Goal: Complete application form: Complete application form

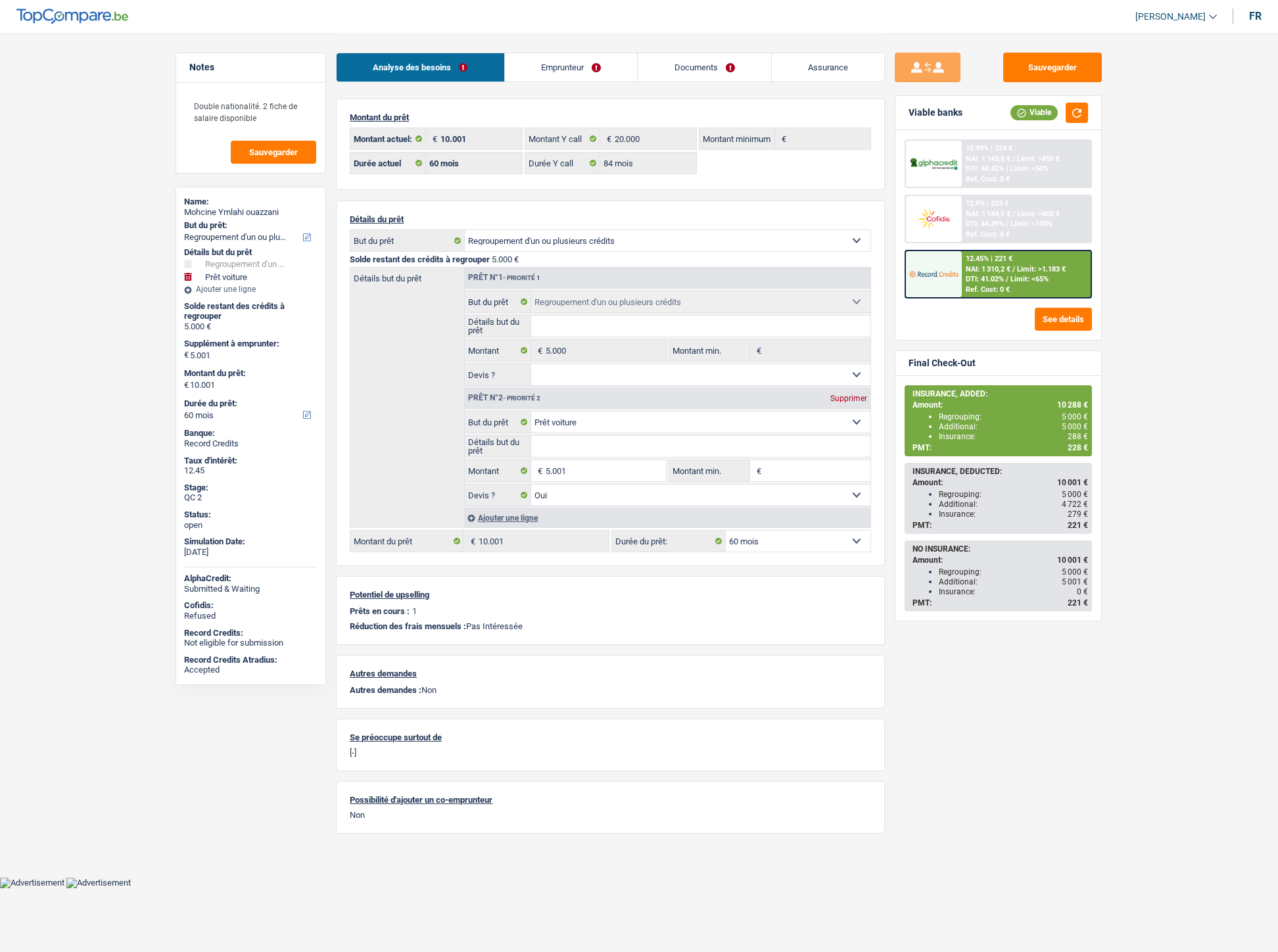
select select "refinancing"
select select "car"
select select "60"
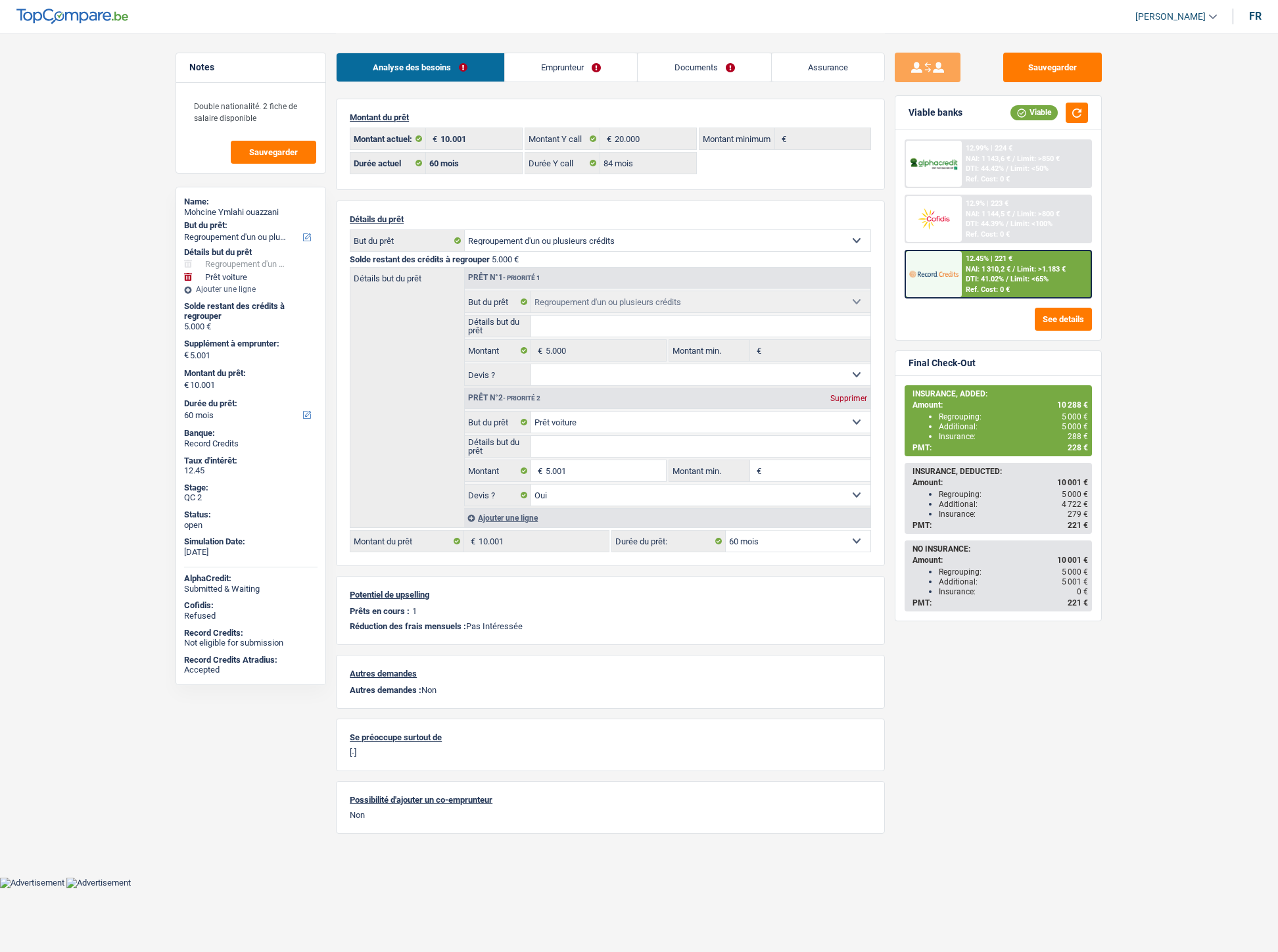
select select "84"
select select "refinancing"
select select "car"
select select "yes"
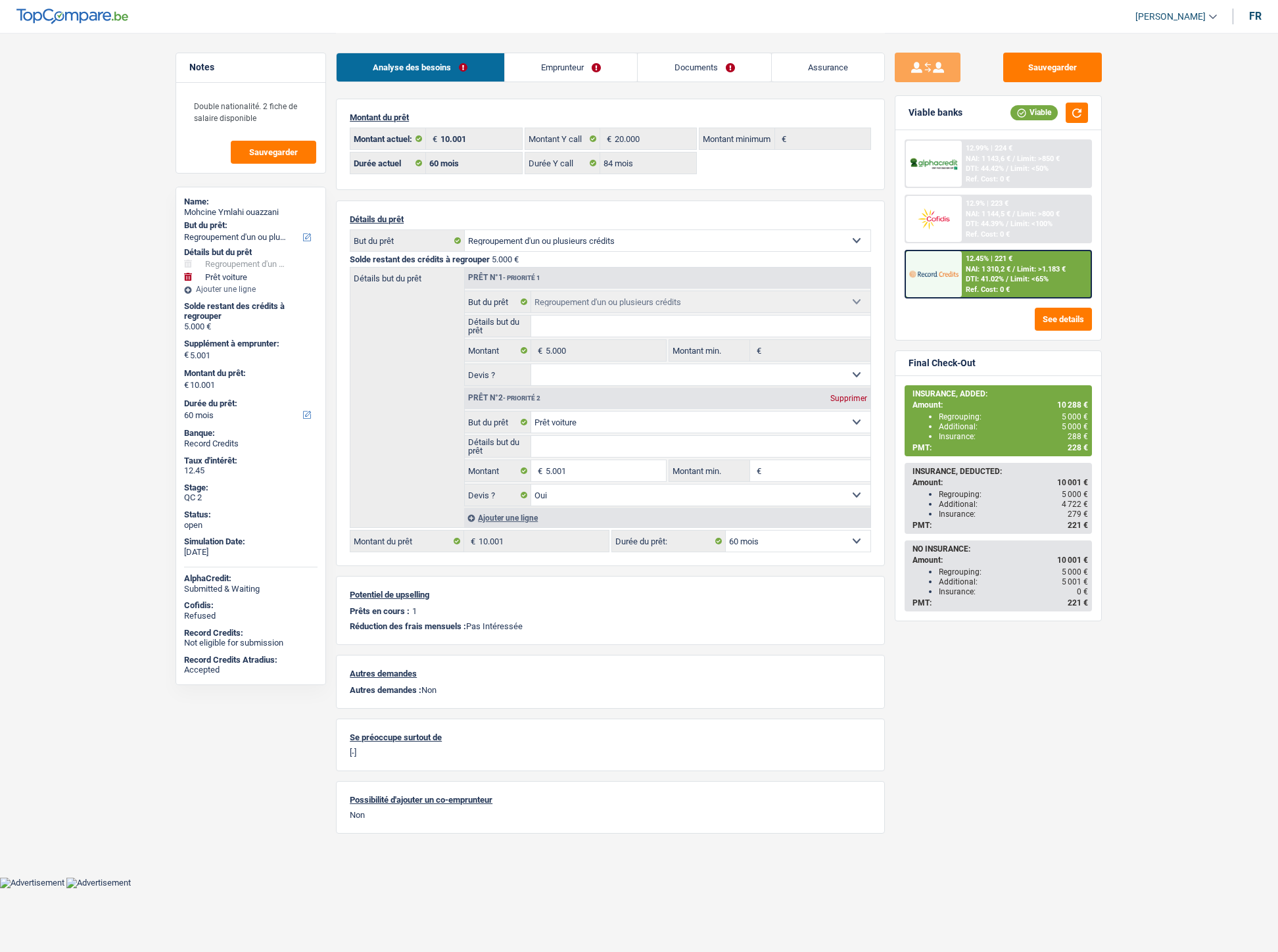
select select "60"
select select "32"
select select "single"
click at [580, 74] on link "Emprunteur" at bounding box center [571, 68] width 133 height 28
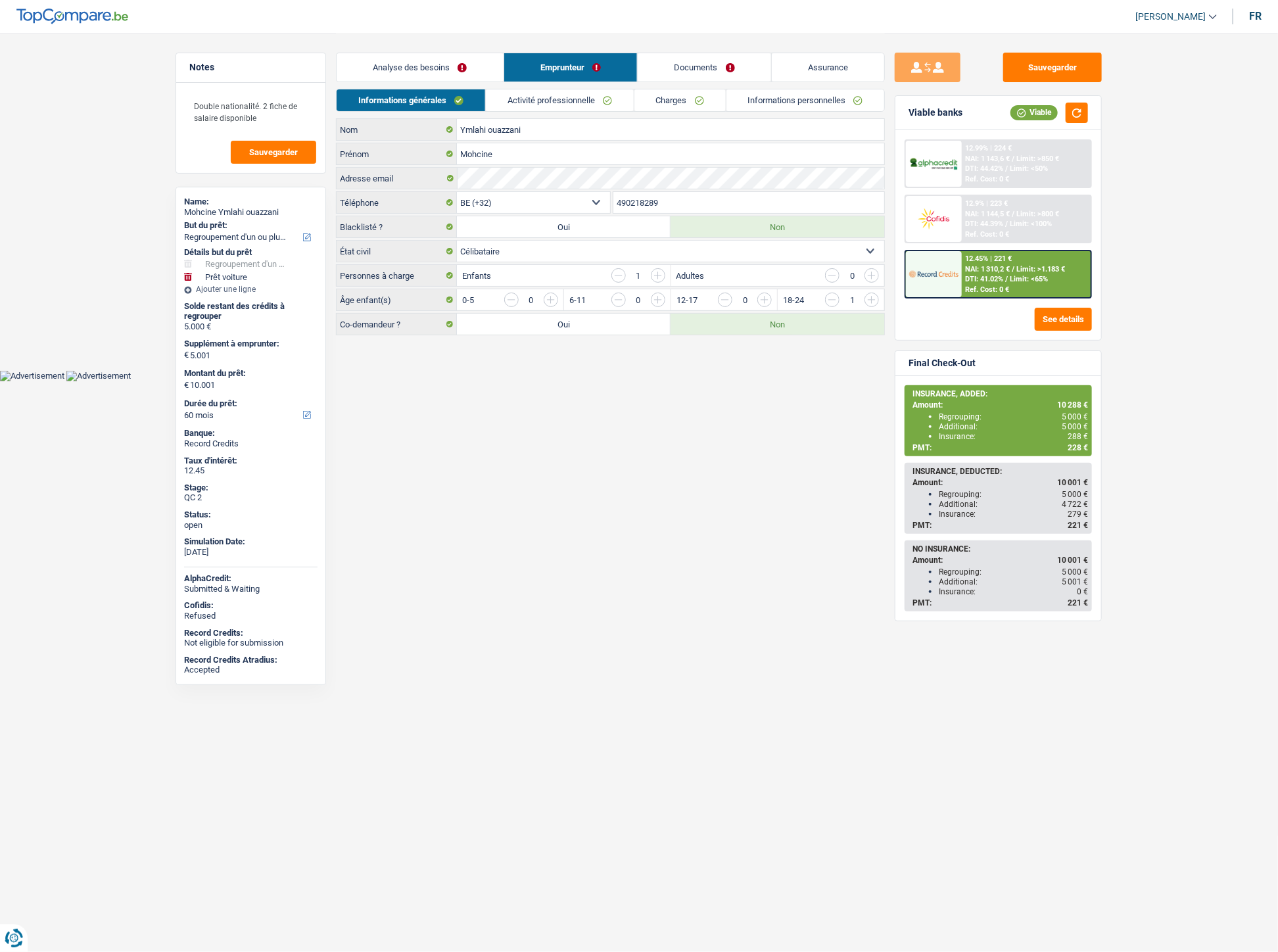
drag, startPoint x: 682, startPoint y: 200, endPoint x: 615, endPoint y: 198, distance: 67.0
click at [615, 198] on input "490218289" at bounding box center [749, 202] width 272 height 21
click at [560, 97] on link "Activité professionnelle" at bounding box center [559, 100] width 148 height 22
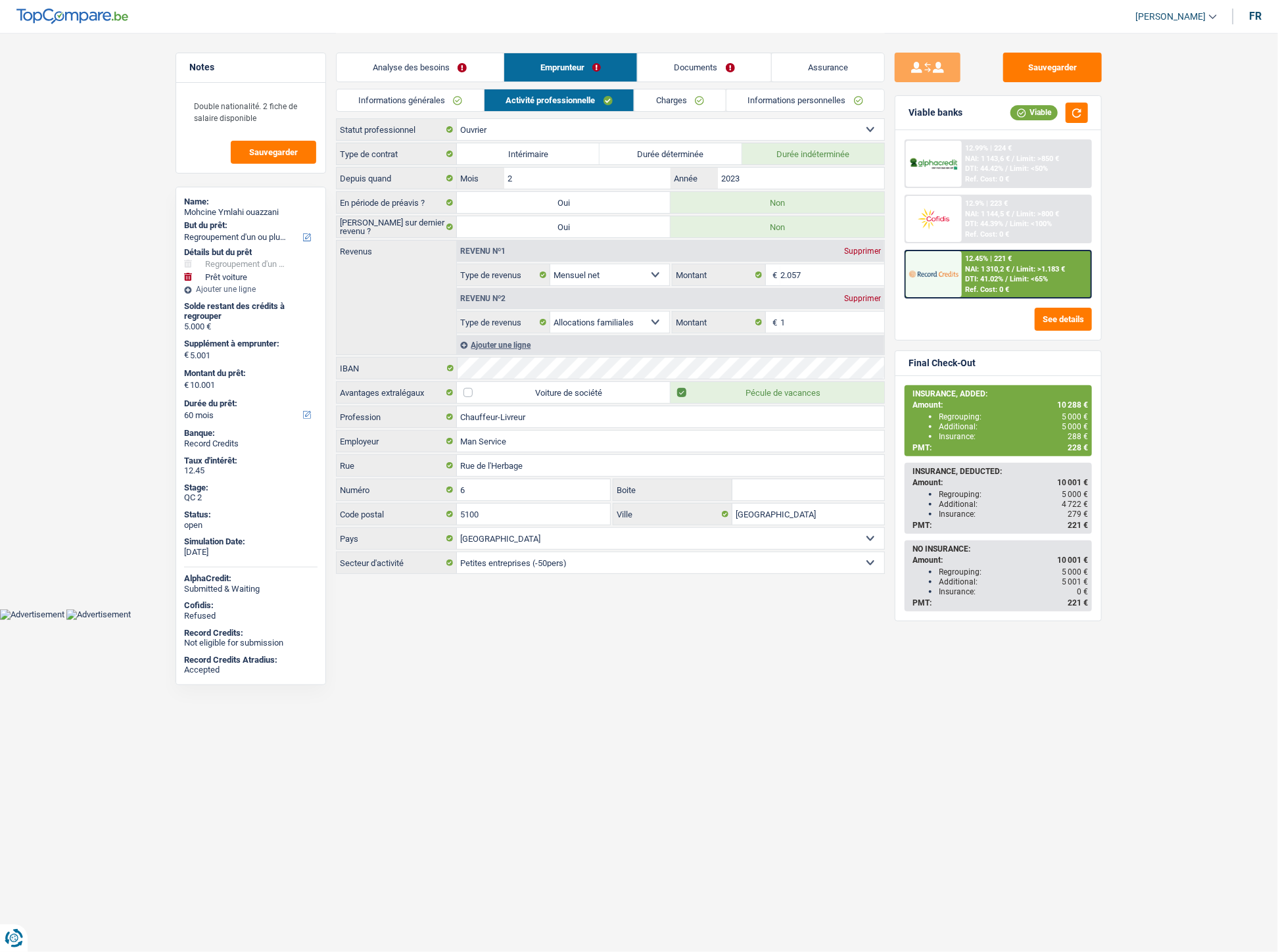
click at [681, 100] on link "Charges" at bounding box center [679, 100] width 91 height 22
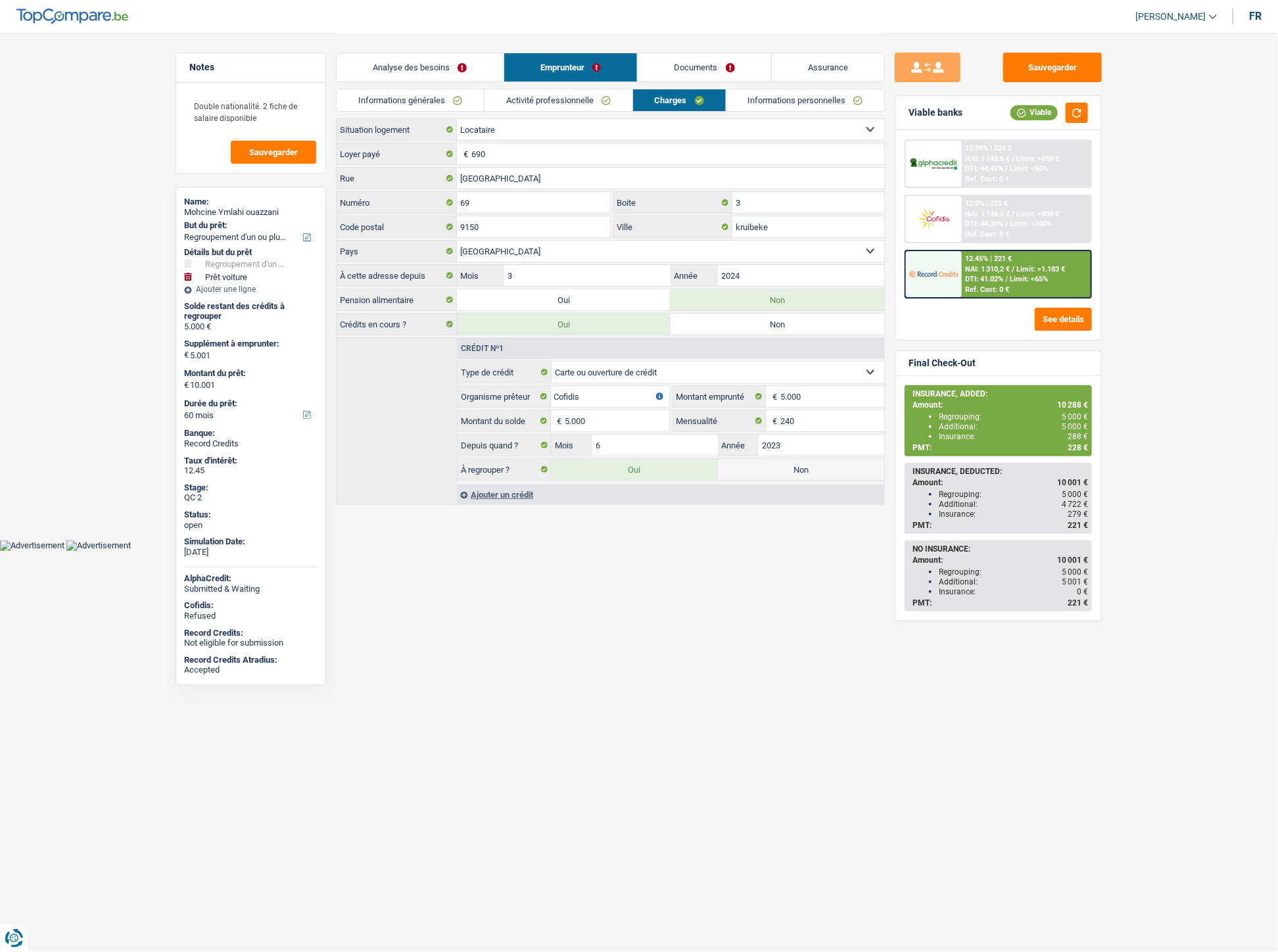
click at [775, 99] on link "Informations personnelles" at bounding box center [805, 100] width 158 height 22
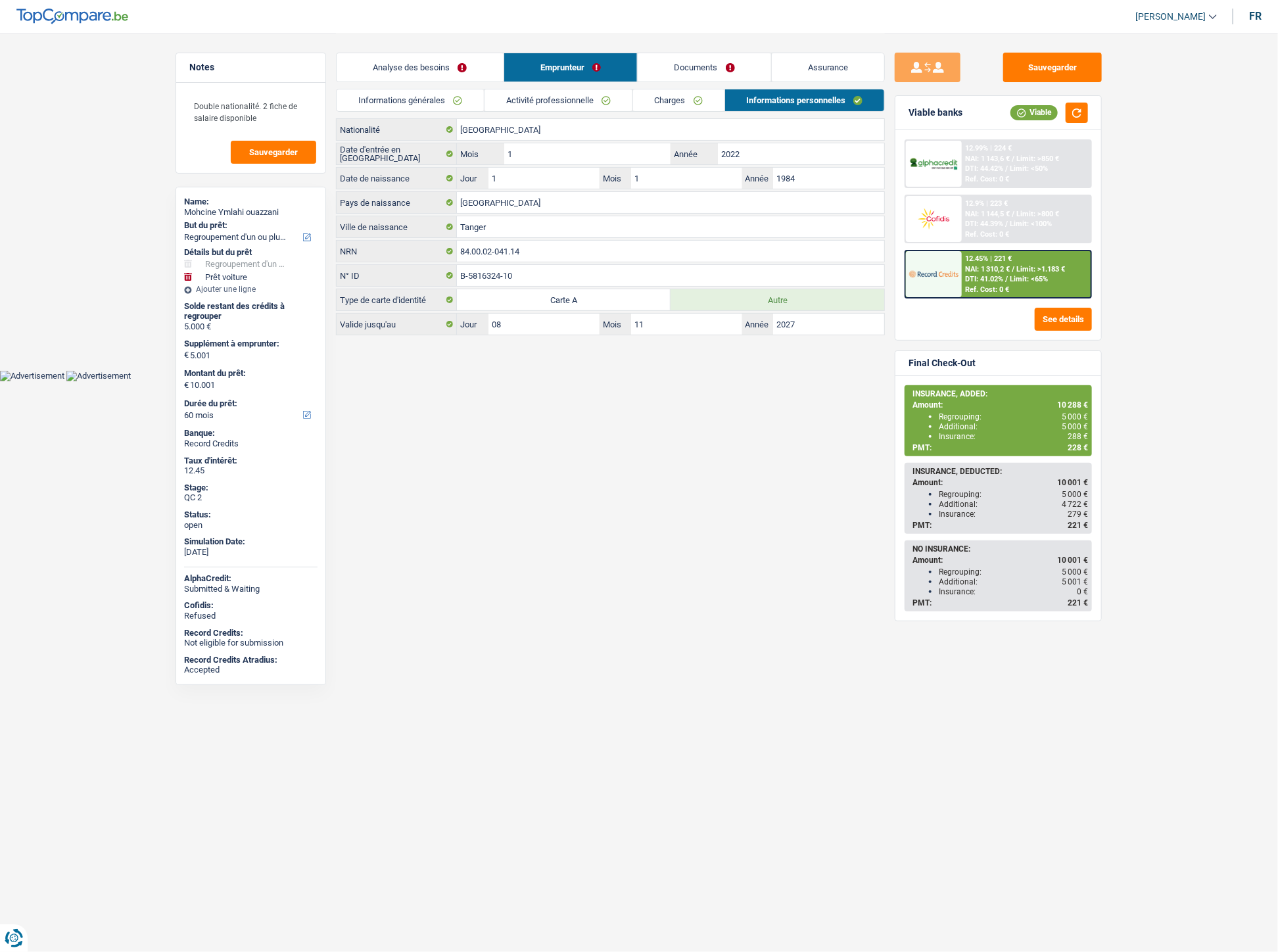
click at [551, 96] on link "Activité professionnelle" at bounding box center [558, 100] width 148 height 22
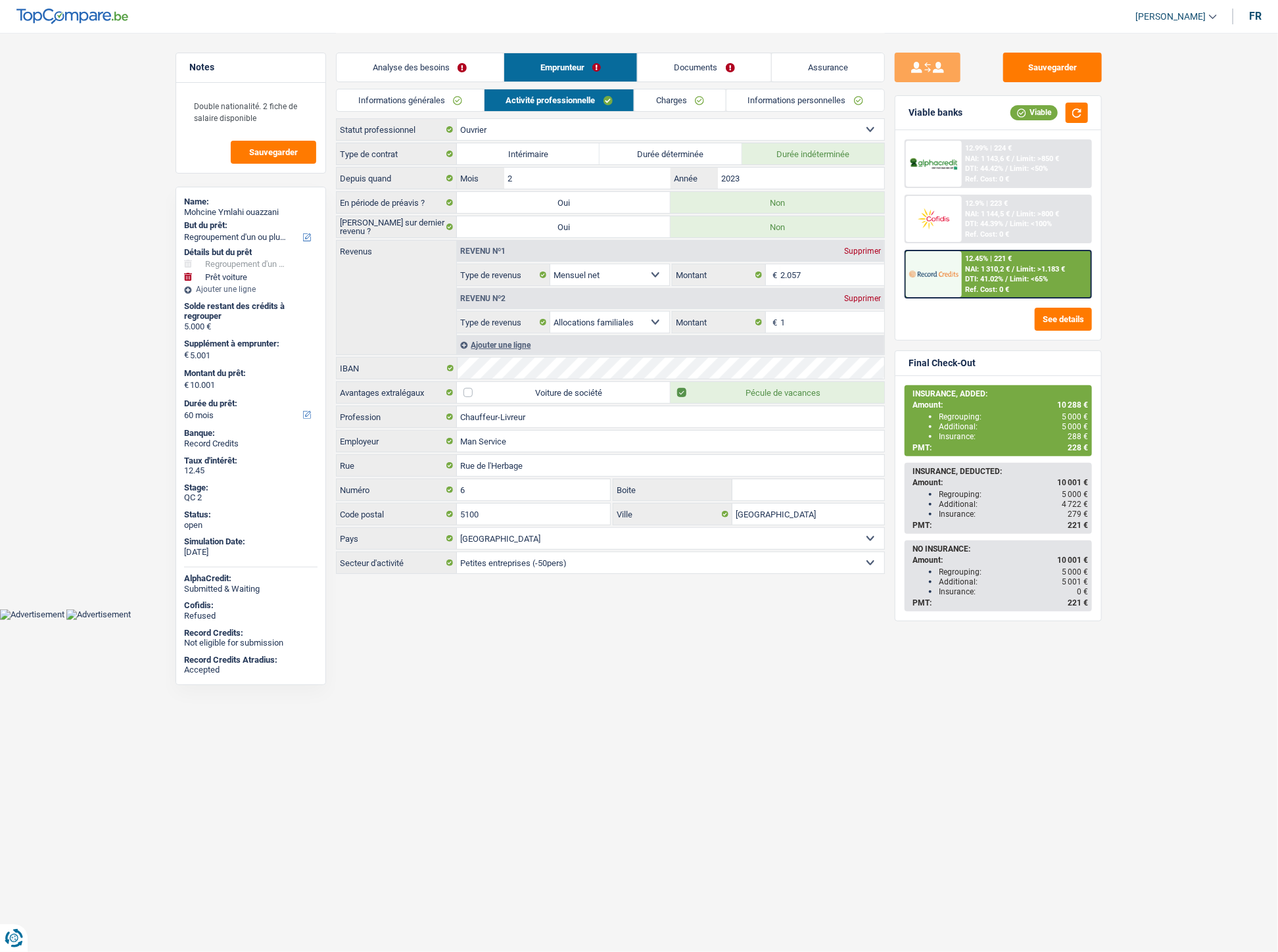
click at [700, 62] on link "Documents" at bounding box center [704, 68] width 134 height 28
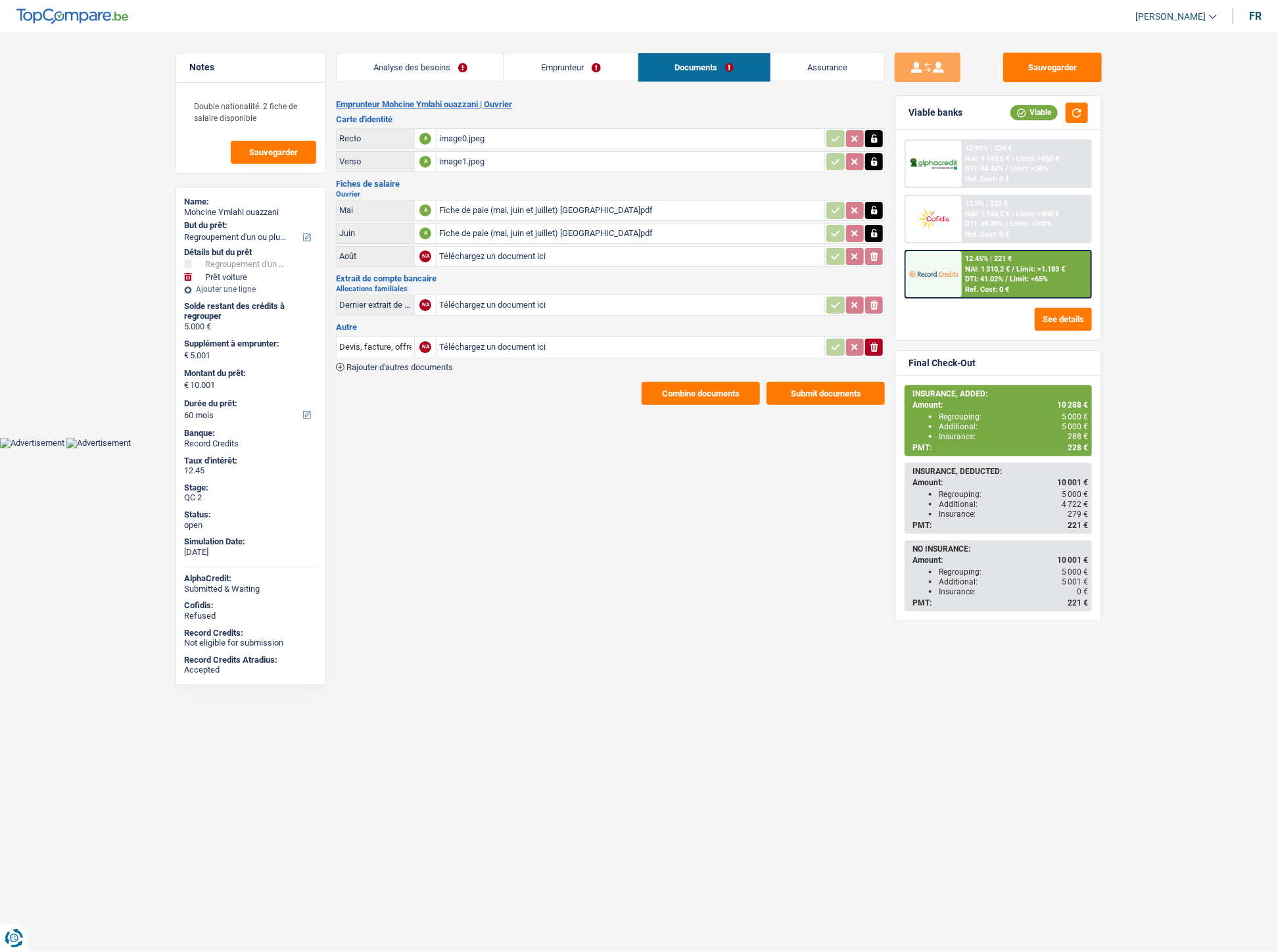
click at [688, 397] on button "Combine documents" at bounding box center [700, 393] width 118 height 23
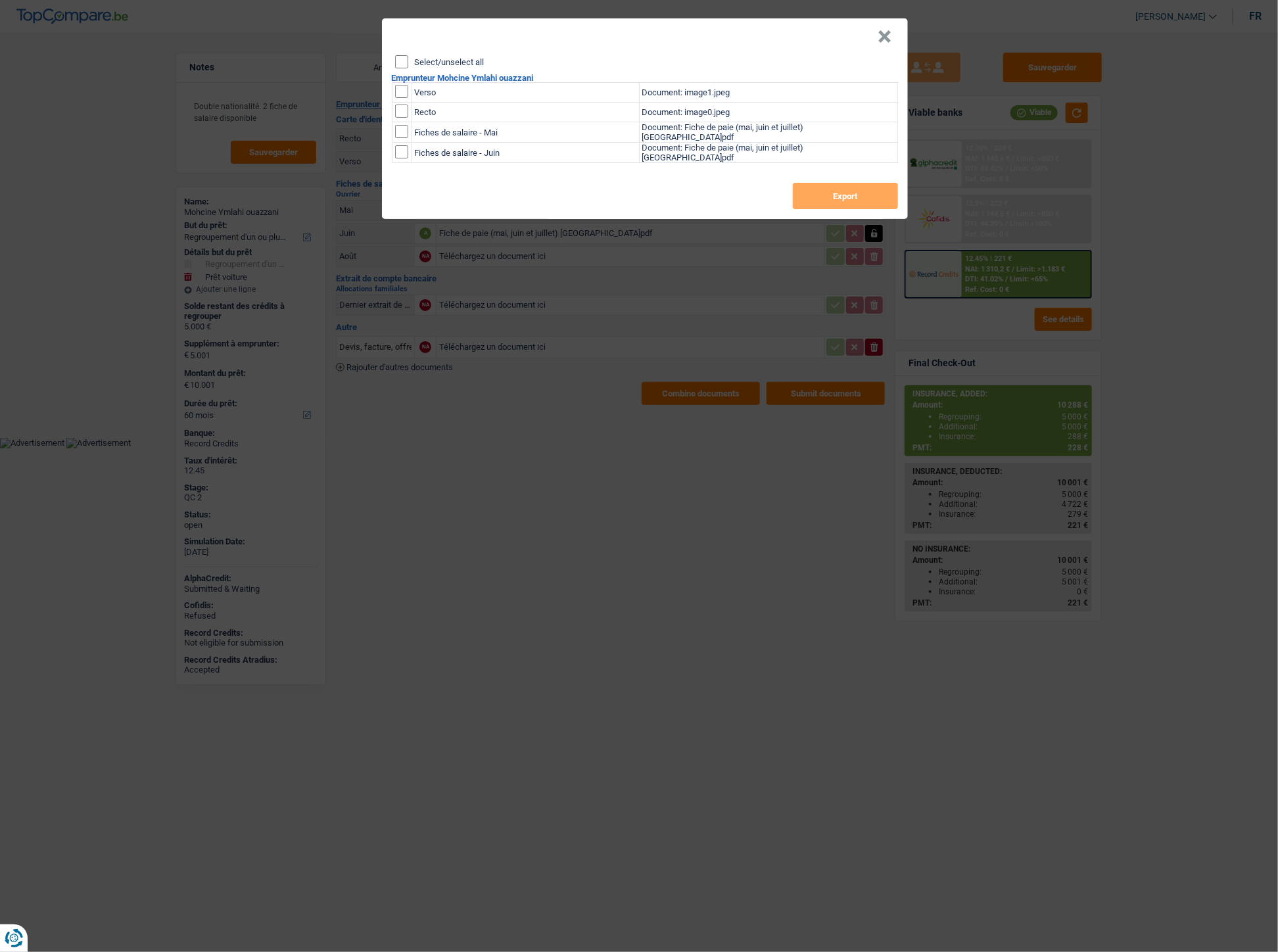
click at [397, 90] on input "checkbox" at bounding box center [402, 91] width 13 height 13
checkbox input "true"
drag, startPoint x: 402, startPoint y: 108, endPoint x: 414, endPoint y: 115, distance: 13.9
click at [402, 109] on input "checkbox" at bounding box center [402, 111] width 13 height 13
checkbox input "true"
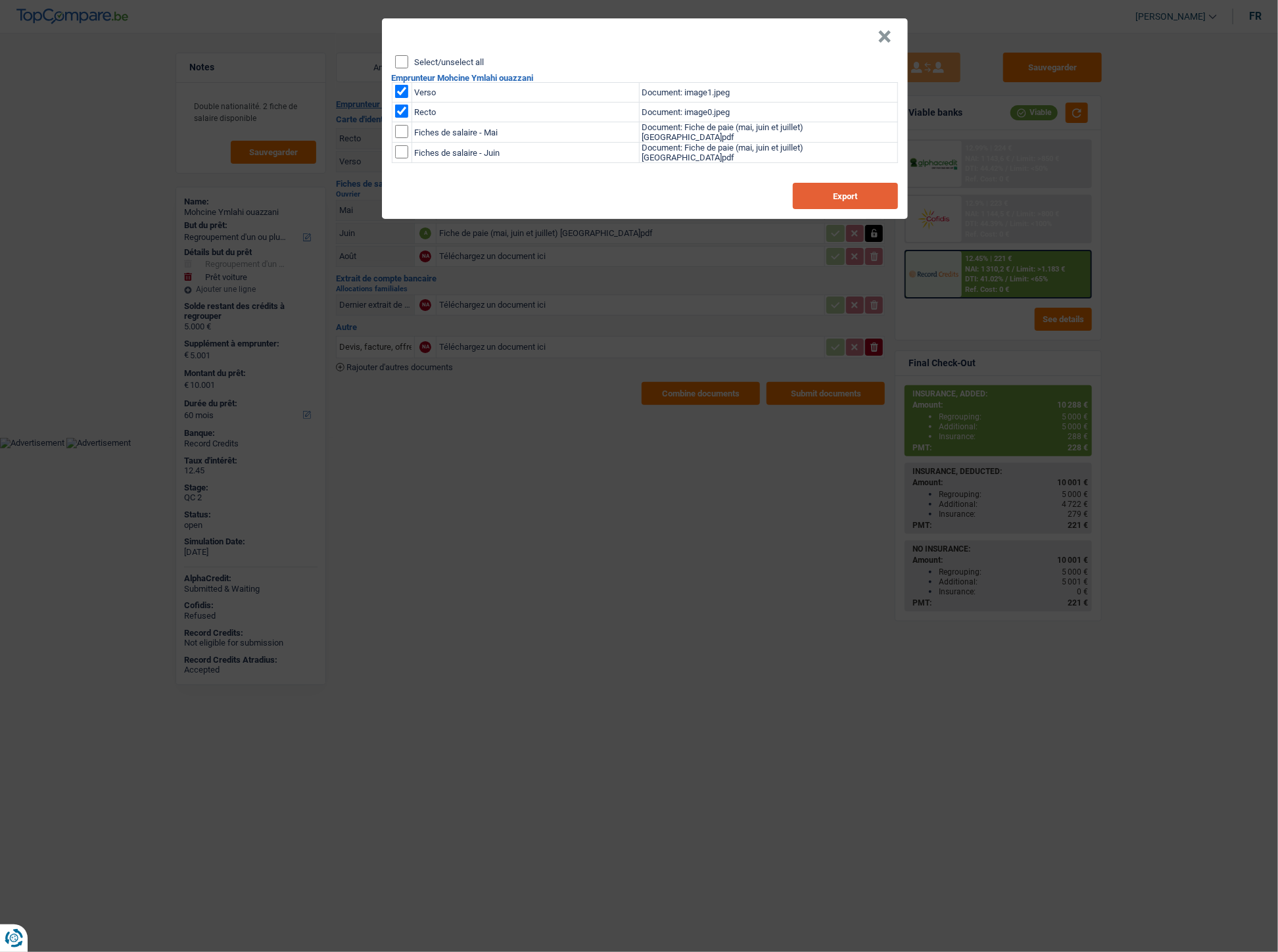
click at [817, 186] on button "Export" at bounding box center [845, 195] width 105 height 26
click at [883, 30] on button "×" at bounding box center [884, 37] width 14 height 13
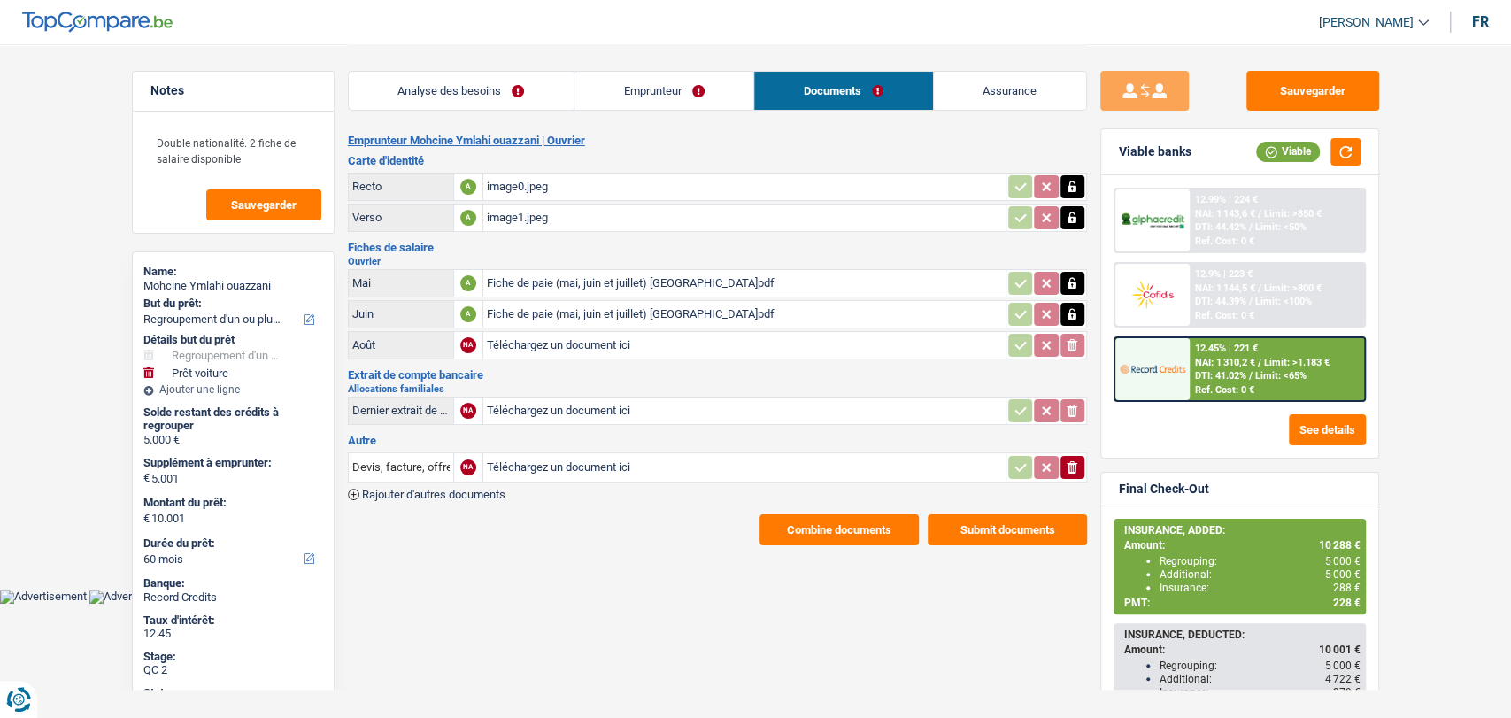
click at [659, 93] on link "Emprunteur" at bounding box center [663, 91] width 179 height 38
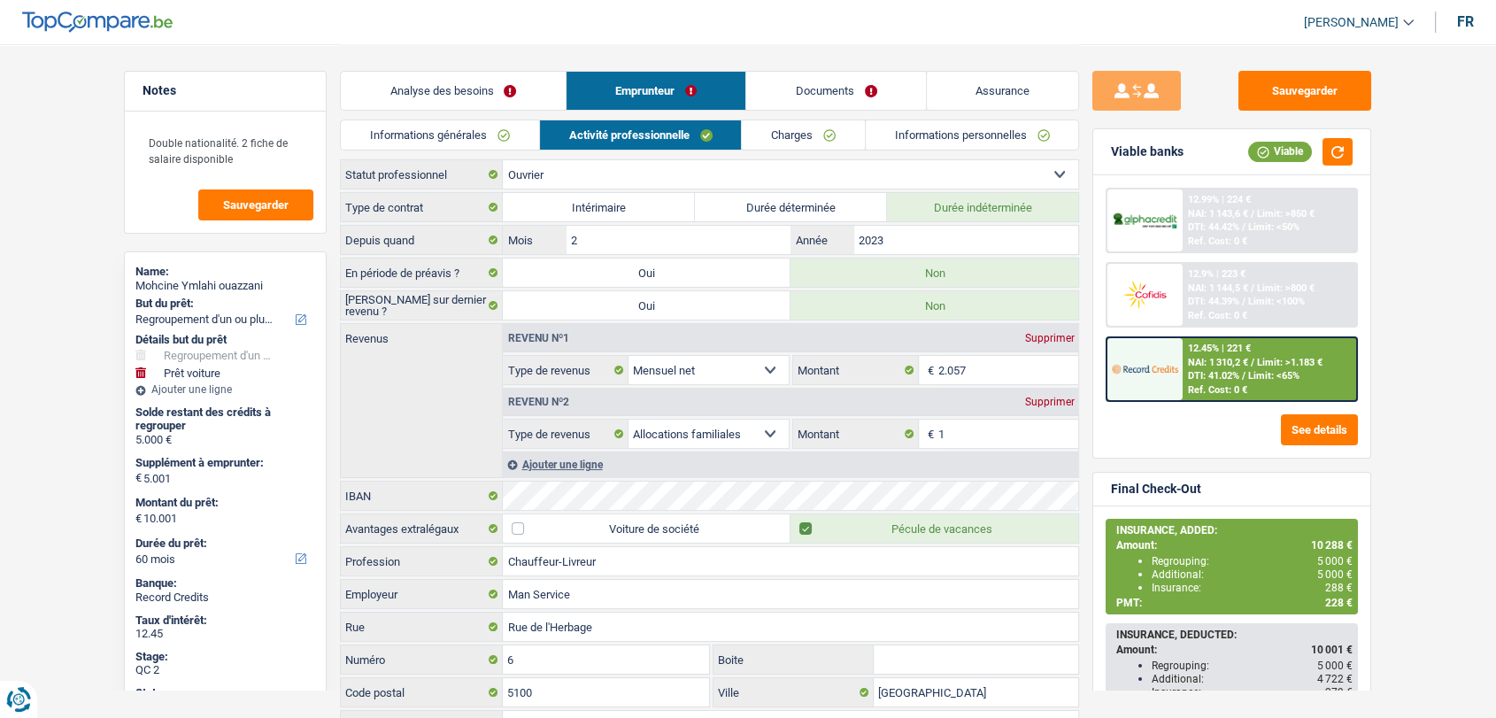
click at [491, 136] on link "Informations générales" at bounding box center [440, 134] width 198 height 29
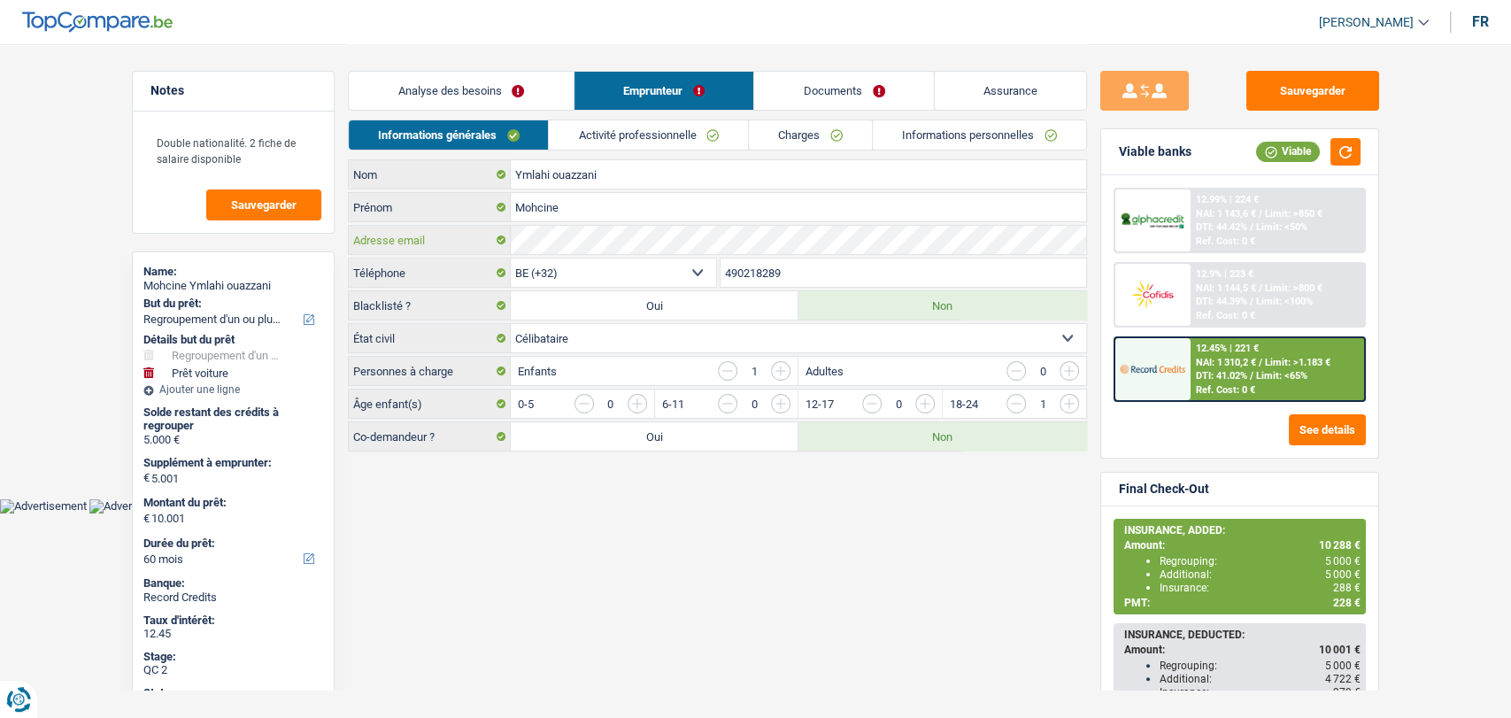
click at [505, 237] on div "Adresse email" at bounding box center [717, 240] width 737 height 28
drag, startPoint x: 796, startPoint y: 273, endPoint x: 692, endPoint y: 255, distance: 105.2
click at [692, 255] on div "Ymlahi ouazzani Nom Mohcine Prénom Adresse email BE (+32) LU (+352) Sélectionne…" at bounding box center [717, 305] width 739 height 292
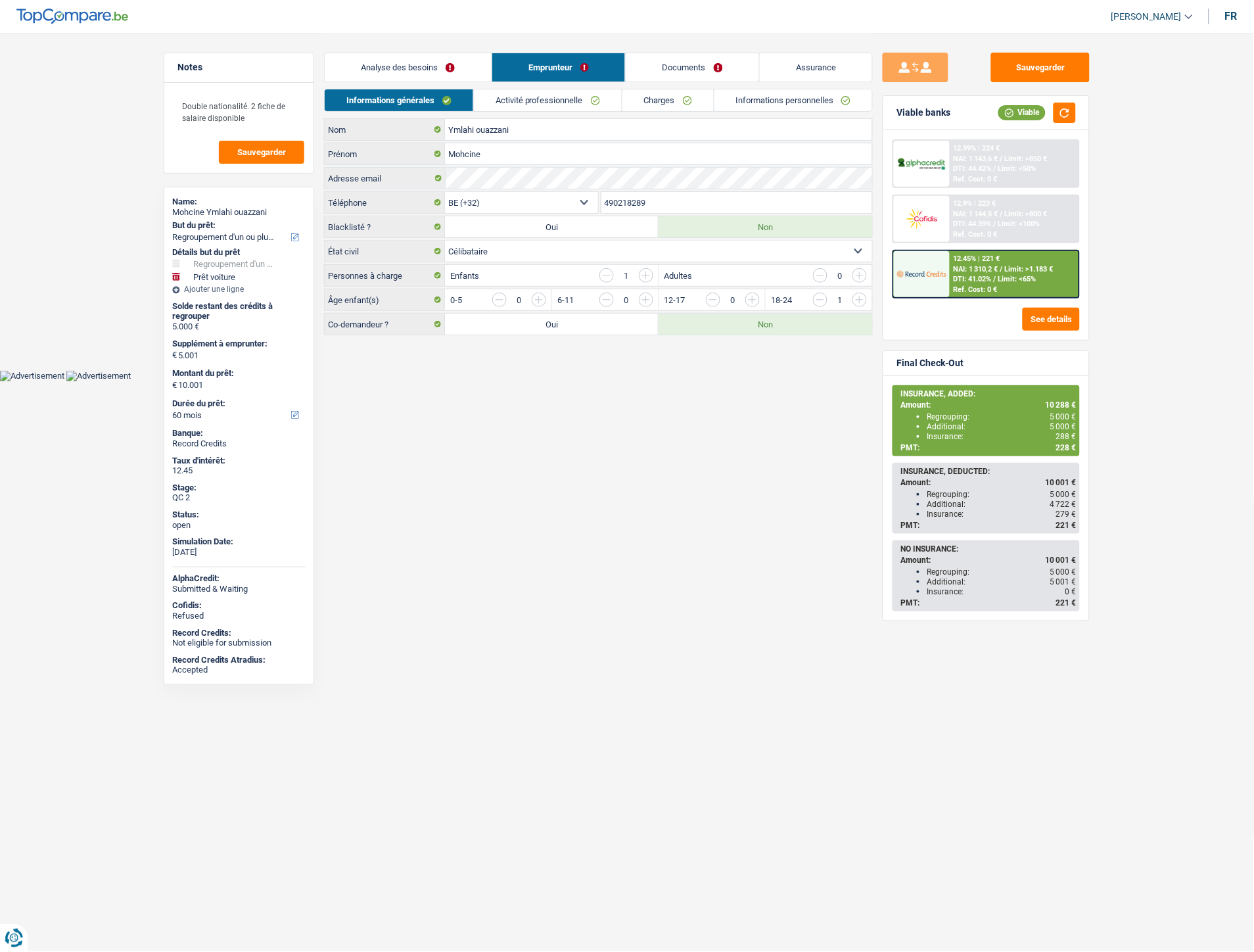
click at [699, 63] on link "Documents" at bounding box center [693, 68] width 134 height 28
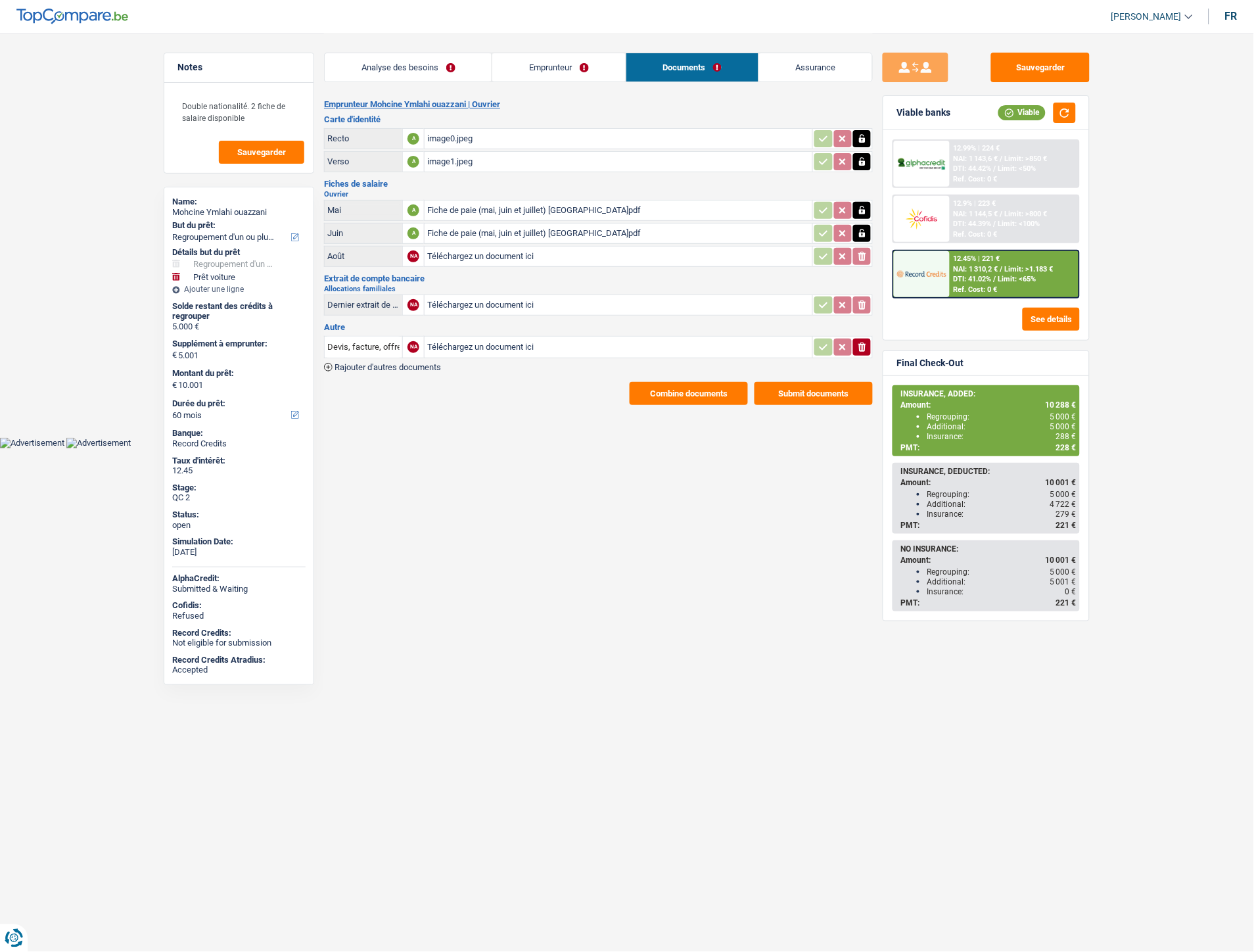
click at [462, 257] on input "Téléchargez un document ici" at bounding box center [618, 256] width 382 height 20
type input "C:\fakepath\IMG-20250922-WA0005.jpg"
click at [422, 363] on span "Rajouter d'autres documents" at bounding box center [387, 368] width 106 height 9
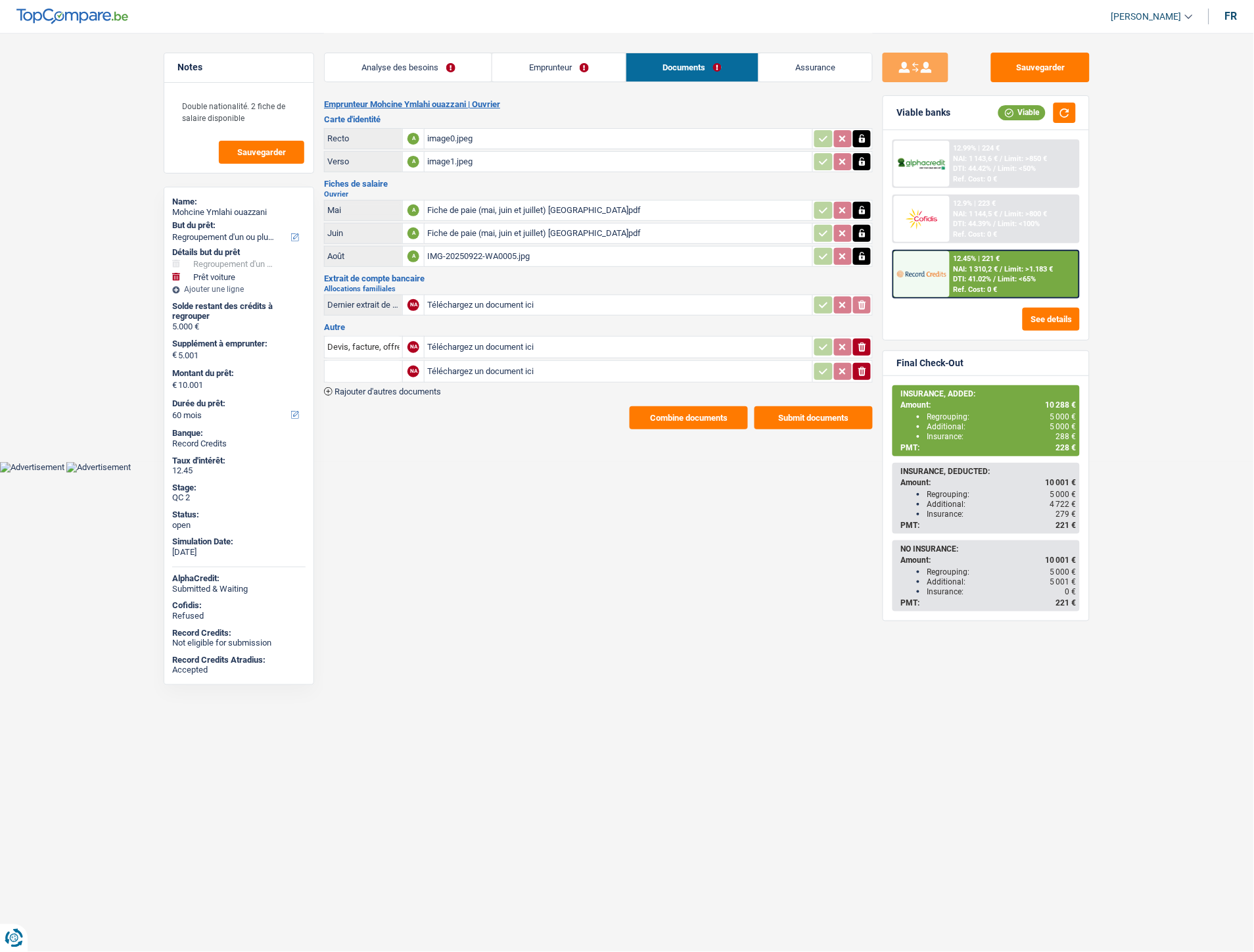
click at [451, 342] on input "Téléchargez un document ici" at bounding box center [618, 347] width 382 height 20
type input "C:\fakepath\IMG-20250922-WA0007.jpg"
click at [480, 367] on input "Téléchargez un document ici" at bounding box center [618, 371] width 382 height 20
type input "C:\fakepath\IMG-20250922-WA0009.jpg"
click at [375, 345] on input "Devis, facture, offre, bon de commande" at bounding box center [363, 347] width 72 height 21
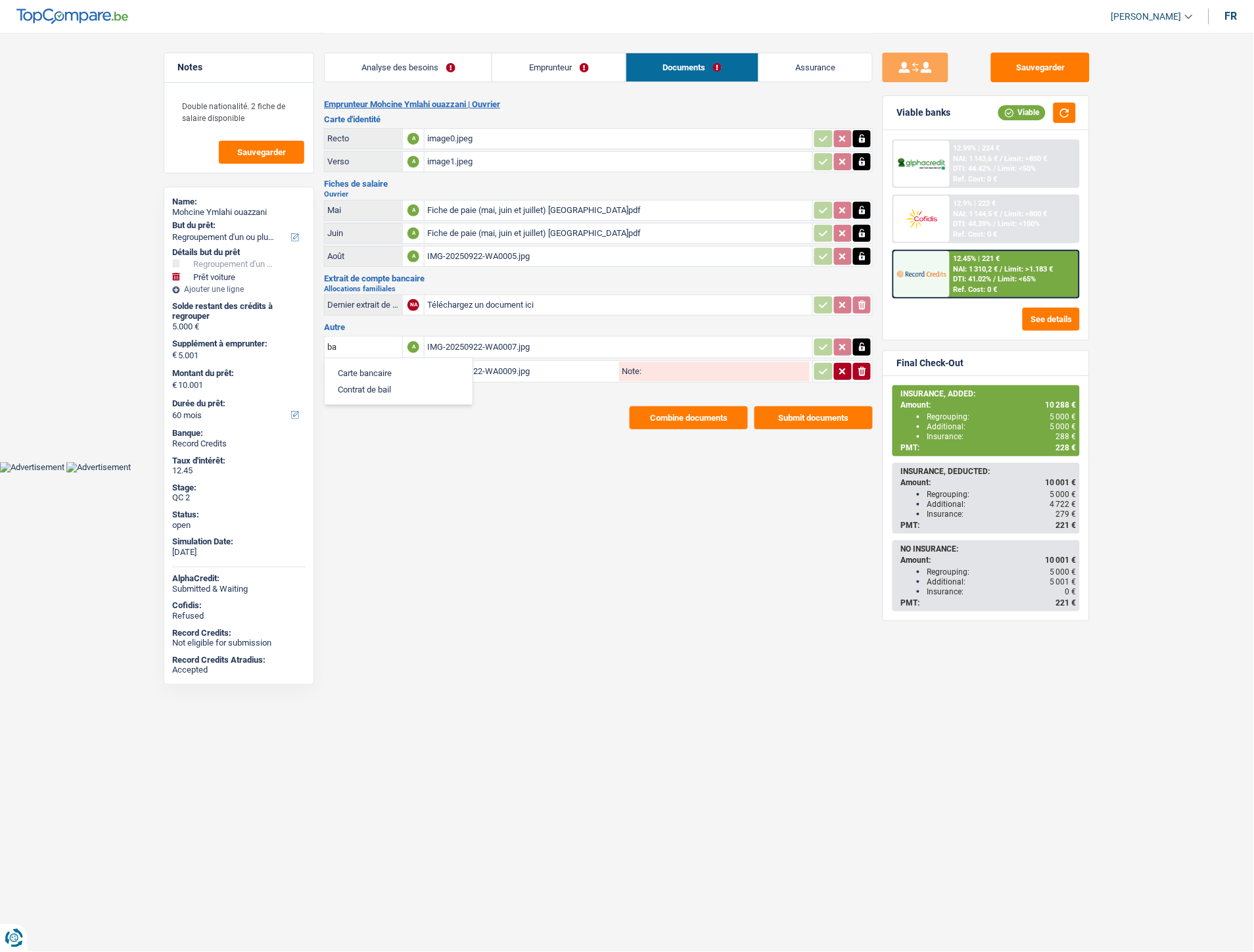
click at [369, 365] on li "Carte bancaire" at bounding box center [398, 373] width 134 height 16
type input "Carte bancaire"
click at [367, 371] on input "text" at bounding box center [363, 371] width 72 height 21
click at [366, 392] on li "Carte bancaire" at bounding box center [398, 397] width 134 height 16
type input "Carte bancaire"
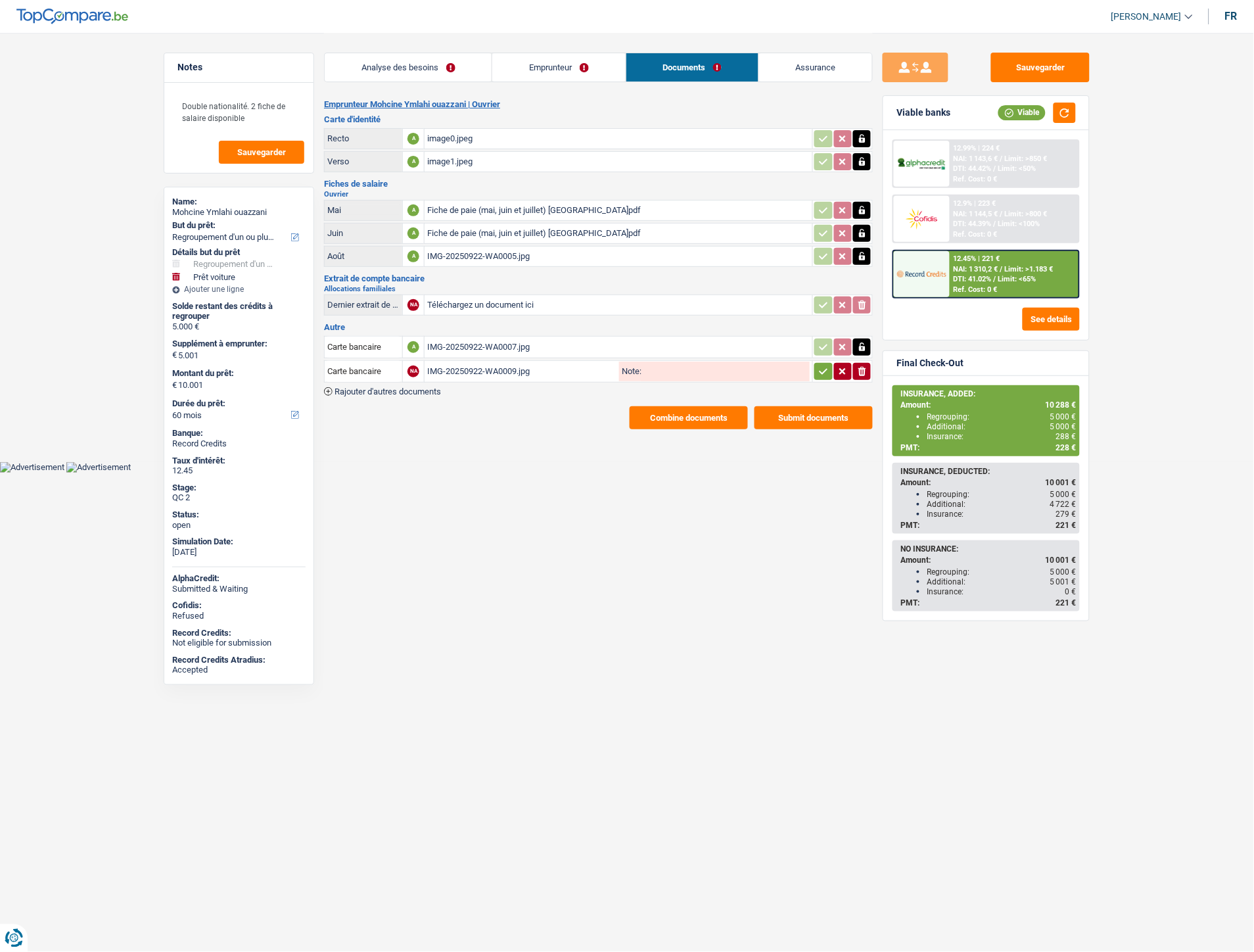
click at [415, 387] on span "Rajouter d'autres documents" at bounding box center [387, 391] width 106 height 9
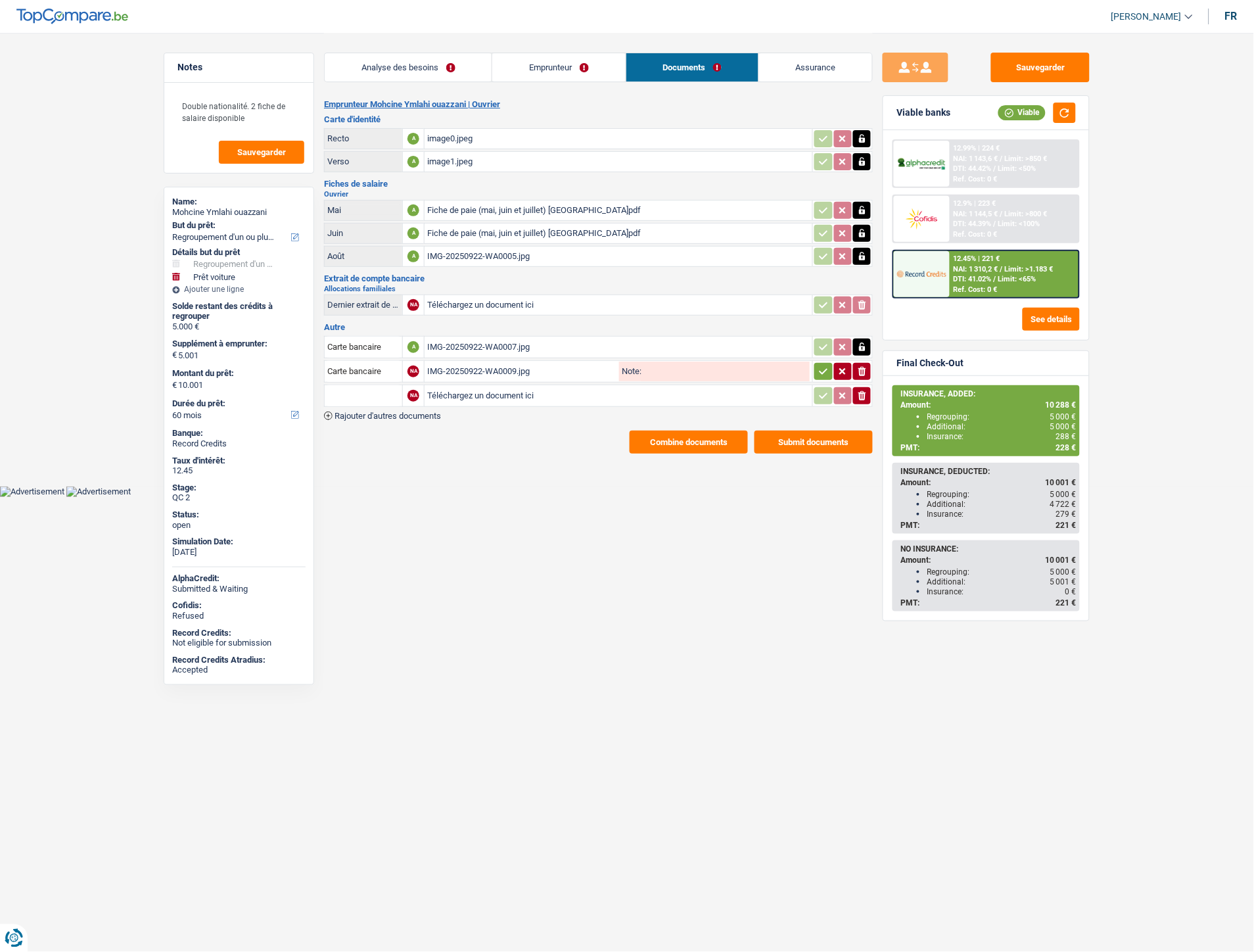
click at [452, 386] on input "Téléchargez un document ici" at bounding box center [618, 396] width 382 height 20
type input "C:\fakepath\Décompte Cofidis Ymlahi.png"
click at [333, 388] on input "text" at bounding box center [363, 396] width 72 height 21
click at [402, 414] on li "Décompte de remboursement anticipé" at bounding box center [419, 422] width 176 height 16
type input "Décompte de remboursement anticipé"
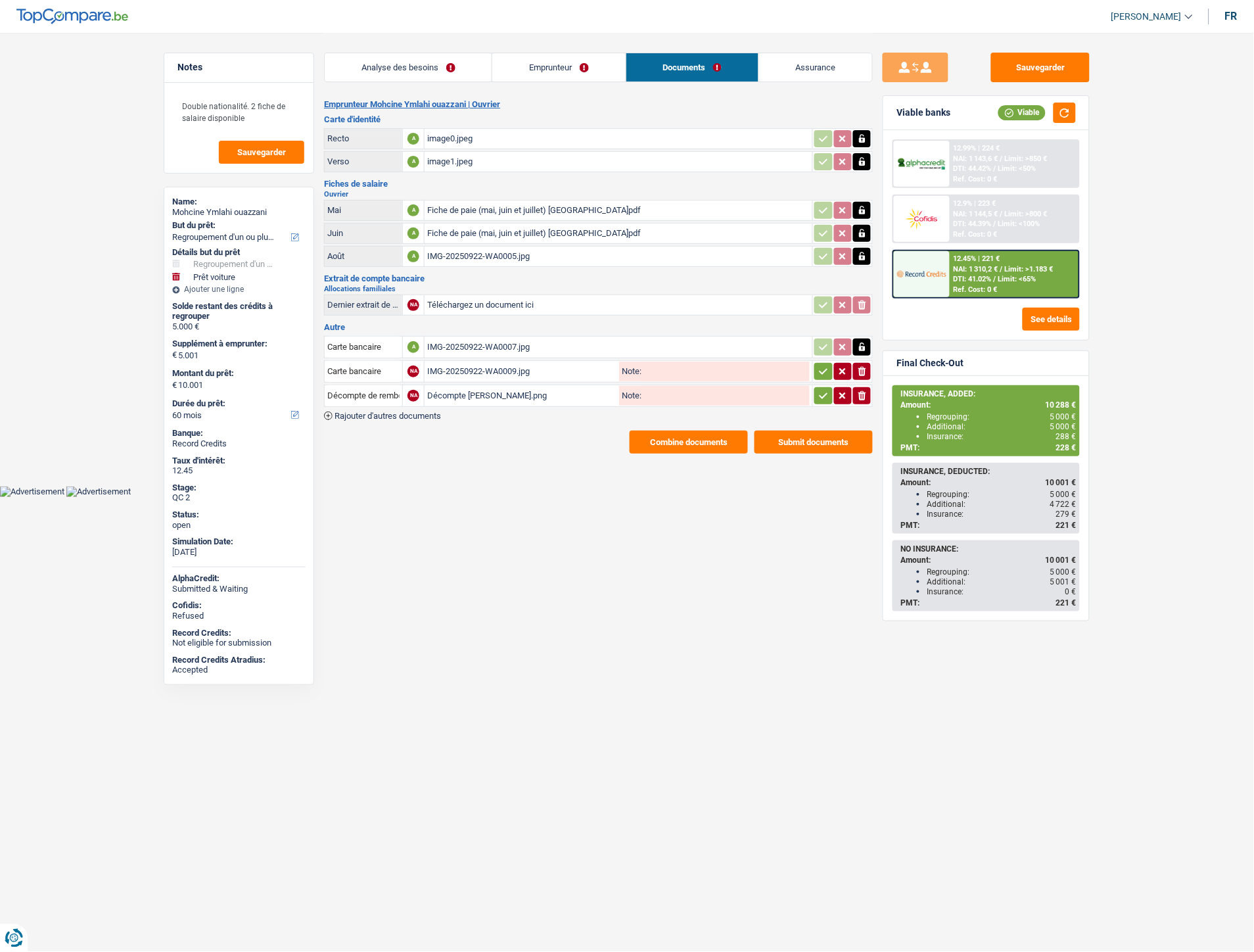
click at [826, 371] on icon "button" at bounding box center [823, 371] width 10 height 13
click at [818, 389] on icon "button" at bounding box center [823, 396] width 10 height 13
click at [414, 411] on span "Rajouter d'autres documents" at bounding box center [387, 416] width 106 height 9
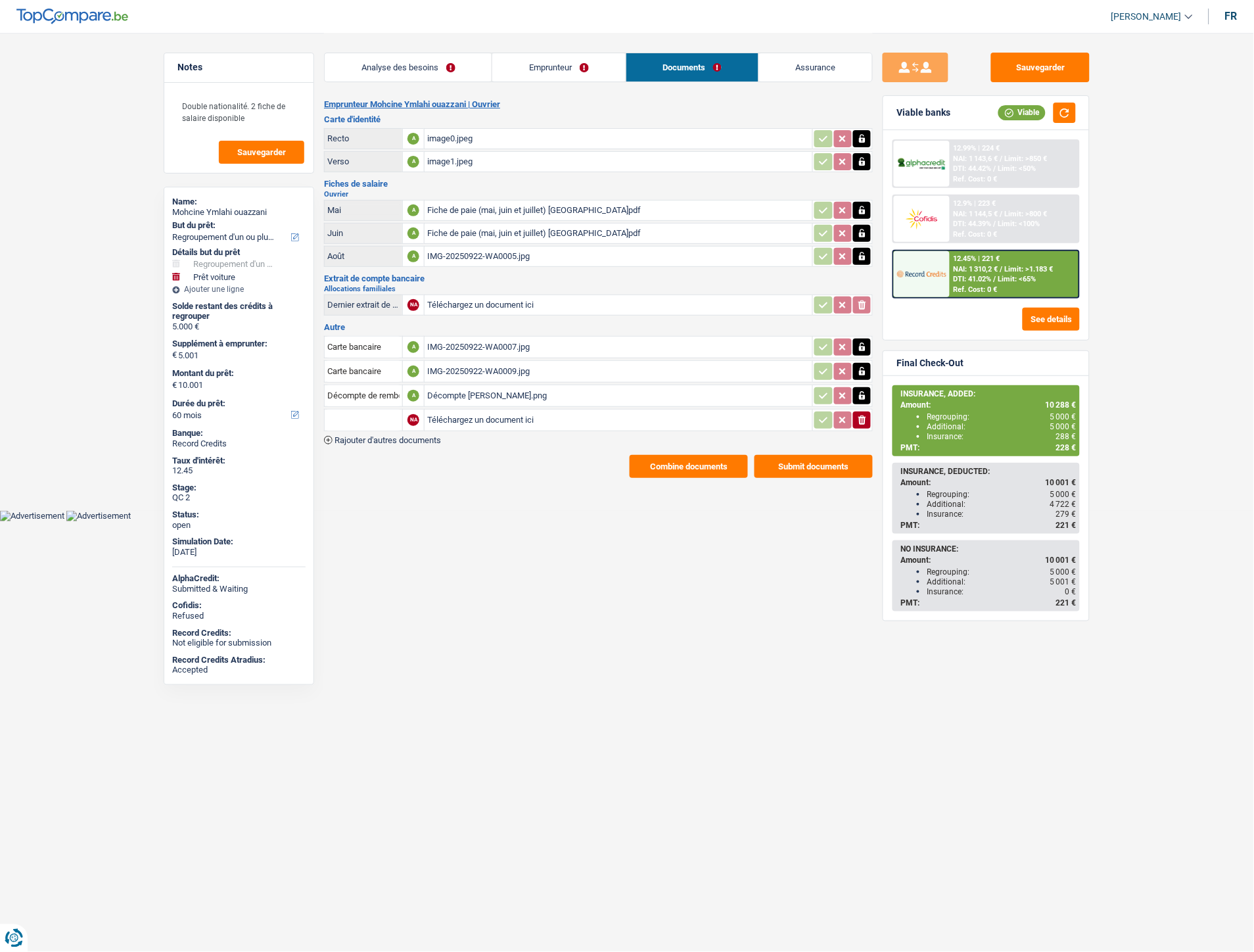
click at [481, 410] on input "Téléchargez un document ici" at bounding box center [618, 420] width 382 height 20
type input "C:\fakepath\Lettre renon.pdf"
click at [509, 203] on div "Fiche de paie (mai, juin et juillet) Mohcine.pdf" at bounding box center [618, 210] width 382 height 20
click at [495, 226] on div "Fiche de paie (mai, juin et juillet) Mohcine.pdf" at bounding box center [618, 233] width 382 height 20
click at [454, 250] on div "IMG-20250922-WA0005.jpg" at bounding box center [618, 256] width 382 height 20
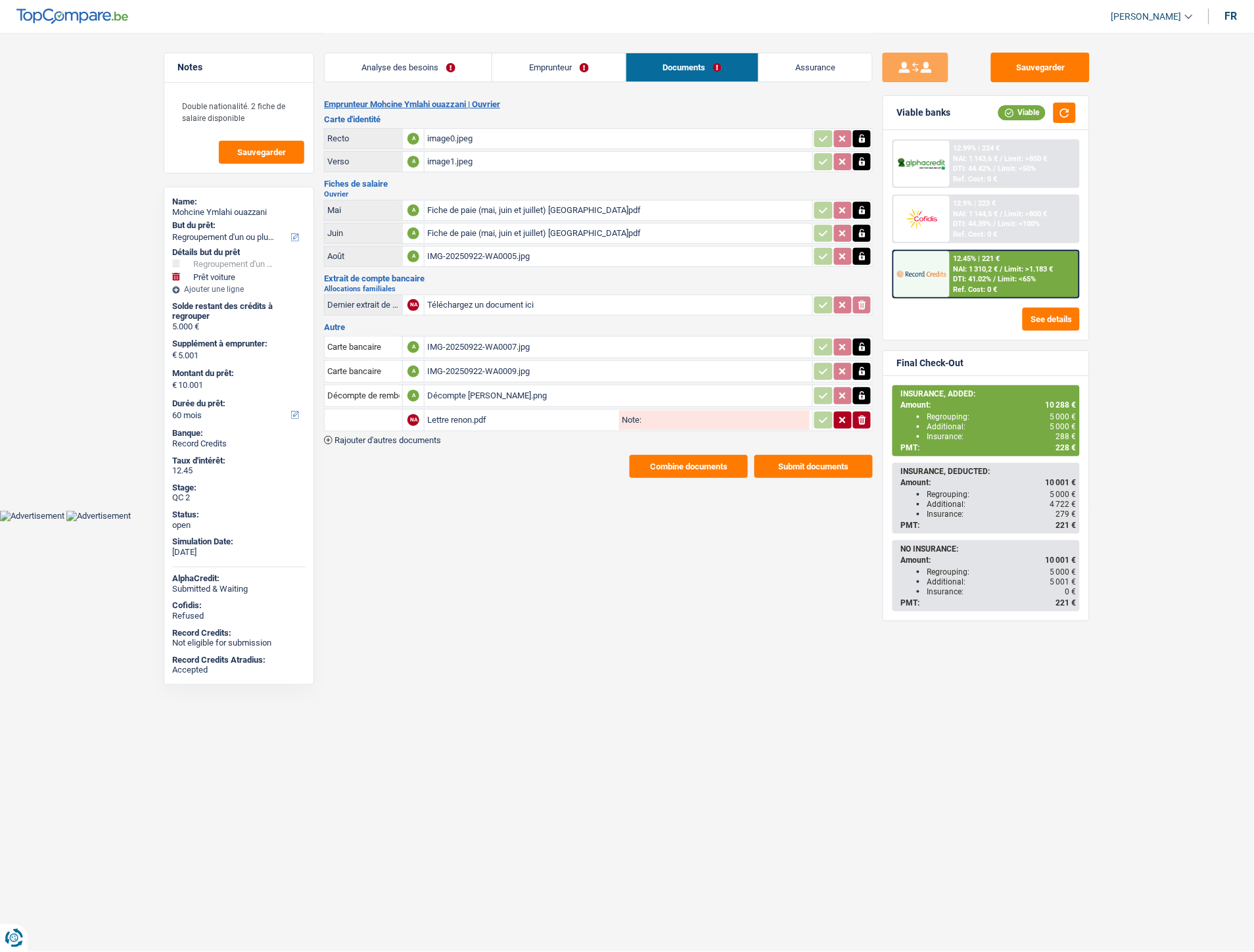
click at [674, 456] on button "Combine documents" at bounding box center [688, 466] width 118 height 23
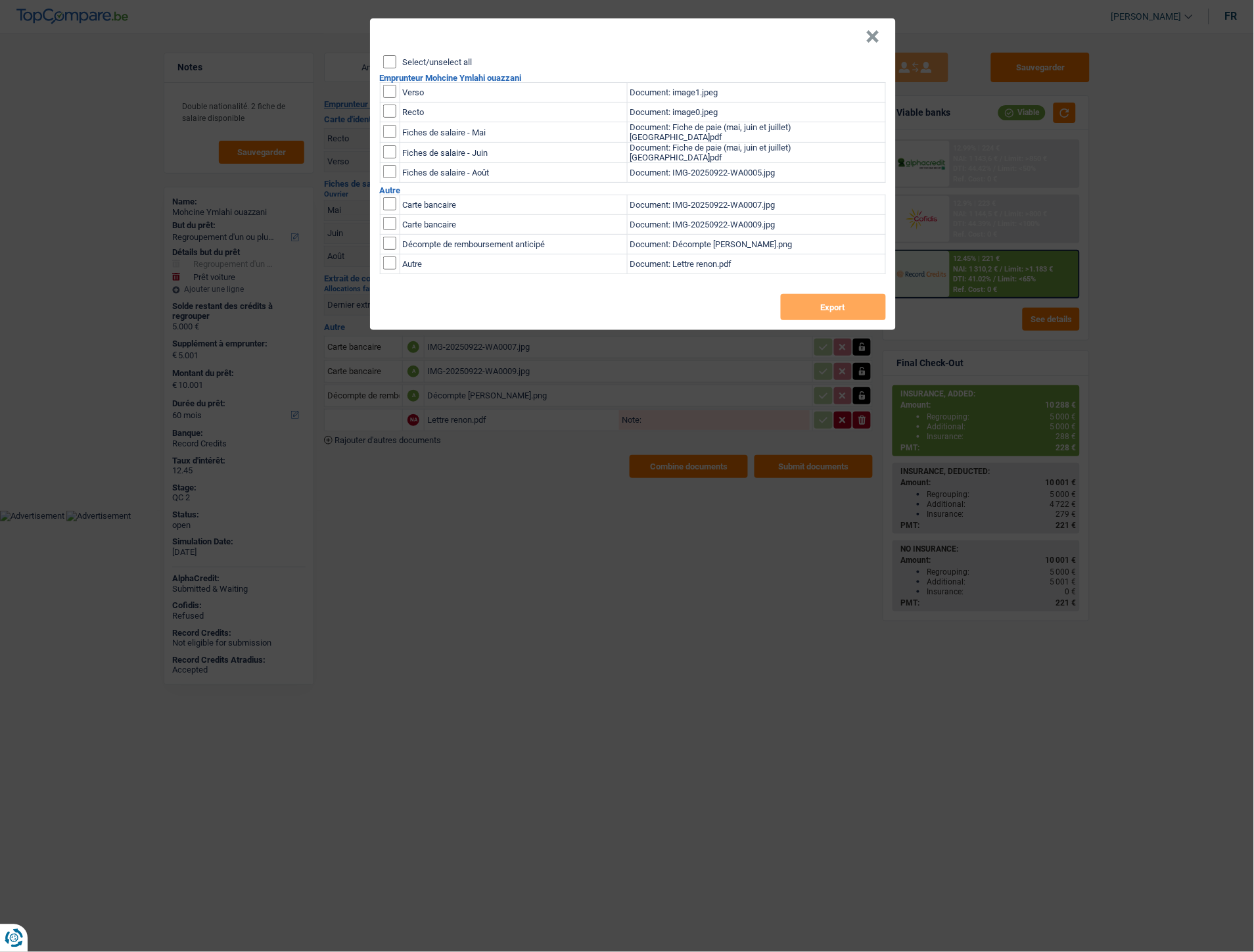
click at [392, 60] on input "Select/unselect all" at bounding box center [390, 62] width 13 height 13
checkbox input "true"
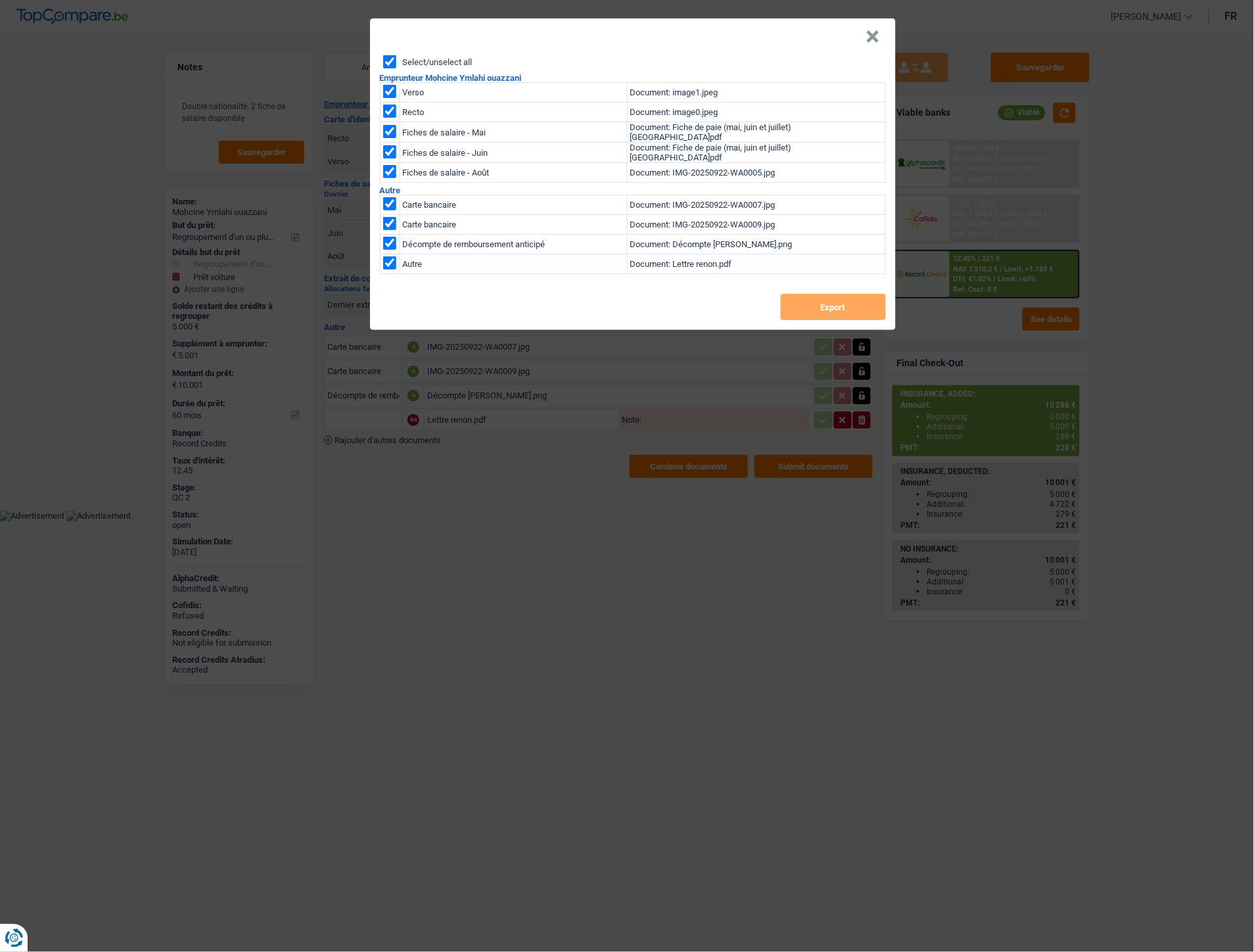
checkbox input "true"
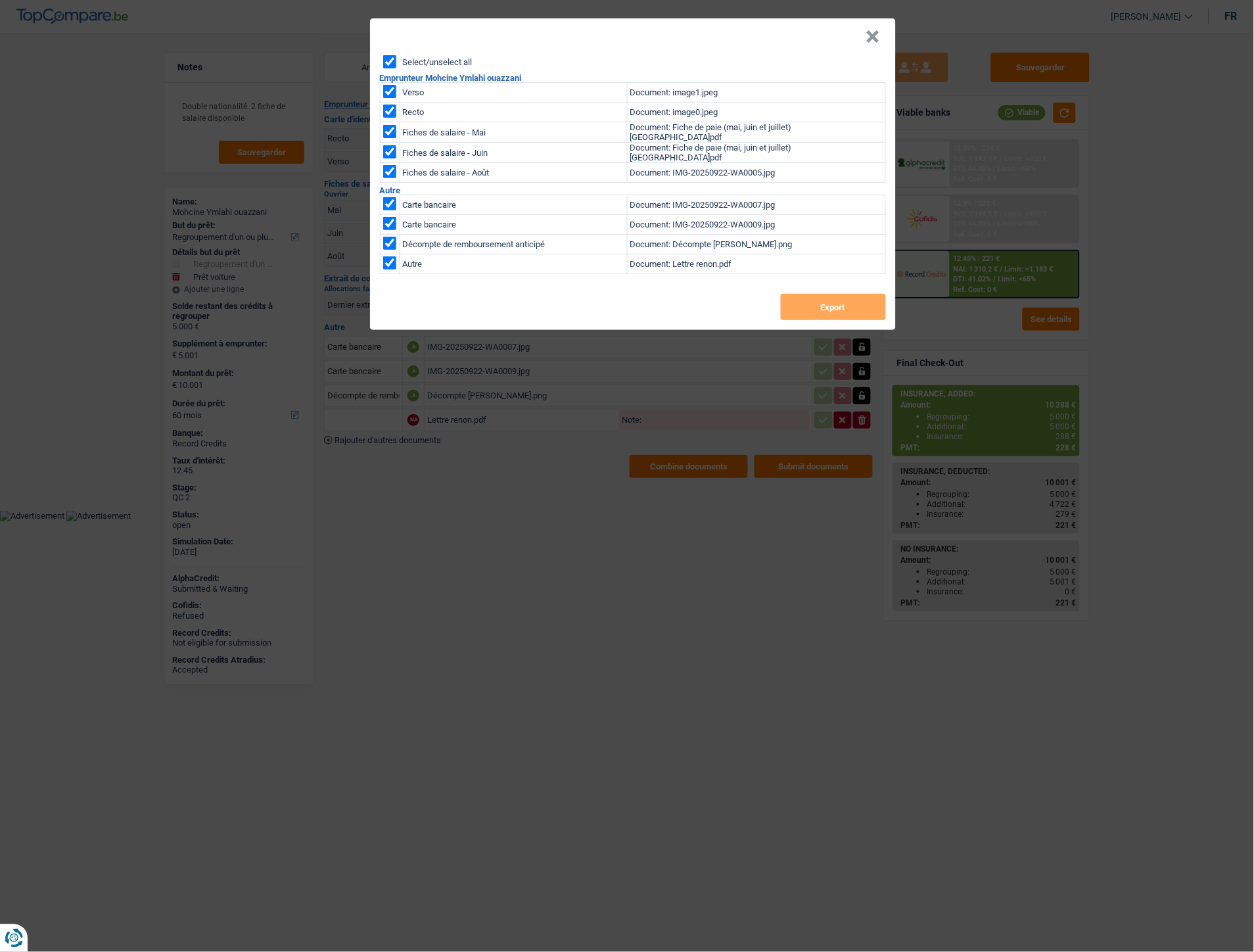
checkbox input "true"
click at [786, 304] on button "Export" at bounding box center [833, 307] width 105 height 26
click at [881, 35] on header "×" at bounding box center [633, 37] width 526 height 37
click at [869, 37] on button "×" at bounding box center [872, 37] width 14 height 13
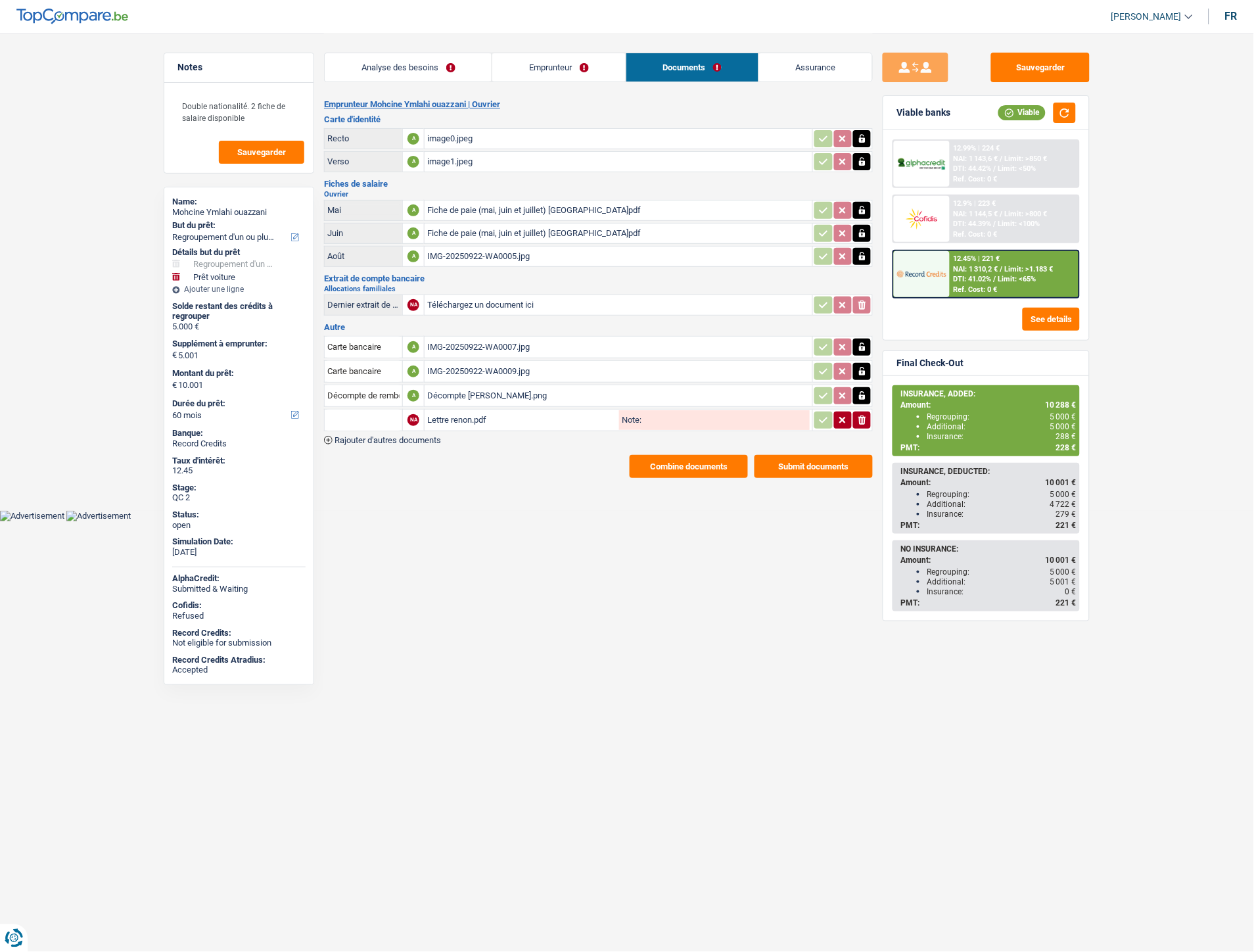
click at [430, 61] on link "Analyse des besoins" at bounding box center [408, 68] width 167 height 28
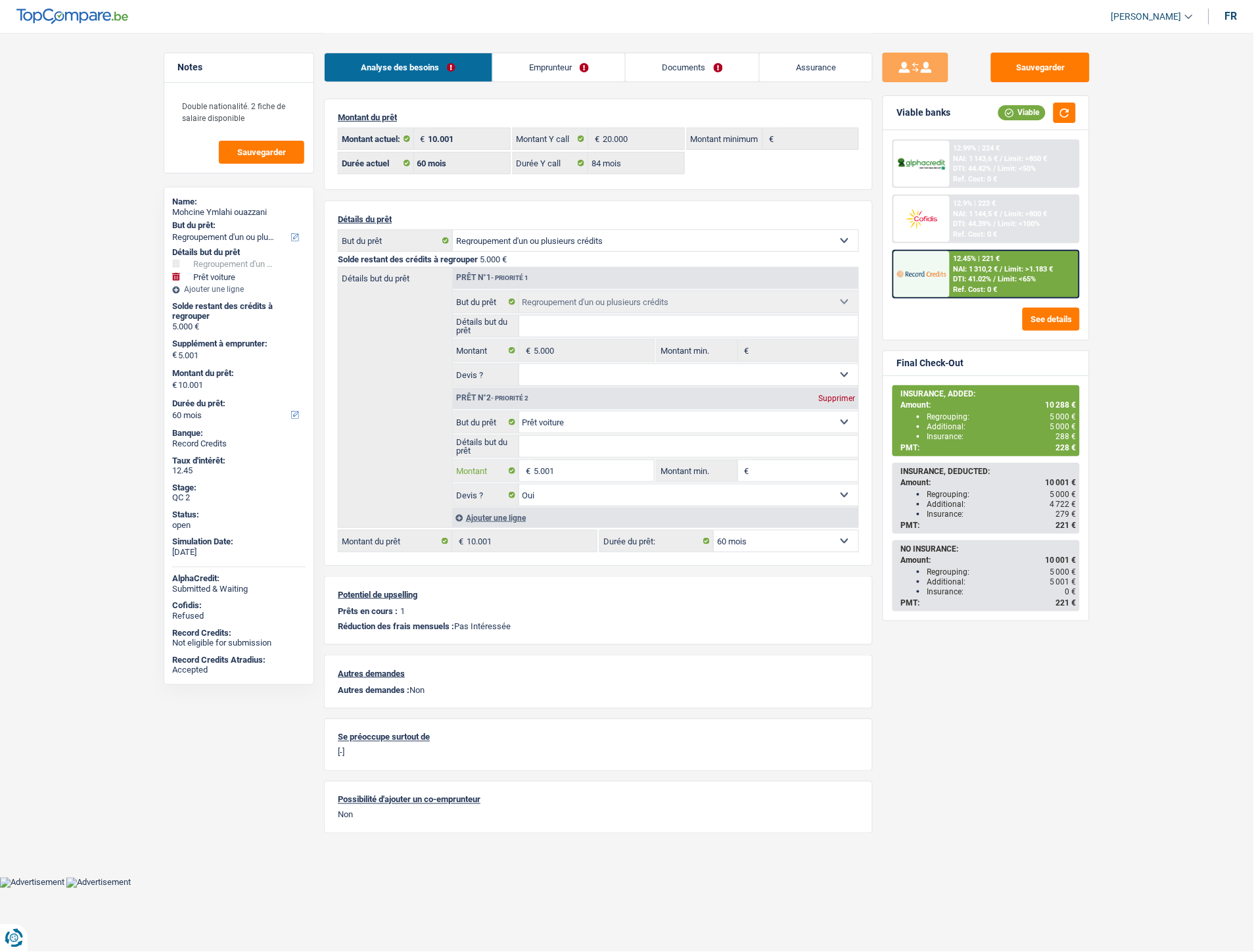
click at [559, 466] on input "5.001" at bounding box center [594, 471] width 120 height 21
click at [505, 522] on div "Ajouter une ligne" at bounding box center [655, 518] width 406 height 19
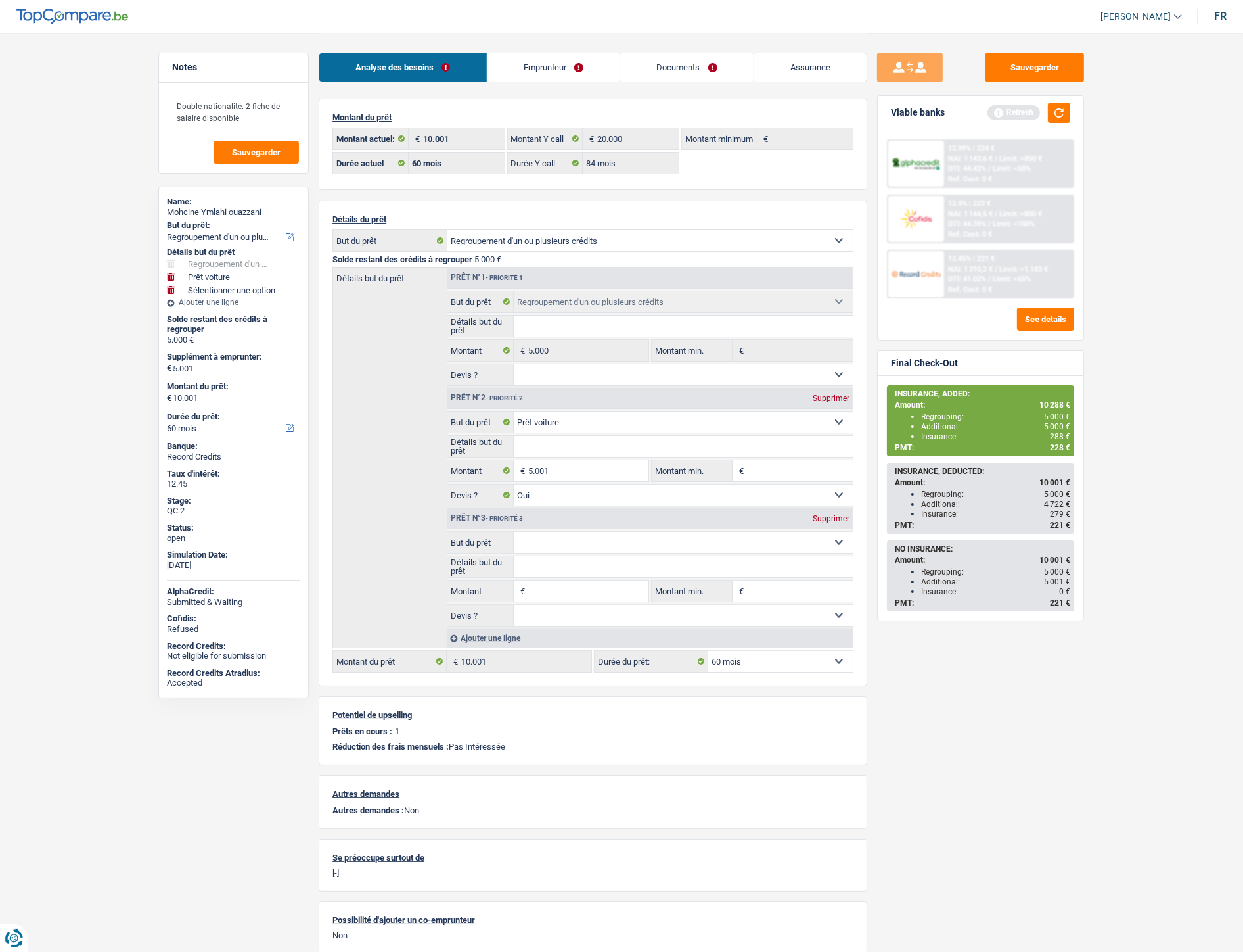
click at [542, 596] on input "Montant" at bounding box center [589, 590] width 120 height 21
type input "287"
type input "5.288"
type input "10.288"
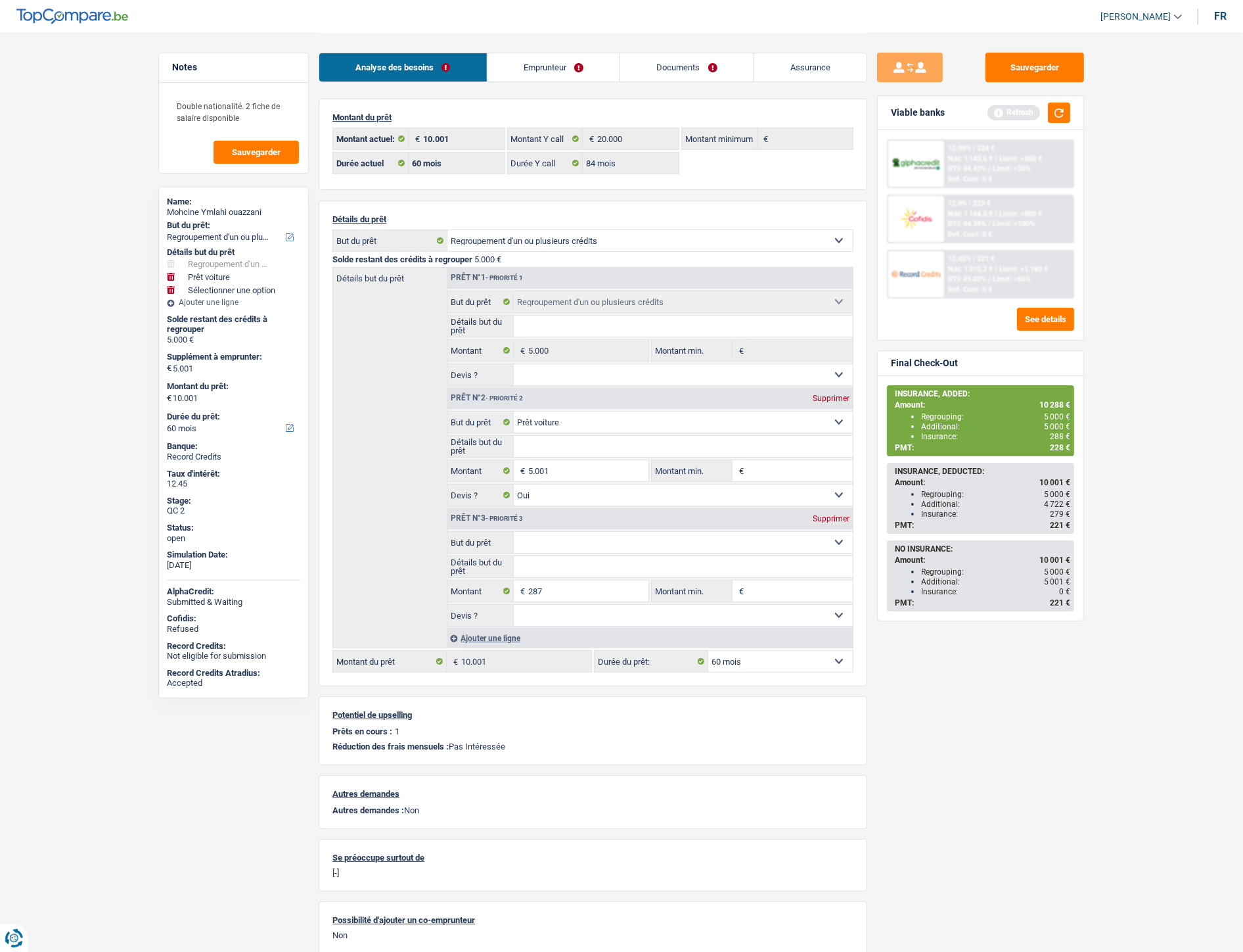
type input "10.288"
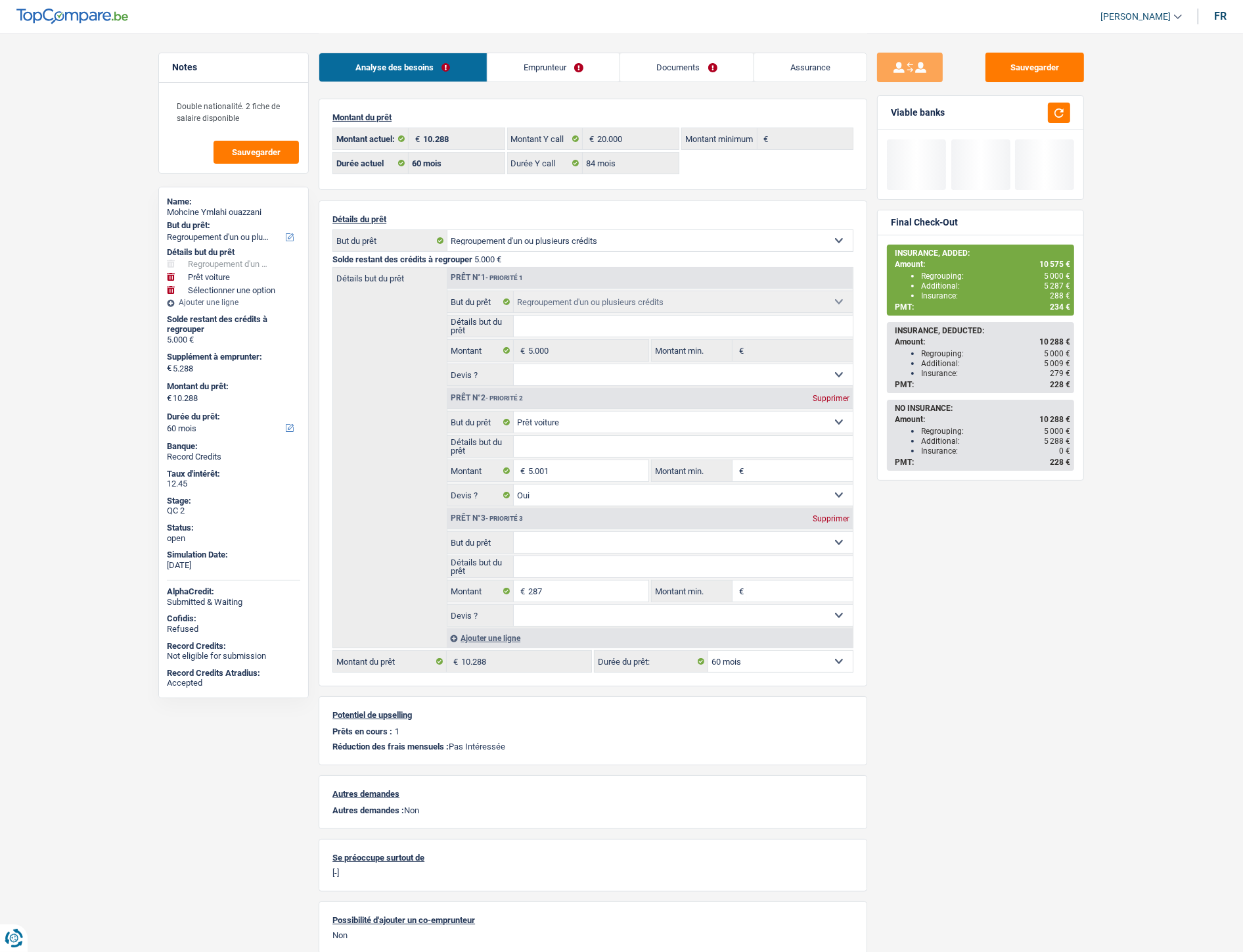
click at [928, 721] on div "Sauvegarder Viable banks Final Check-Out INSURANCE, ADDED: Amount: 10 575 € Reg…" at bounding box center [980, 492] width 226 height 878
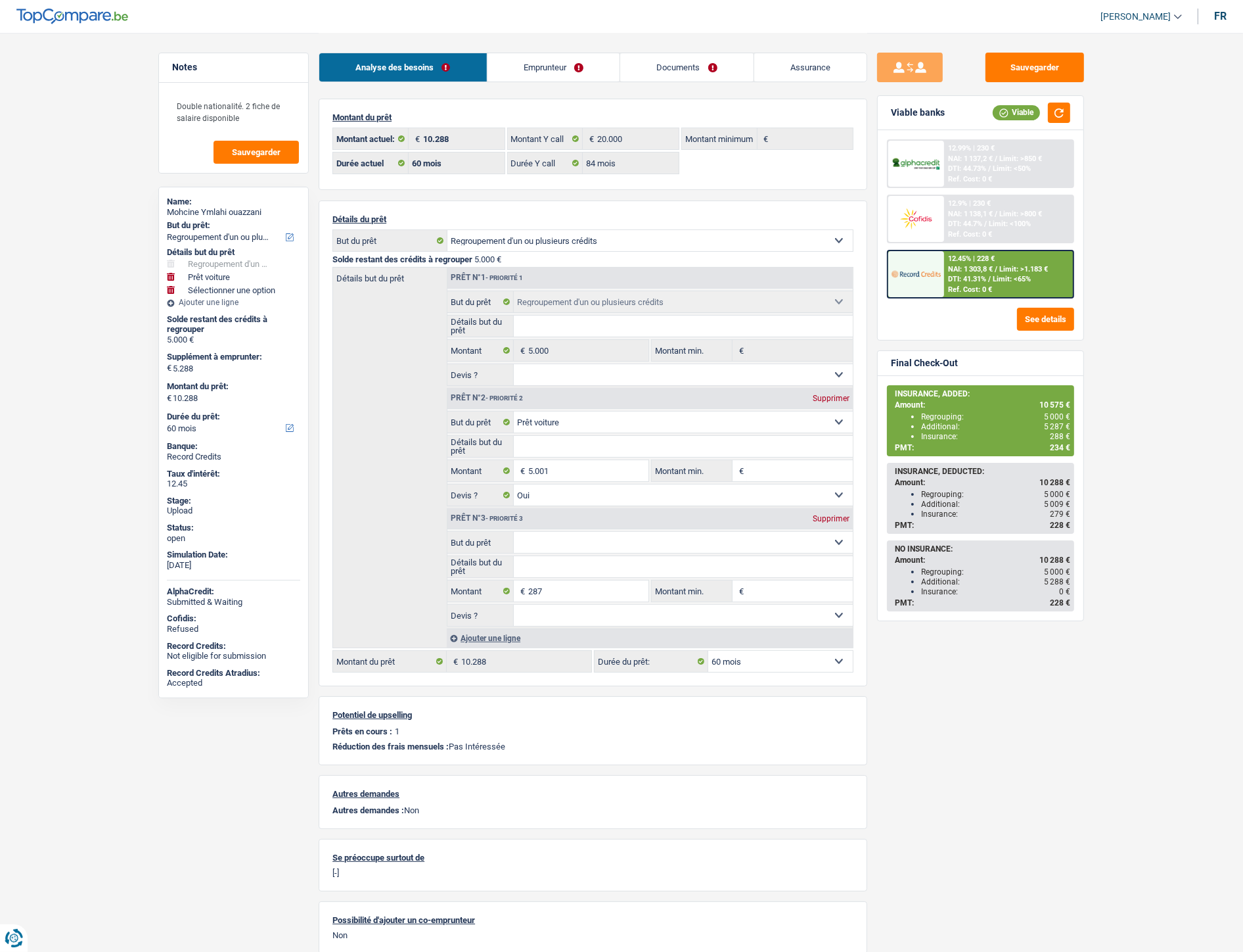
click at [982, 267] on span "NAI: 1 303,8 €" at bounding box center [970, 270] width 45 height 9
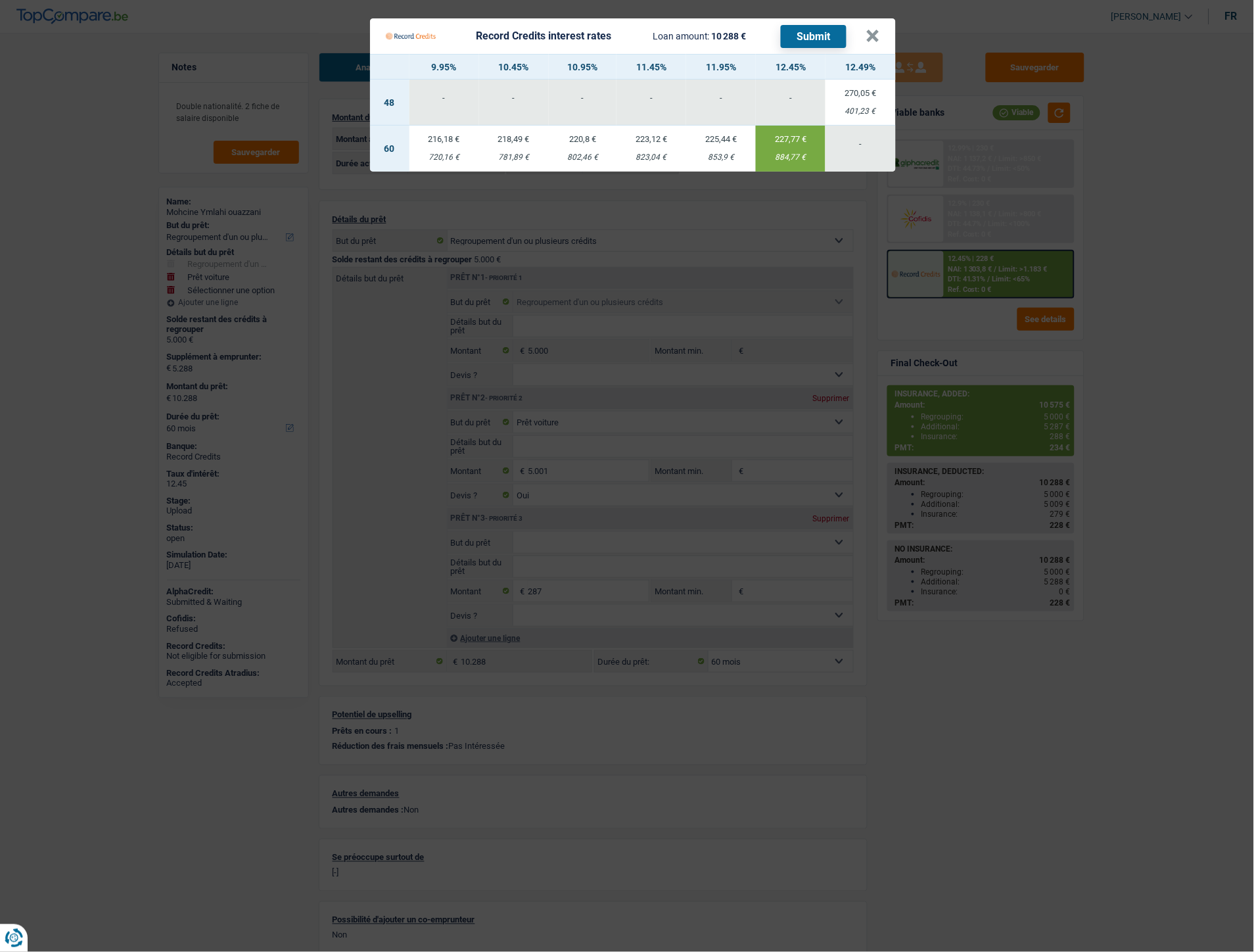
drag, startPoint x: 774, startPoint y: 156, endPoint x: 797, endPoint y: 157, distance: 23.0
click at [797, 157] on div "884,77 €" at bounding box center [791, 157] width 70 height 9
copy div "884,77"
click at [875, 38] on button "×" at bounding box center [872, 36] width 14 height 13
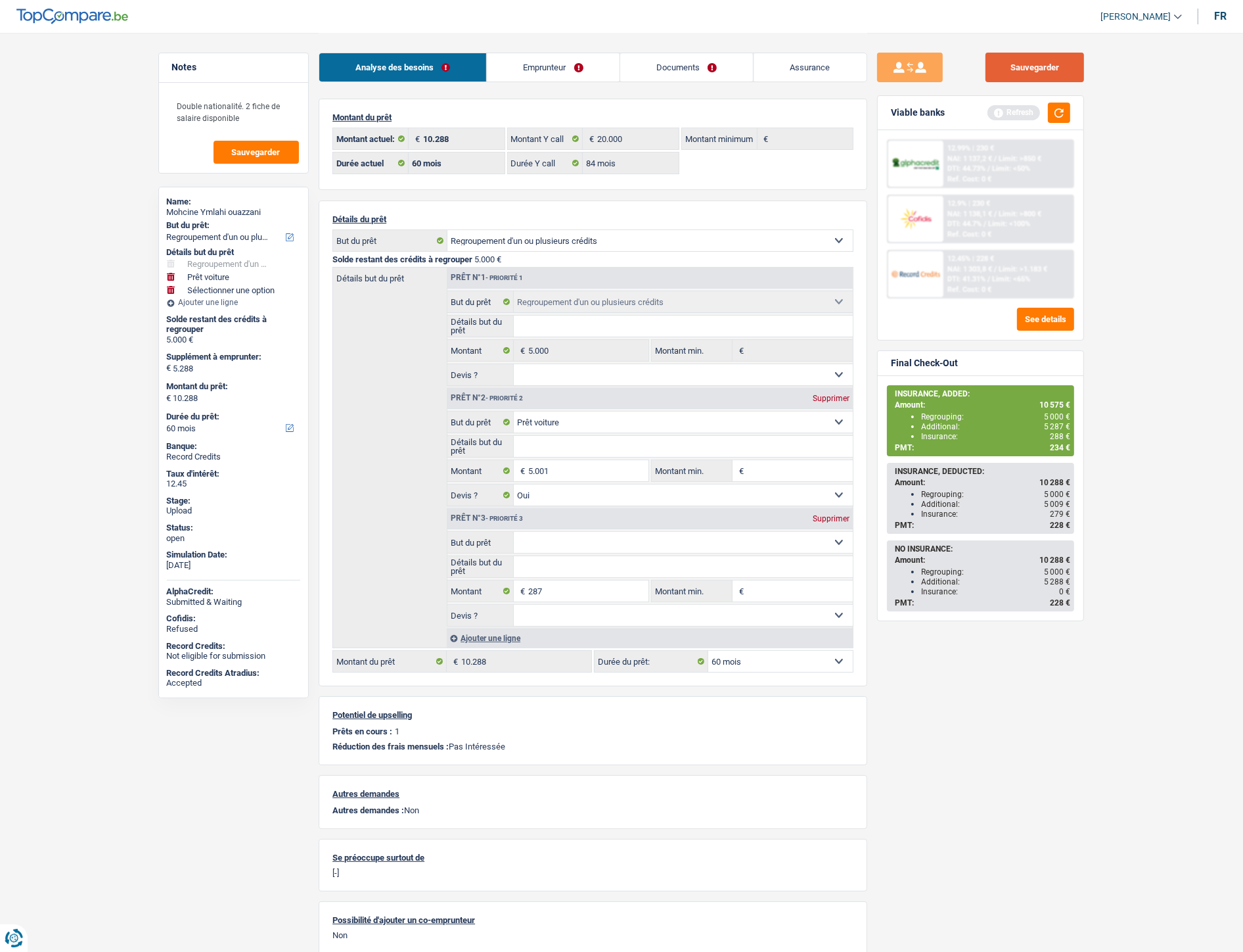
click at [1065, 72] on button "Sauvegarder" at bounding box center [1035, 68] width 99 height 30
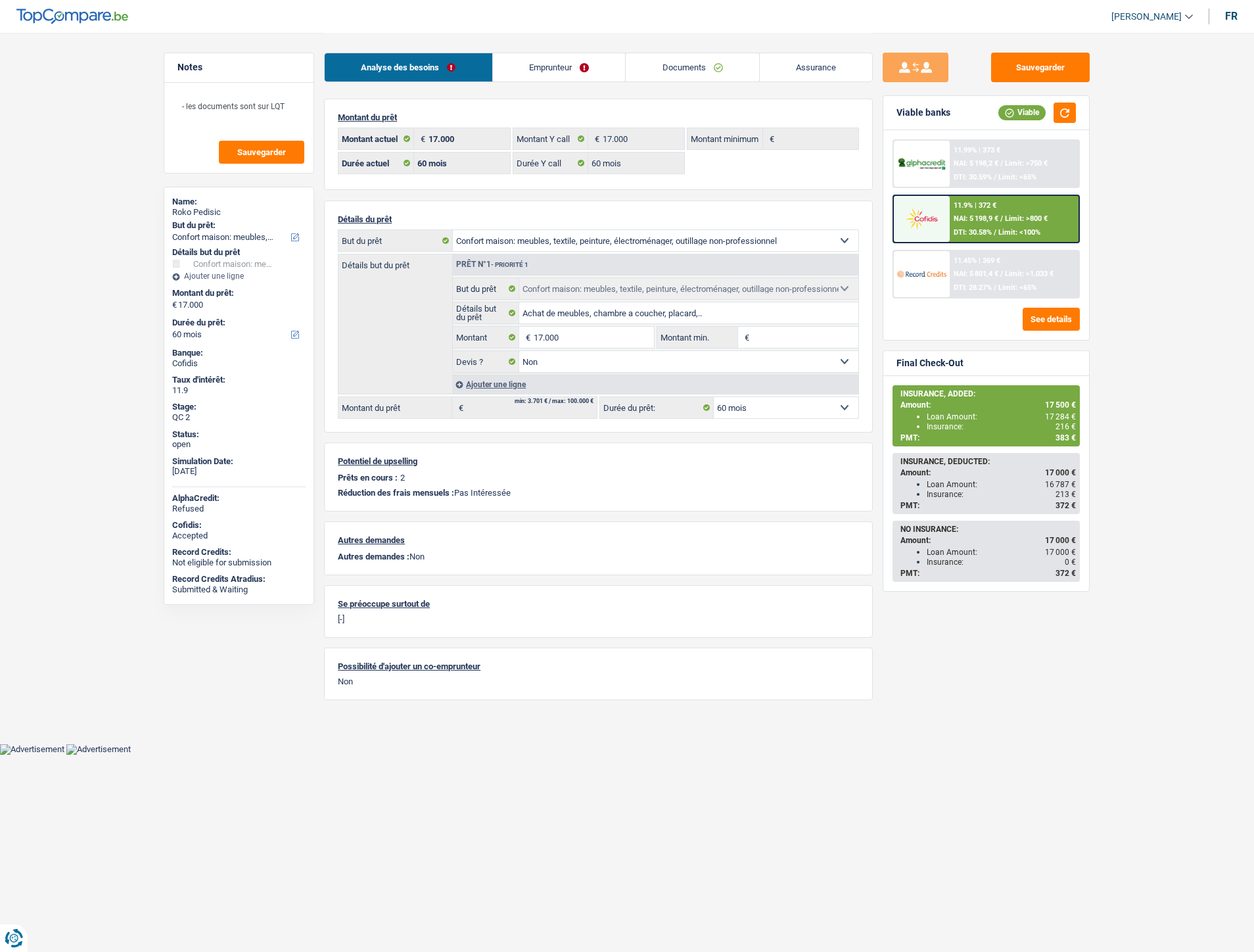
select select "household"
select select "60"
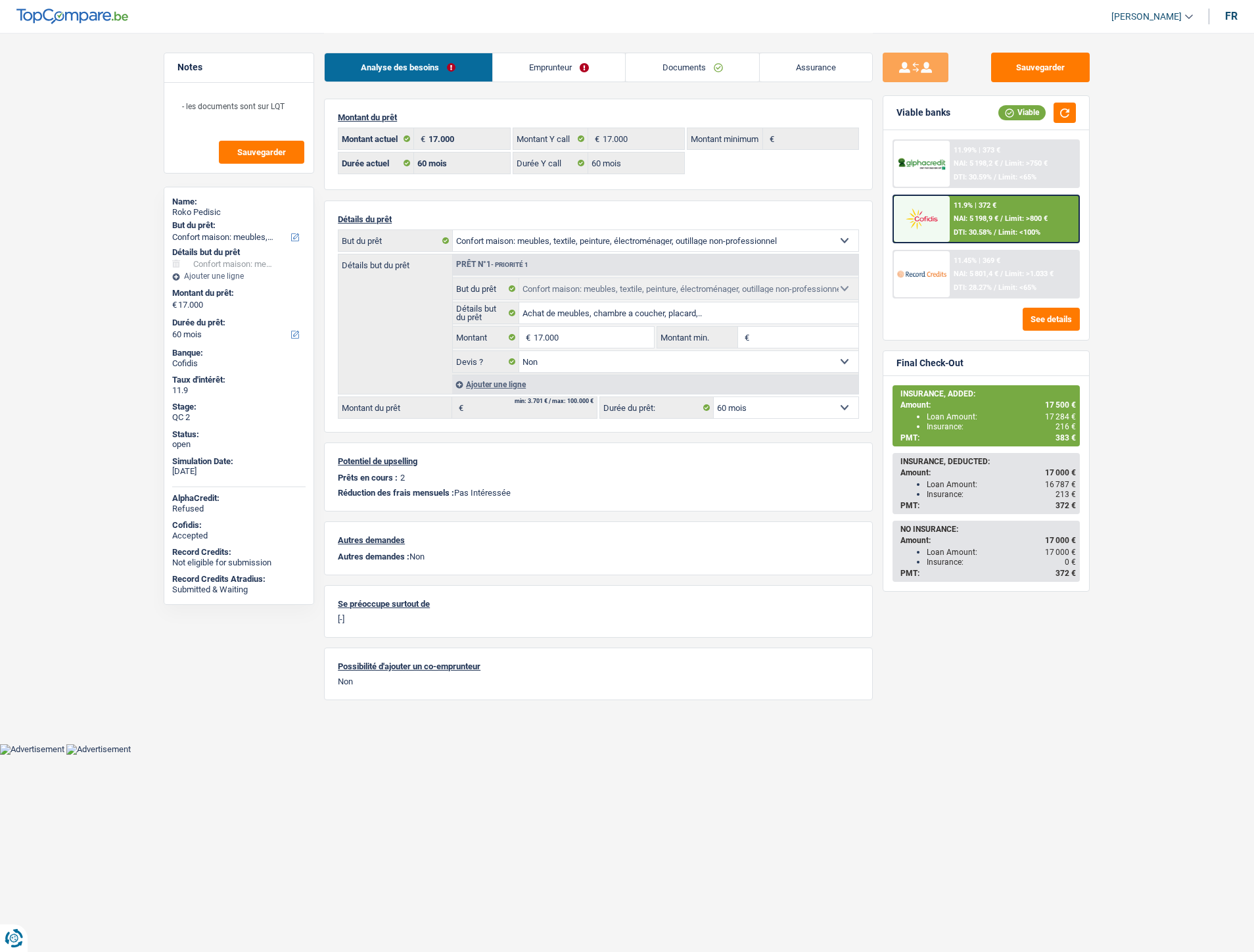
select select "household"
select select "false"
select select "60"
click at [564, 61] on link "Emprunteur" at bounding box center [559, 68] width 133 height 28
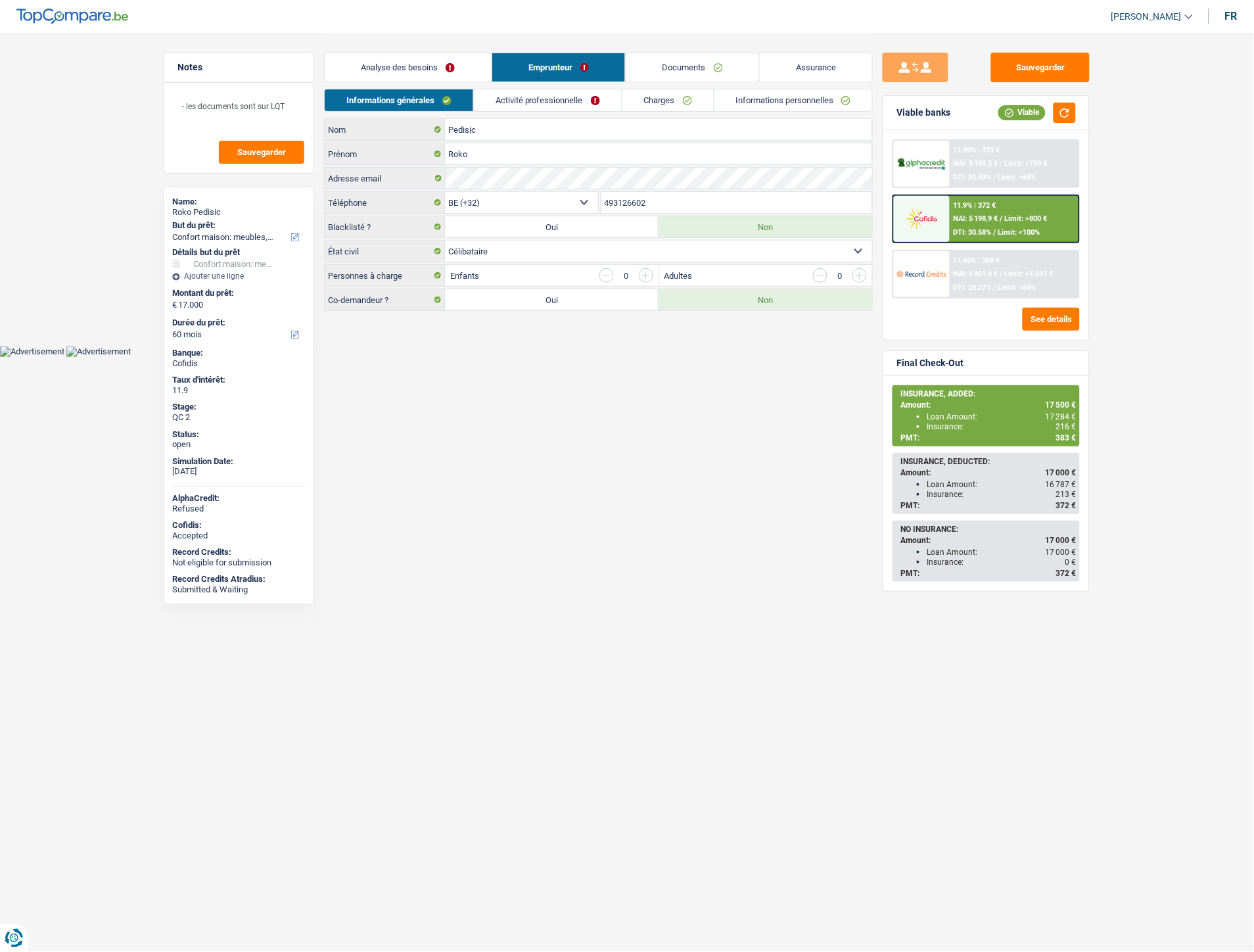
click at [809, 95] on link "Informations personnelles" at bounding box center [793, 100] width 158 height 22
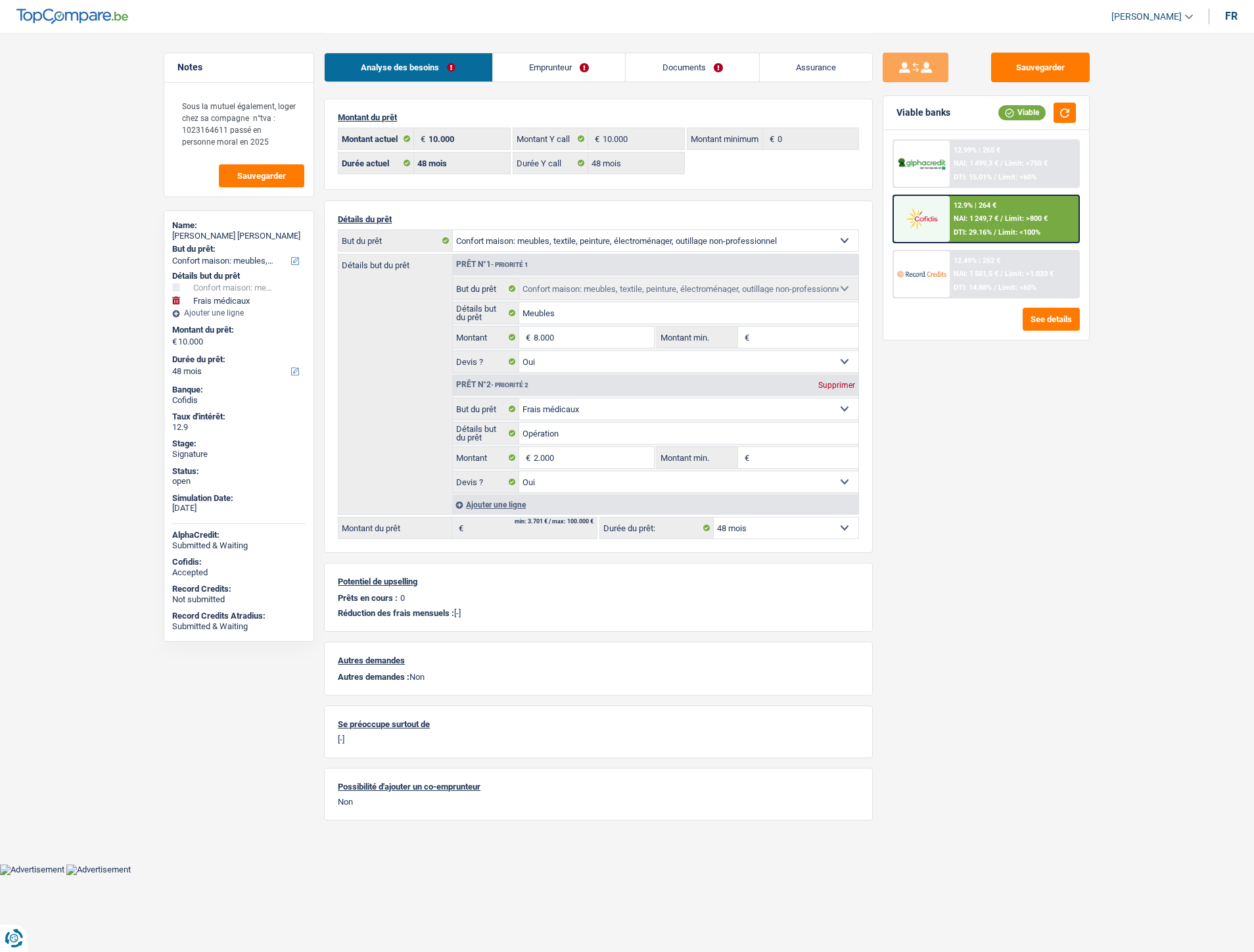
select select "household"
select select "medical"
select select "48"
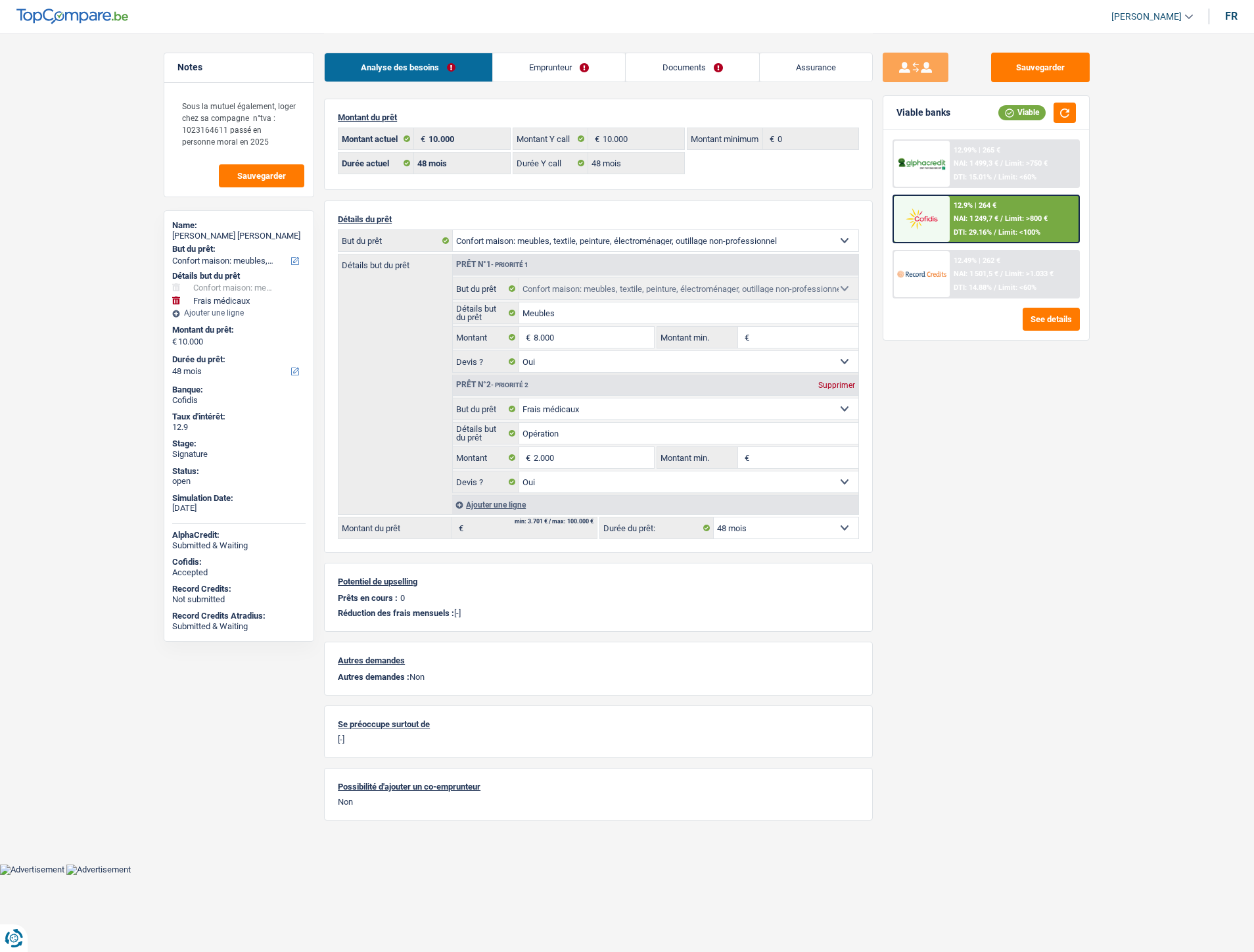
select select "48"
select select "household"
select select "yes"
select select "medical"
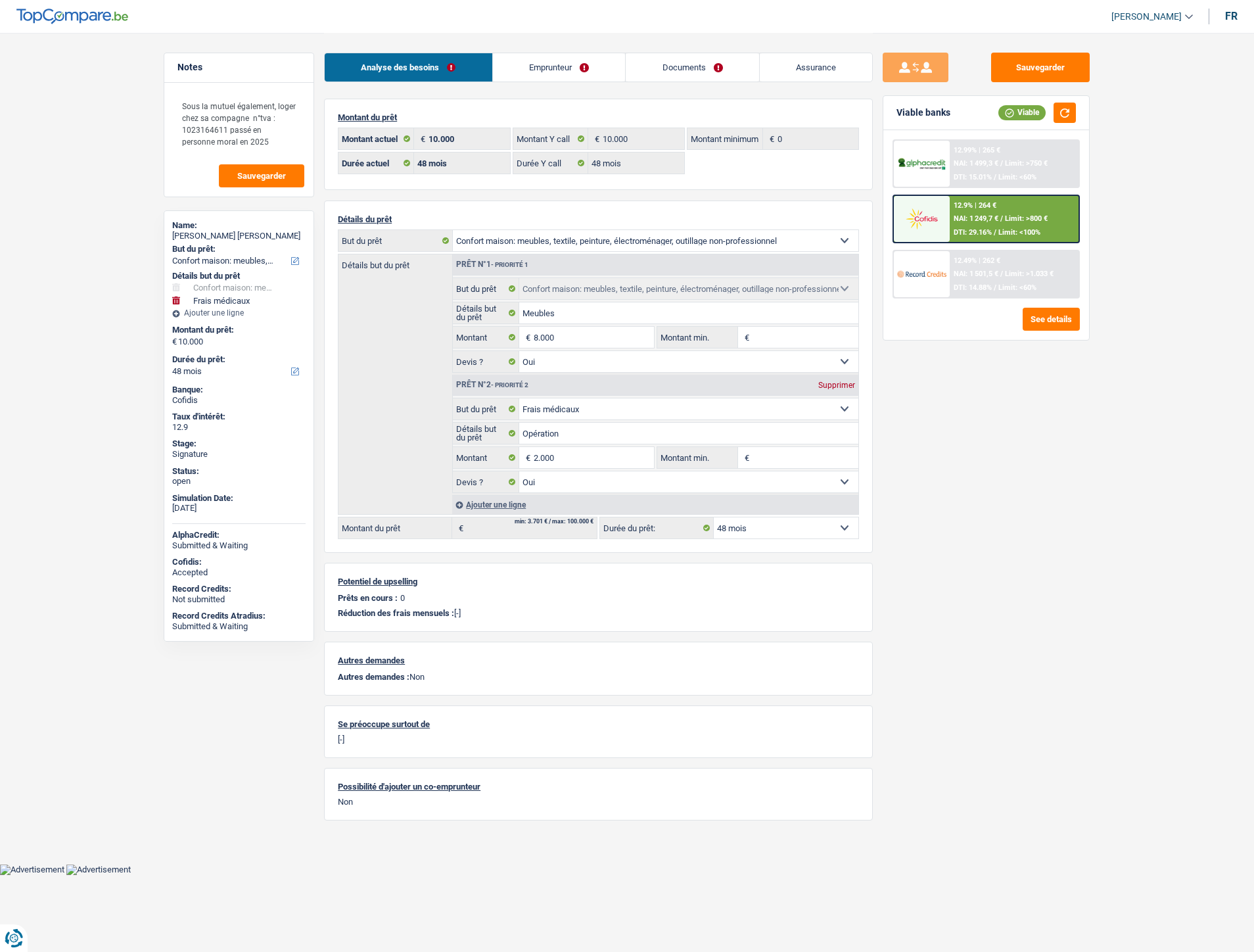
select select "yes"
select select "48"
click at [657, 73] on link "Documents" at bounding box center [693, 68] width 134 height 28
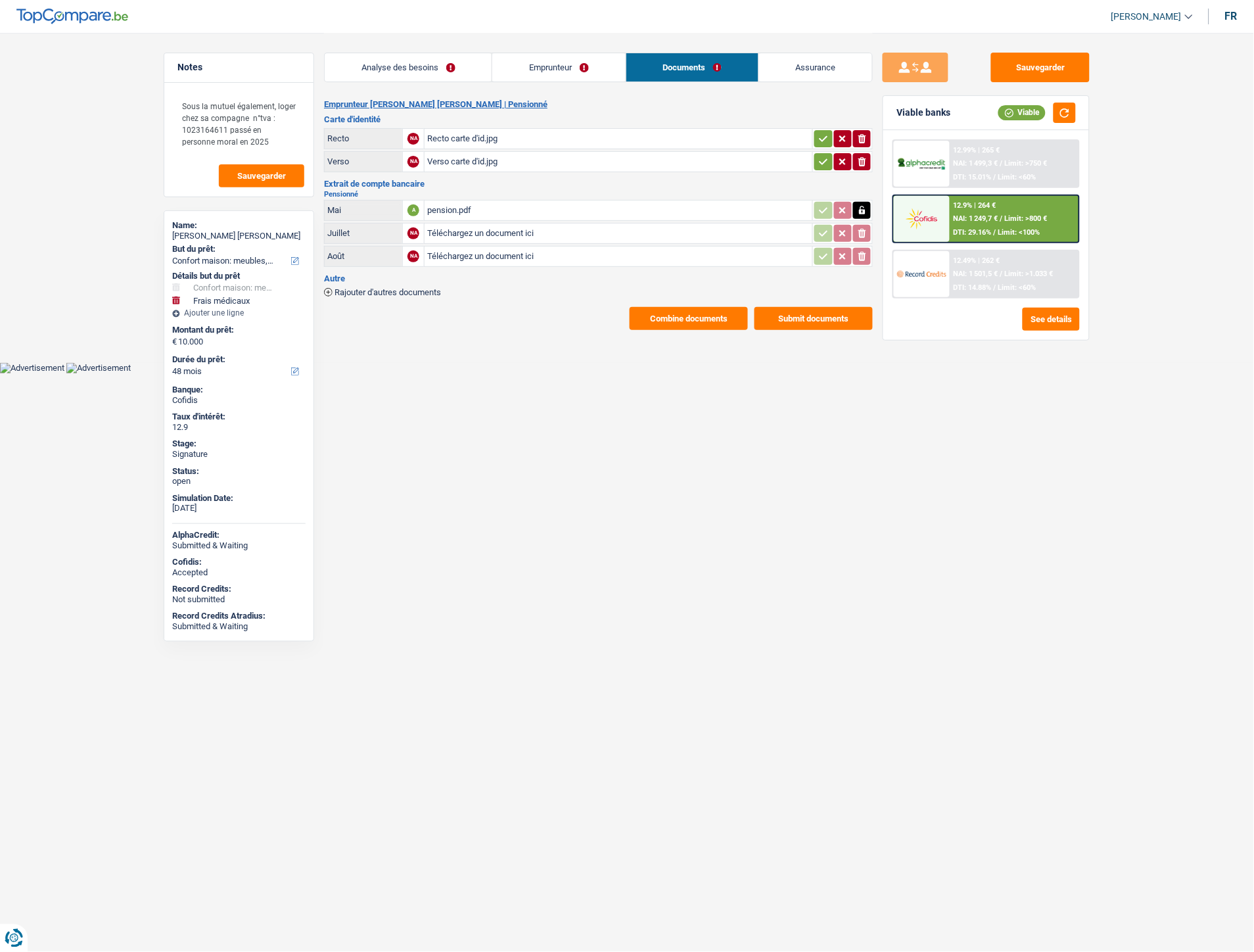
click at [415, 288] on span "Rajouter d'autres documents" at bounding box center [387, 293] width 106 height 9
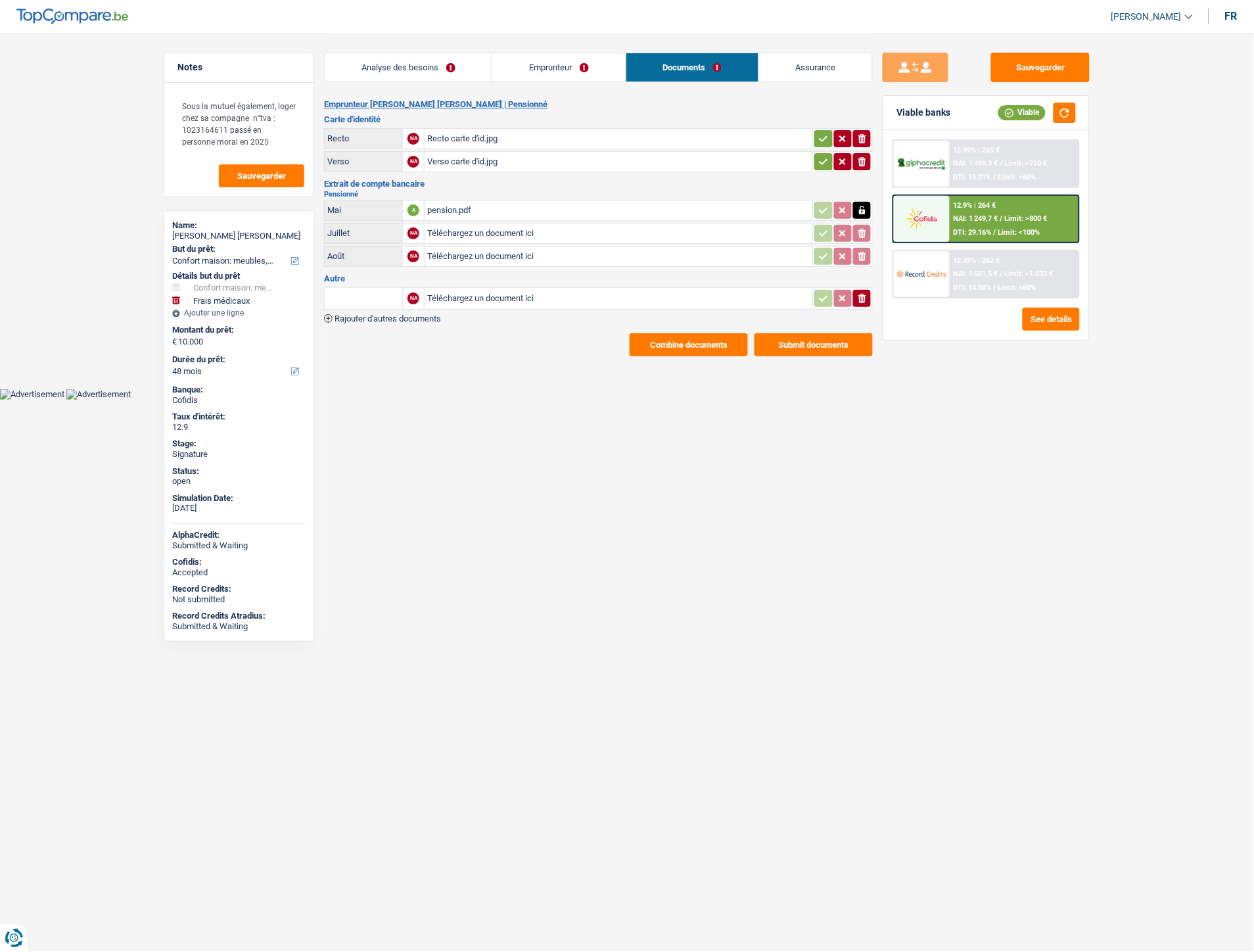
click at [506, 289] on input "Téléchargez un document ici" at bounding box center [618, 299] width 382 height 20
type input "C:\fakepath\Extrait.pdf"
drag, startPoint x: 1020, startPoint y: 74, endPoint x: 1012, endPoint y: 80, distance: 10.0
click at [1021, 74] on button "Sauvegarder" at bounding box center [1040, 68] width 99 height 30
click at [1045, 69] on button "Sauvegarder" at bounding box center [1040, 68] width 99 height 30
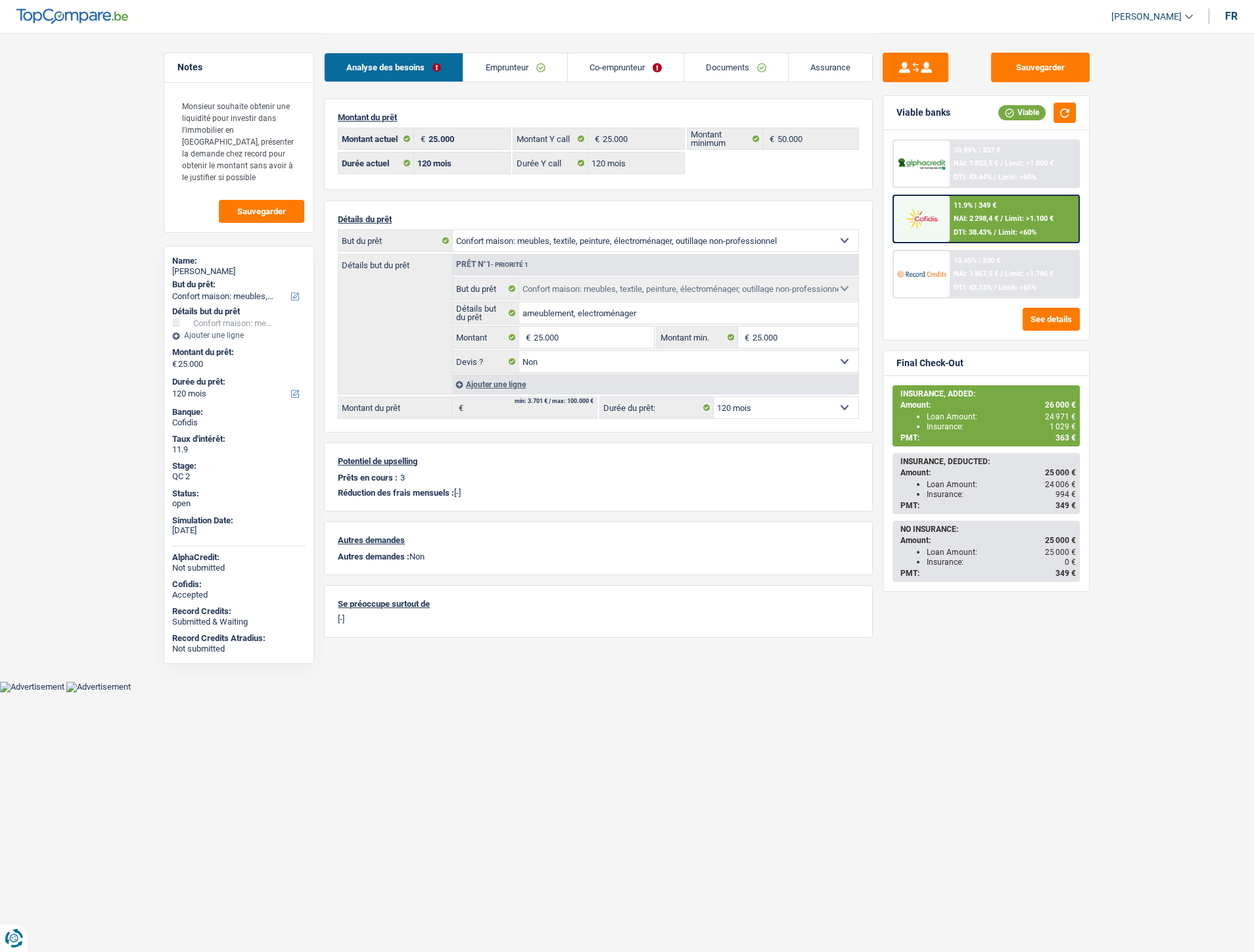
select select "household"
select select "120"
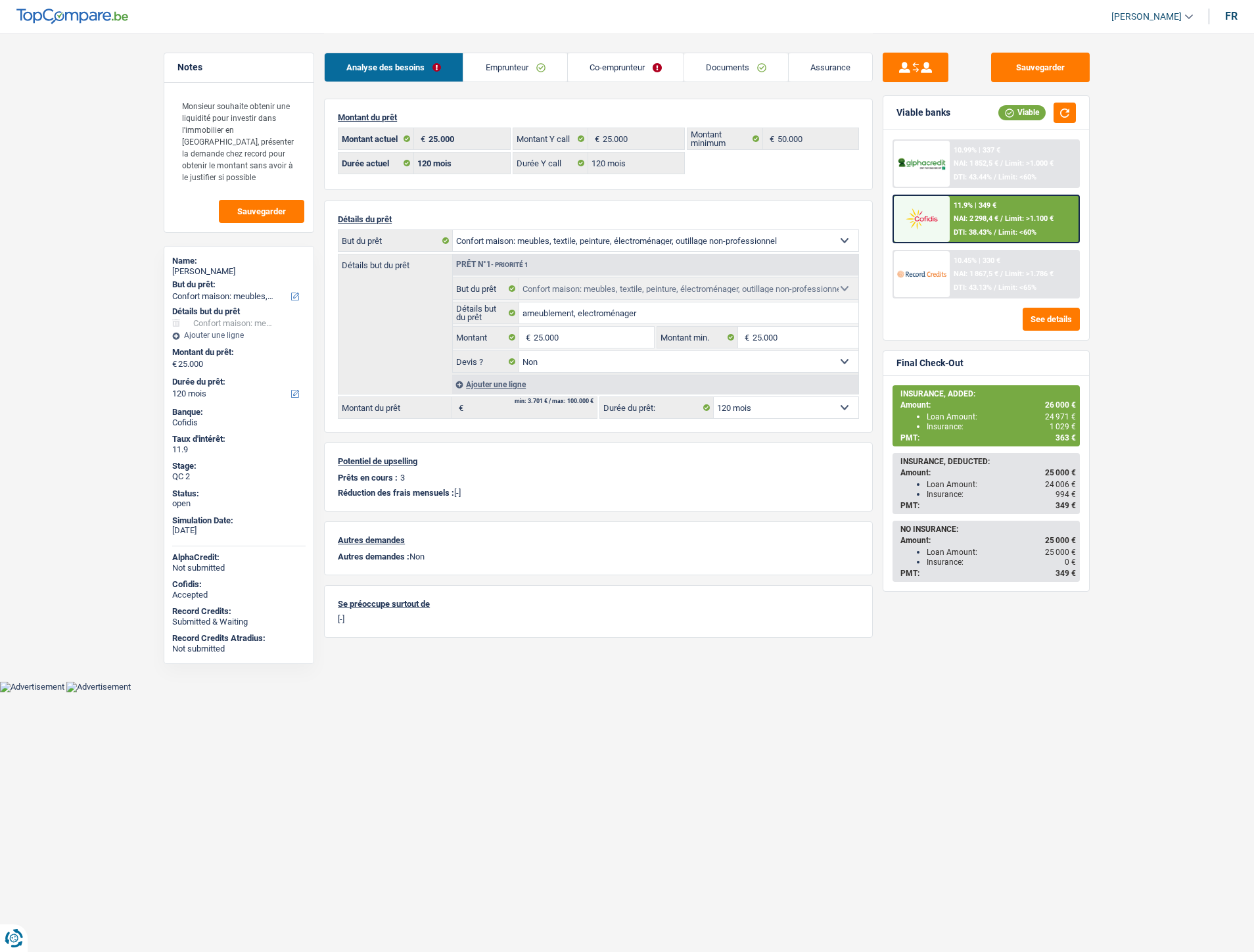
select select "household"
select select "false"
select select "120"
click at [488, 65] on link "Emprunteur" at bounding box center [515, 68] width 103 height 28
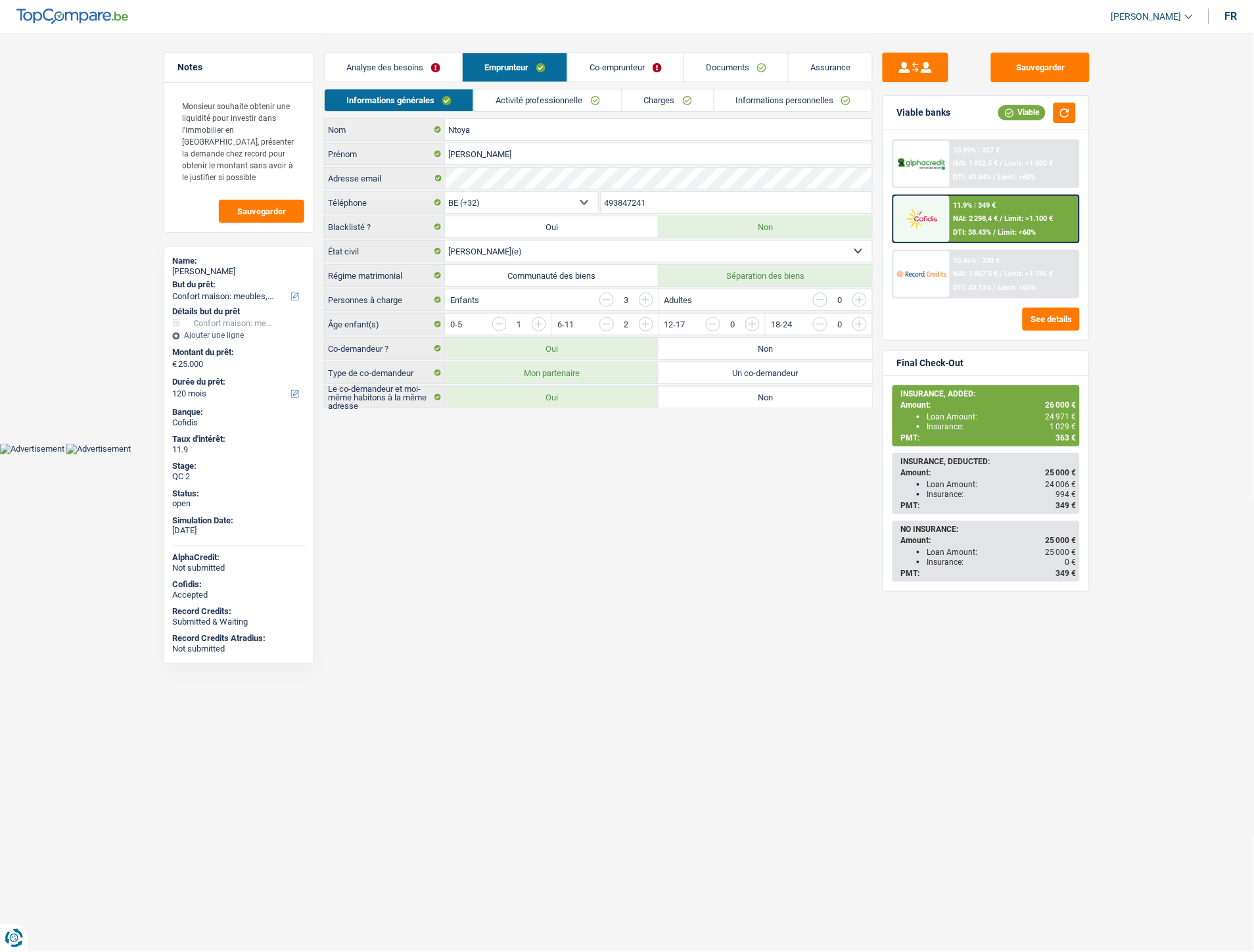
click at [785, 94] on link "Informations personnelles" at bounding box center [793, 100] width 158 height 22
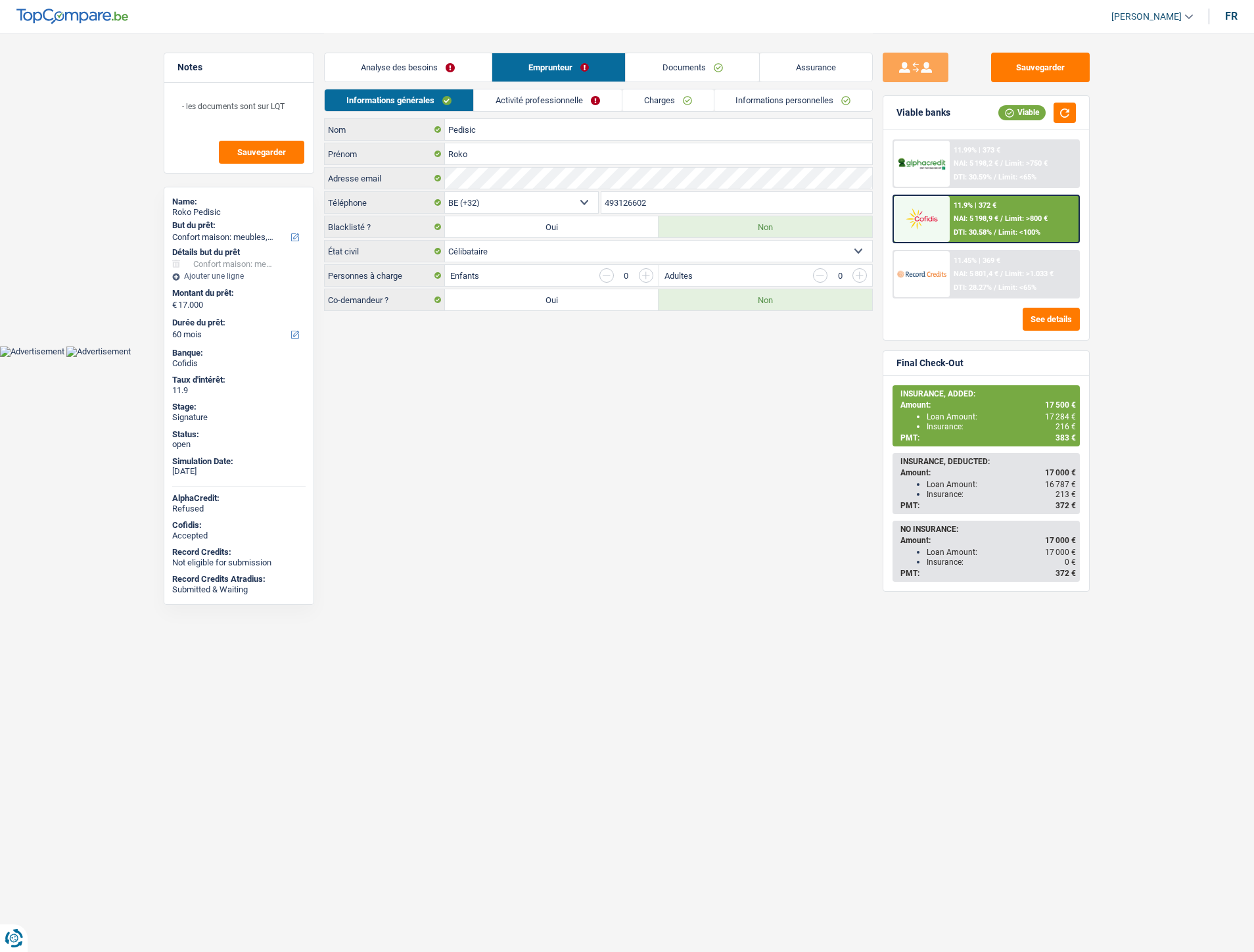
select select "household"
select select "60"
select select "32"
select select "single"
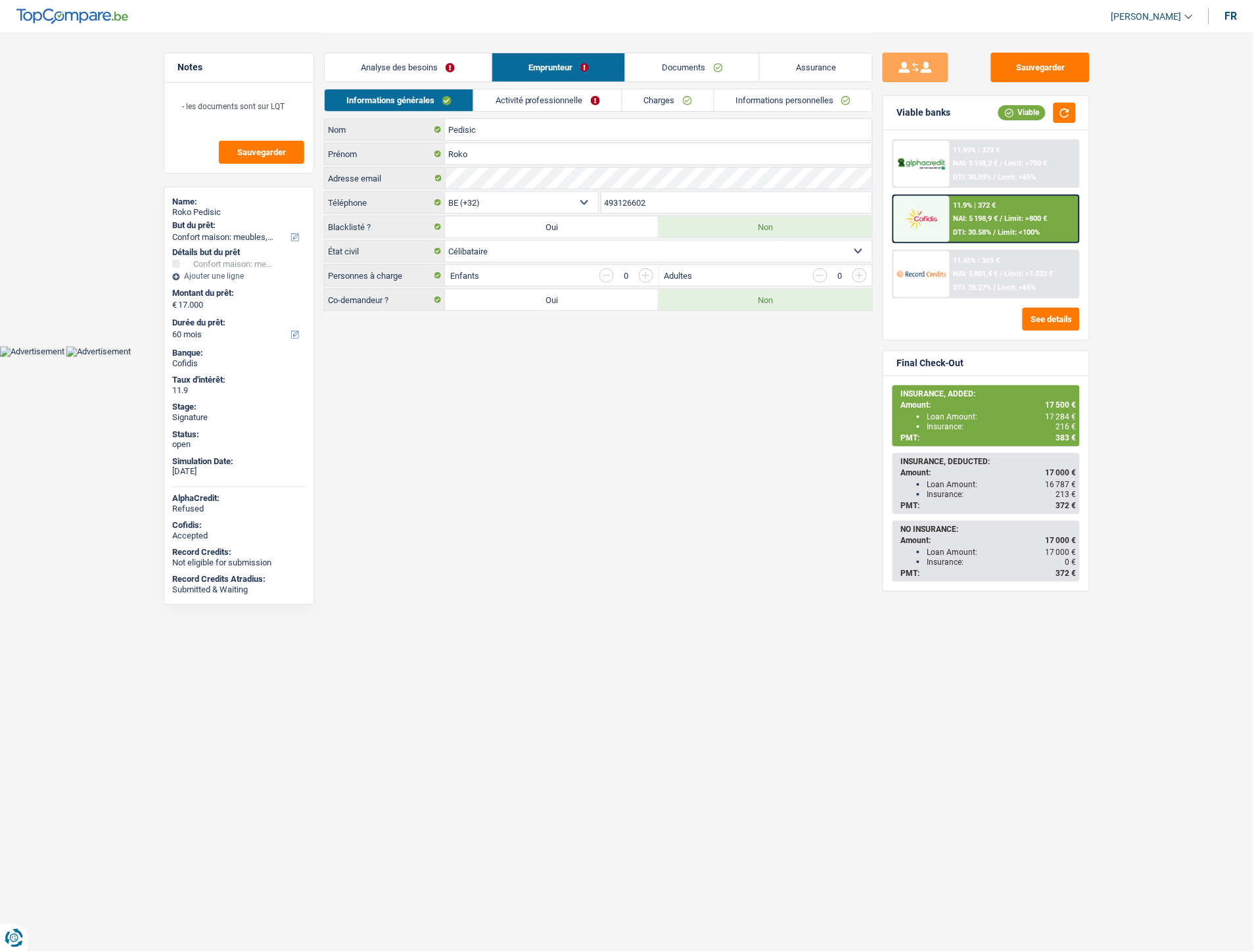
click at [763, 102] on link "Informations personnelles" at bounding box center [793, 100] width 158 height 22
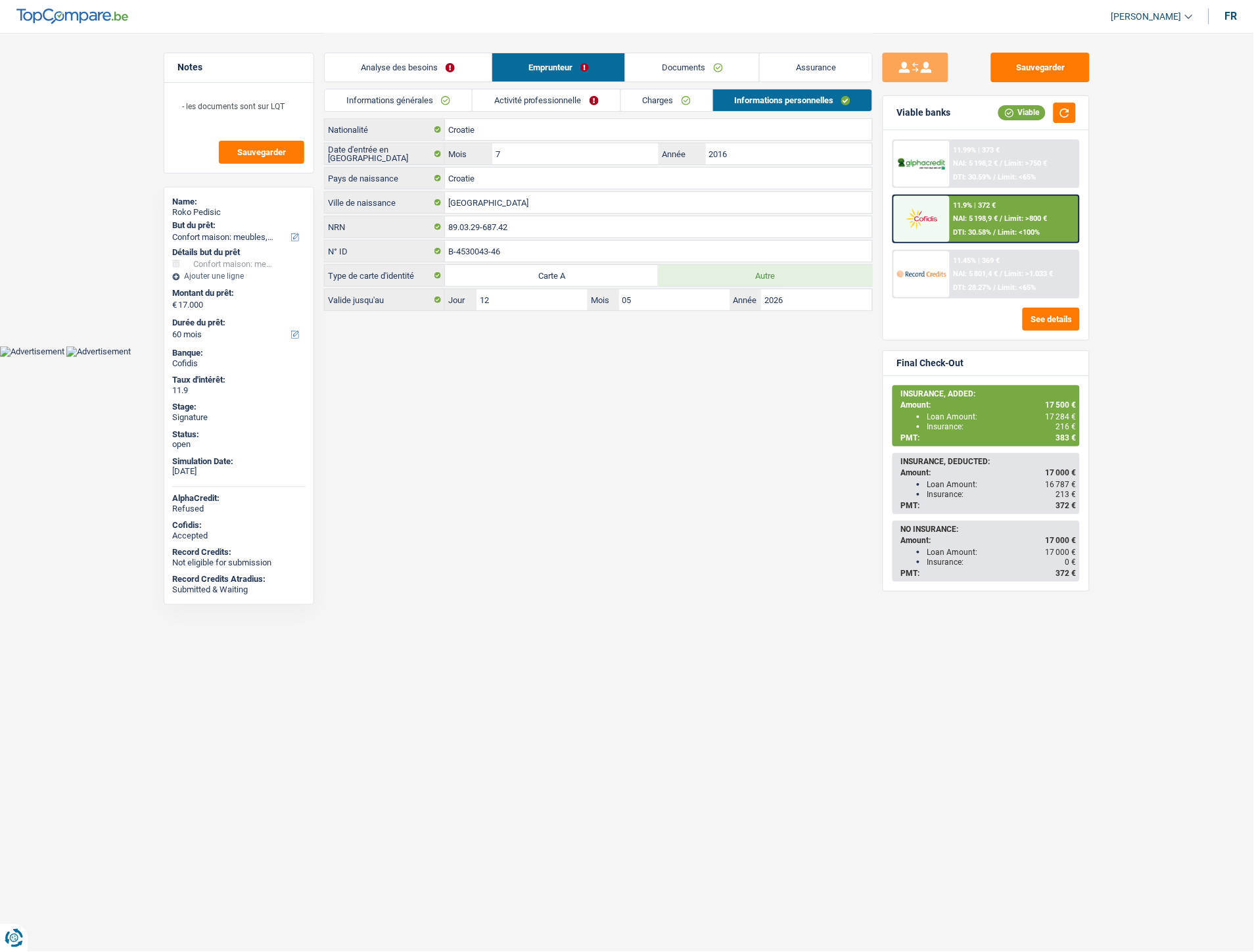
click at [664, 68] on link "Documents" at bounding box center [693, 68] width 134 height 28
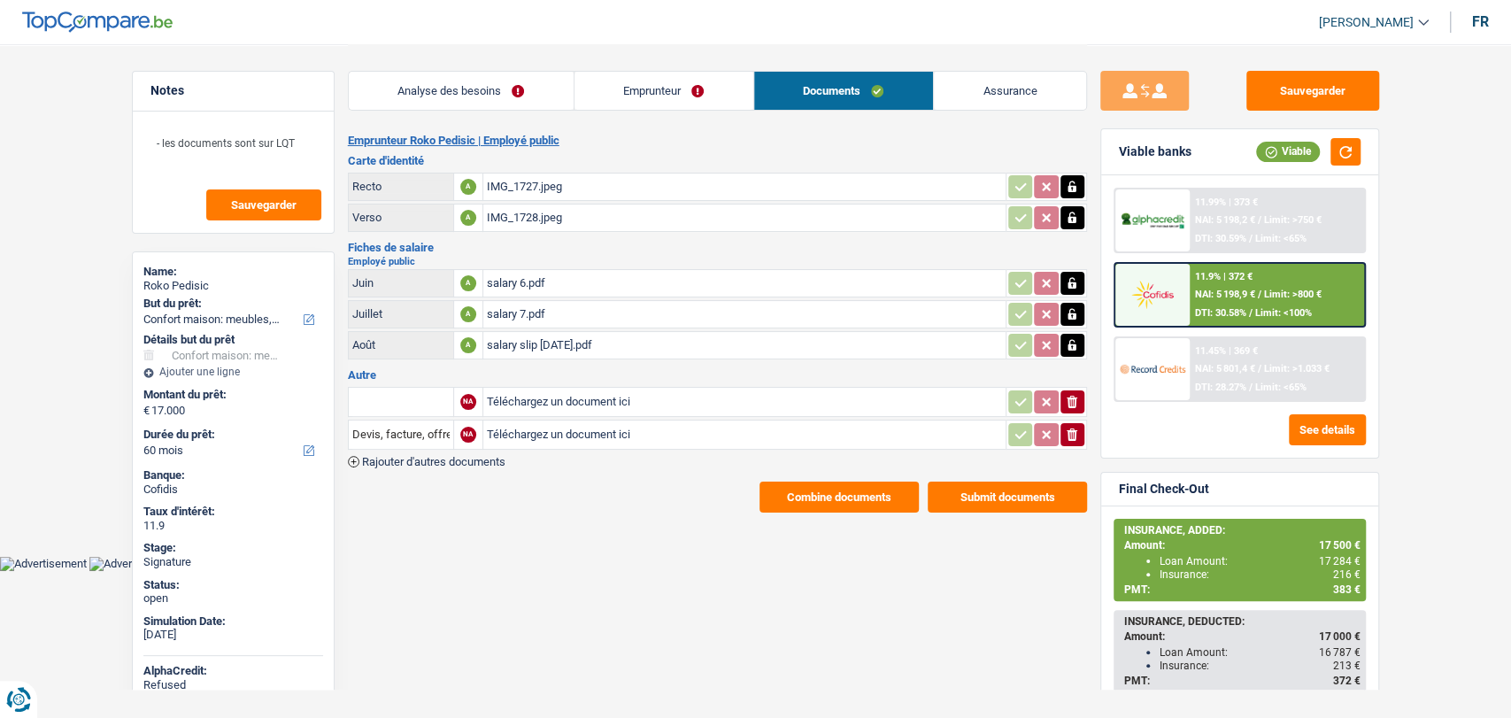
click at [679, 79] on link "Emprunteur" at bounding box center [663, 91] width 179 height 38
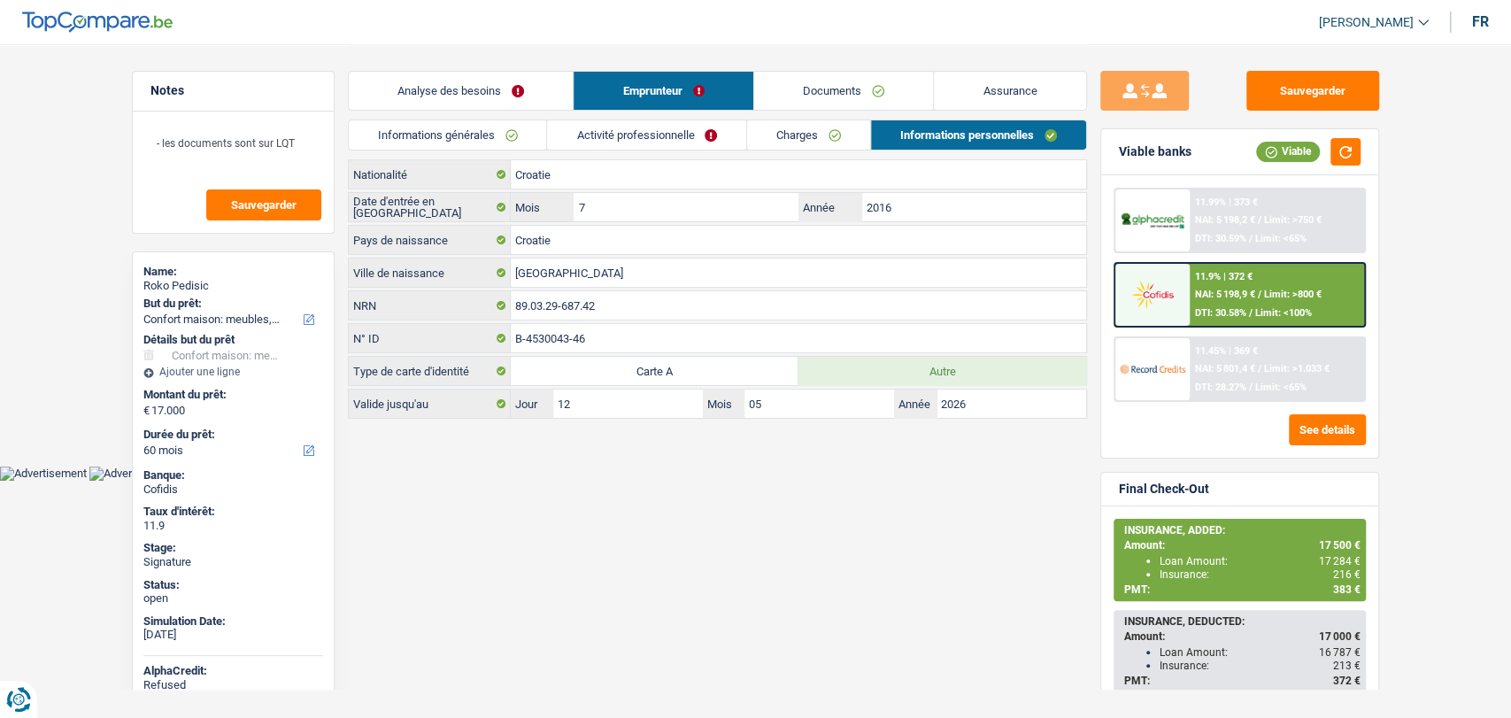
click at [774, 137] on link "Charges" at bounding box center [808, 134] width 123 height 29
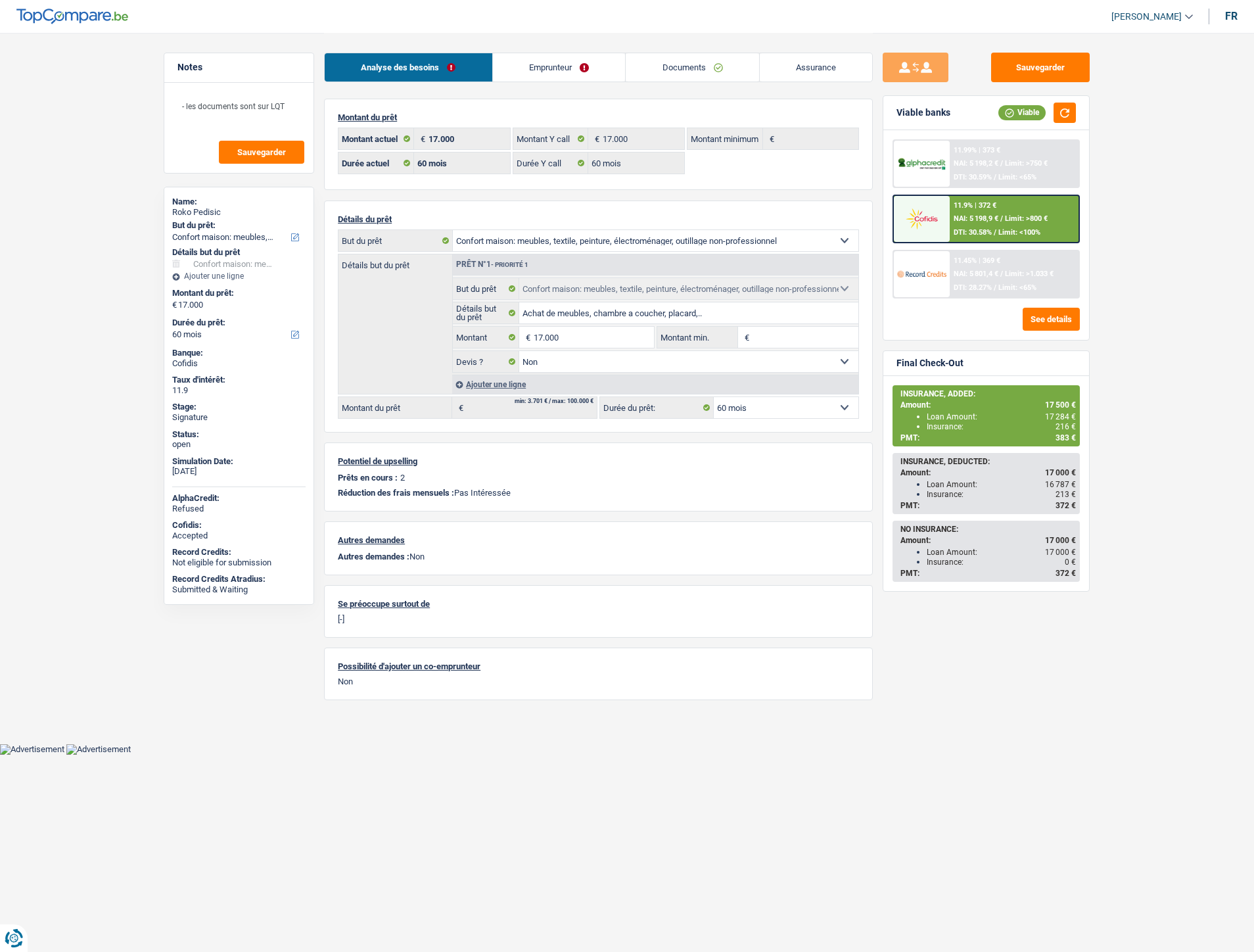
select select "household"
select select "60"
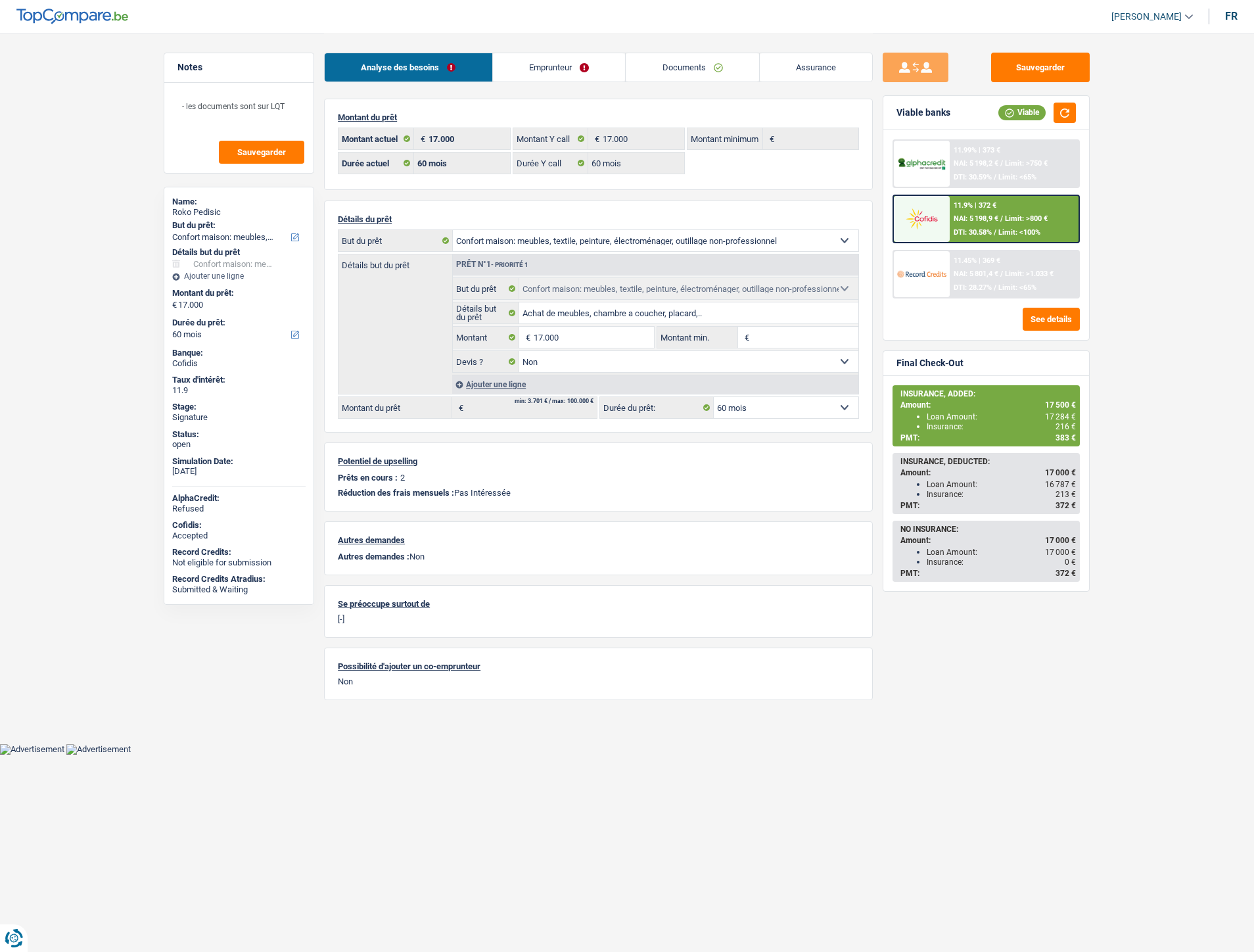
select select "household"
select select "false"
select select "60"
click at [690, 67] on link "Documents" at bounding box center [693, 68] width 134 height 28
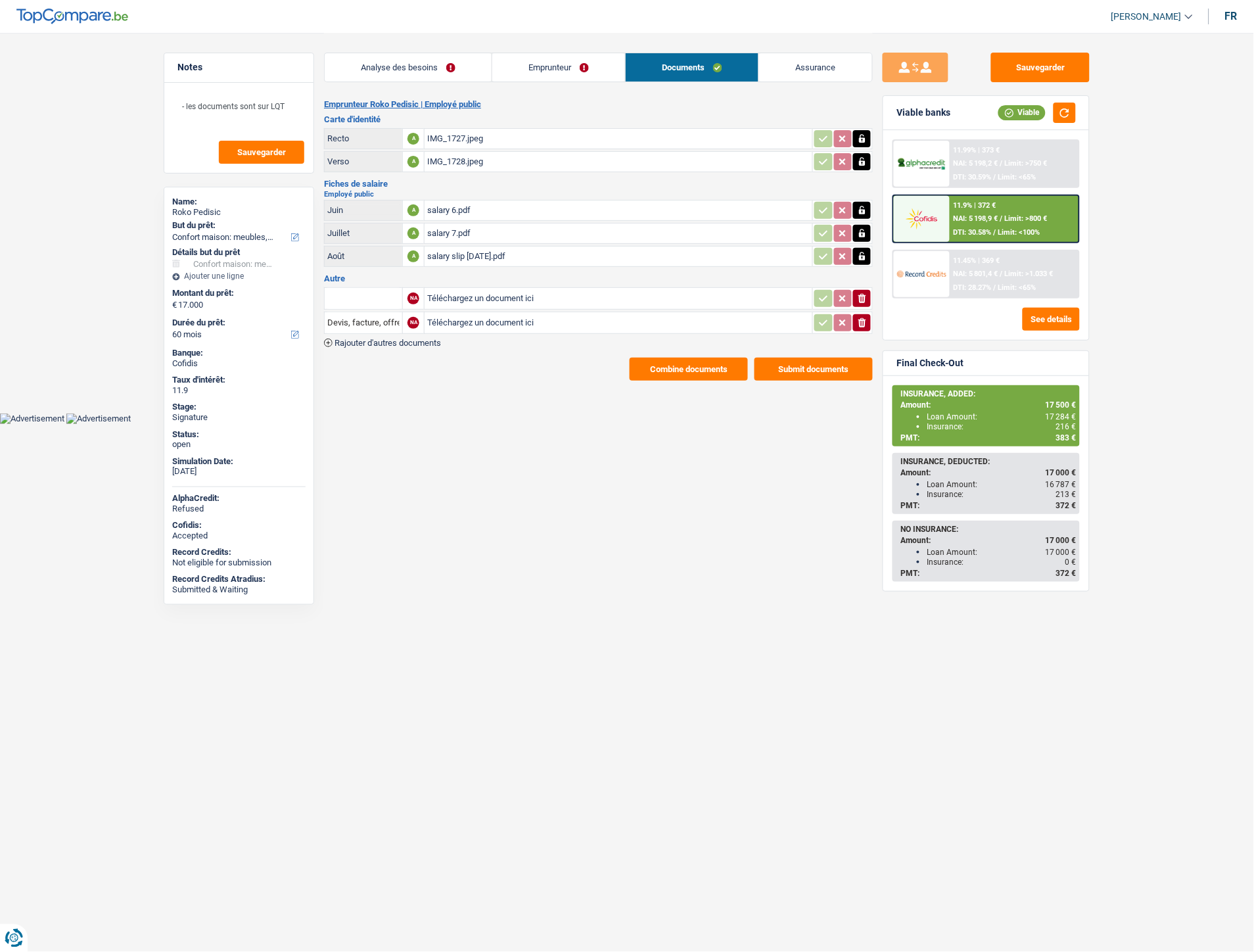
click at [461, 294] on input "Téléchargez un document ici" at bounding box center [618, 299] width 382 height 20
type input "C:\fakepath\IMG-20250922-WA0015.jpg"
click at [471, 313] on input "Téléchargez un document ici" at bounding box center [618, 322] width 382 height 20
type input "C:\fakepath\IMG-20250922-WA0017.jpg"
click at [435, 339] on span "Rajouter d'autres documents" at bounding box center [387, 343] width 106 height 9
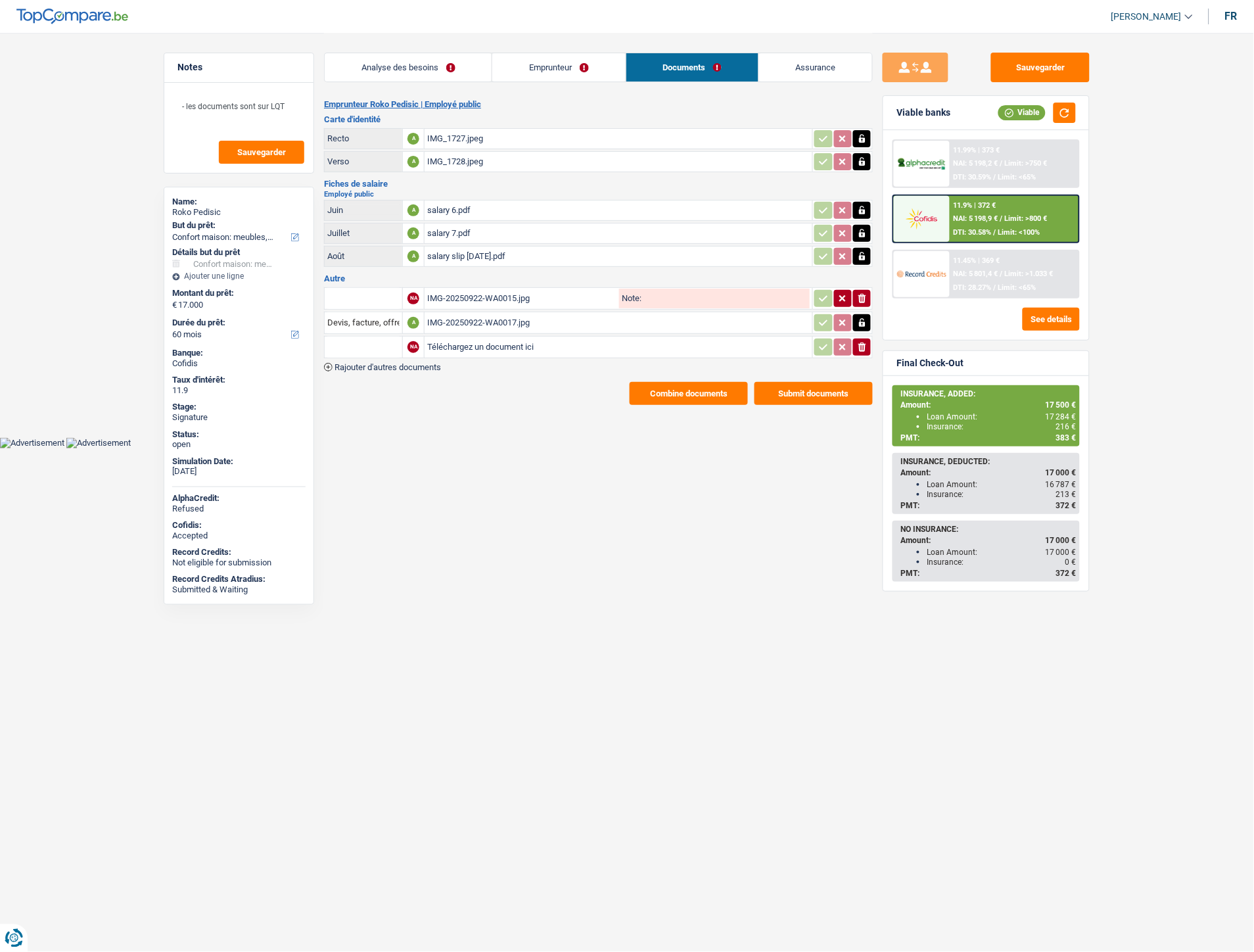
click at [448, 340] on input "Téléchargez un document ici" at bounding box center [618, 347] width 382 height 20
type input "C:\fakepath\combinepdf.pdf"
click at [385, 294] on input "text" at bounding box center [363, 299] width 72 height 21
click at [386, 318] on li "Carte bancaire" at bounding box center [398, 325] width 134 height 16
type input "Carte bancaire"
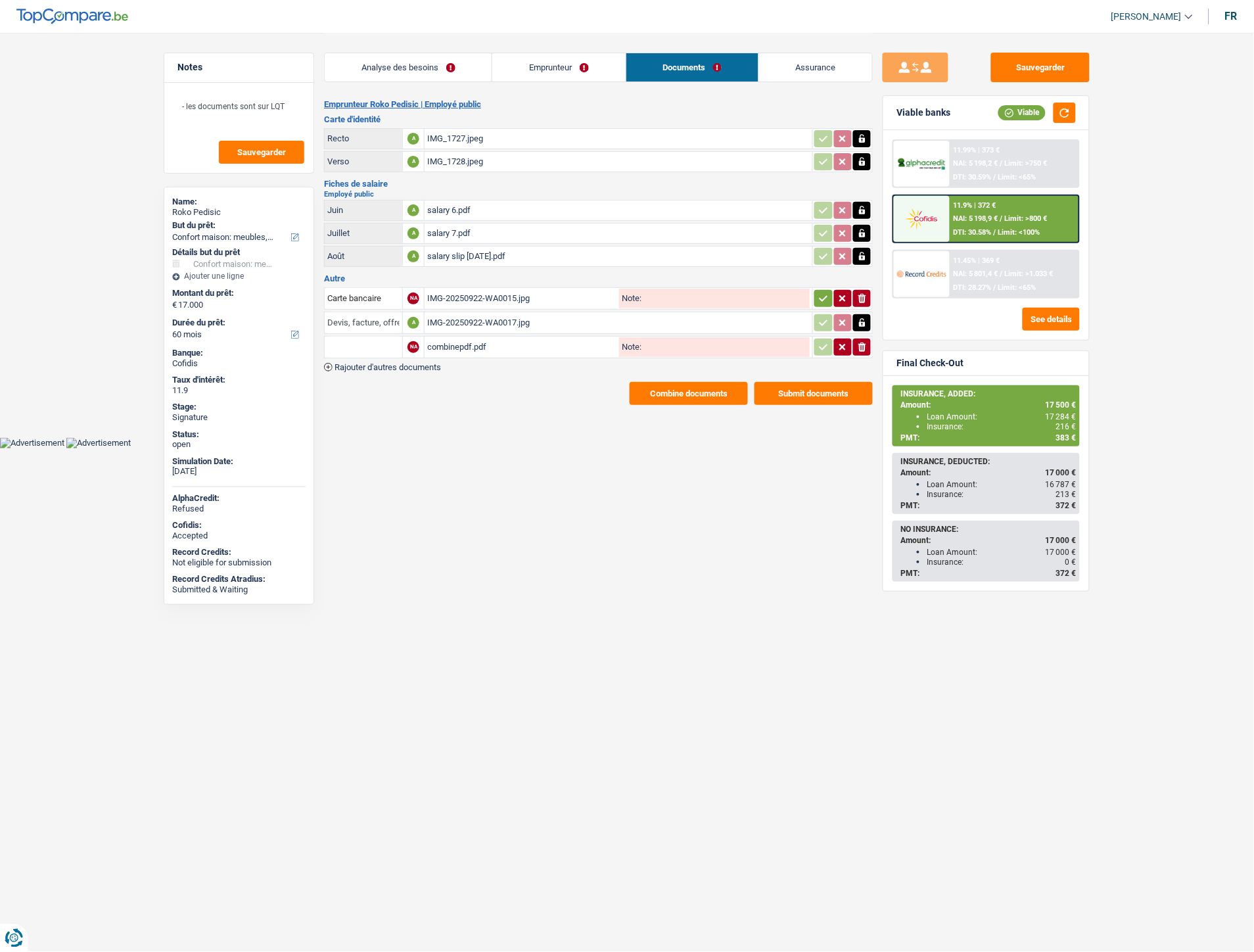
click at [373, 325] on input "Devis, facture, offre, bon de commande" at bounding box center [363, 322] width 72 height 21
click at [373, 340] on li "Carte bancaire" at bounding box center [398, 348] width 134 height 16
type input "Carte bancaire"
click at [373, 339] on input "text" at bounding box center [363, 347] width 72 height 21
click at [381, 399] on li "Extraits de compte de toutes les transactions 3 derniers mois" at bounding box center [456, 405] width 250 height 16
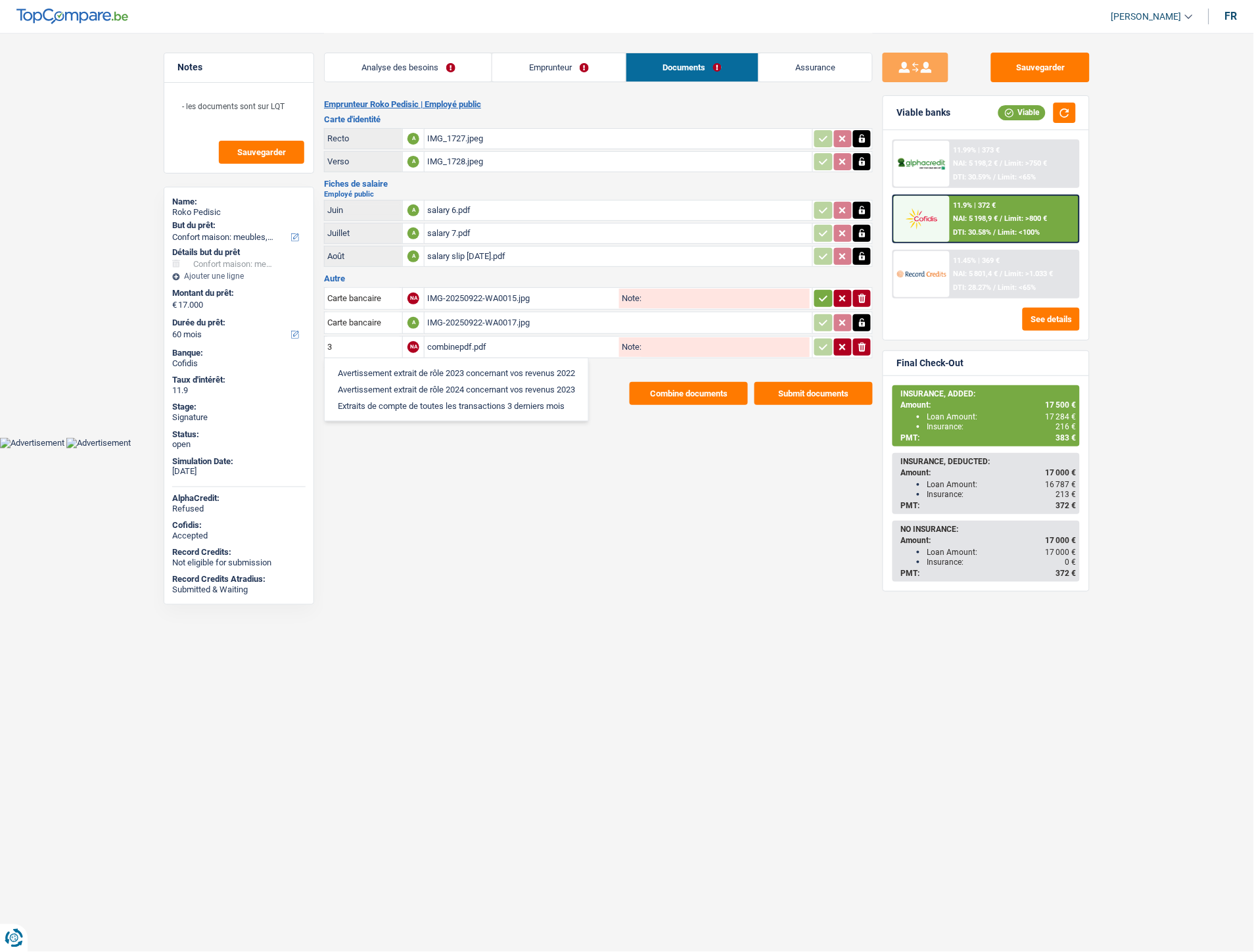
type input "Extraits de compte de toutes les transactions 3 derniers mois"
click at [818, 296] on icon "button" at bounding box center [823, 299] width 10 height 13
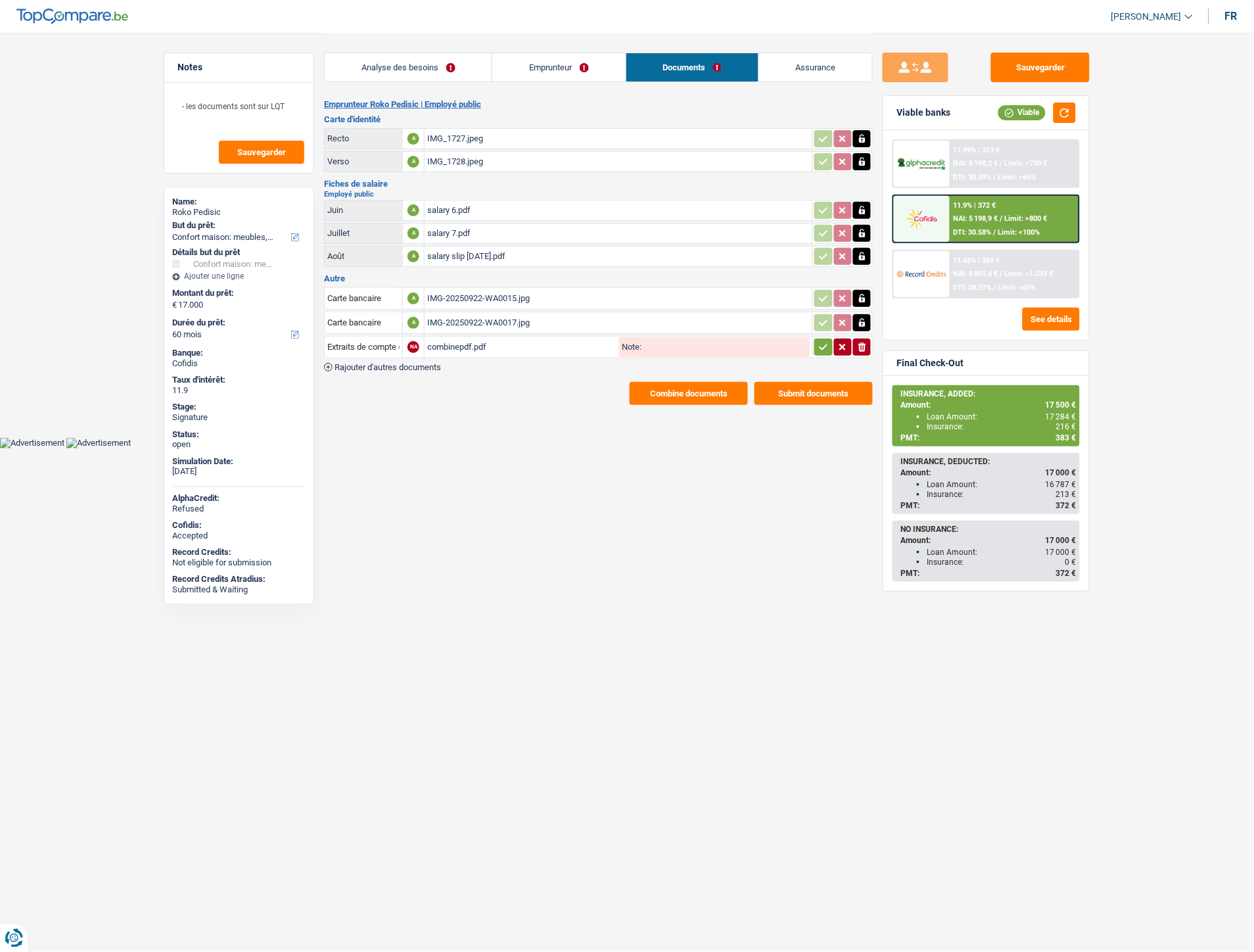
click at [816, 347] on button "button" at bounding box center [823, 347] width 18 height 17
click at [1029, 68] on button "Sauvegarder" at bounding box center [1040, 68] width 99 height 30
click at [669, 385] on button "Combine documents" at bounding box center [688, 393] width 118 height 23
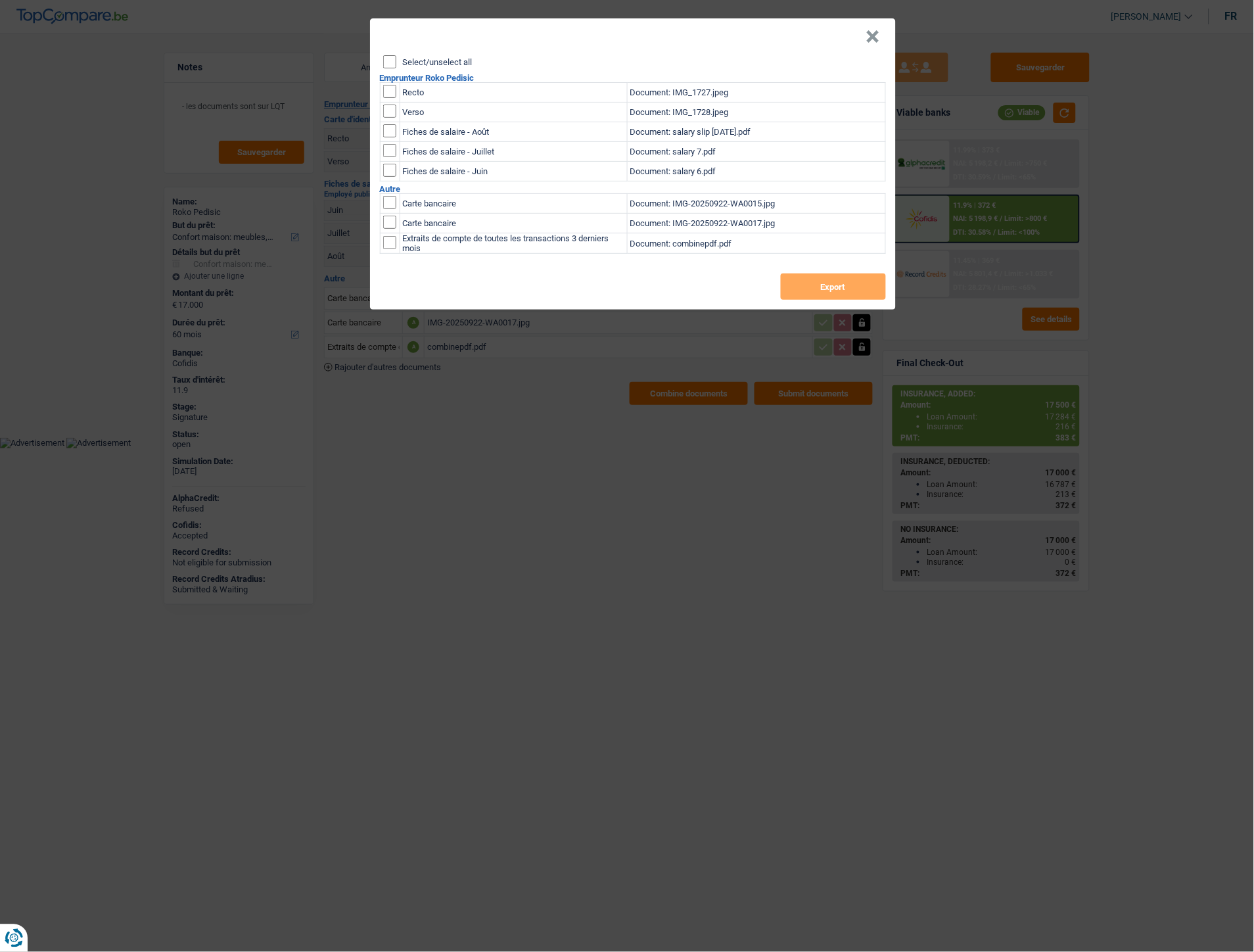
click at [390, 60] on input "Select/unselect all" at bounding box center [390, 62] width 13 height 13
checkbox input "true"
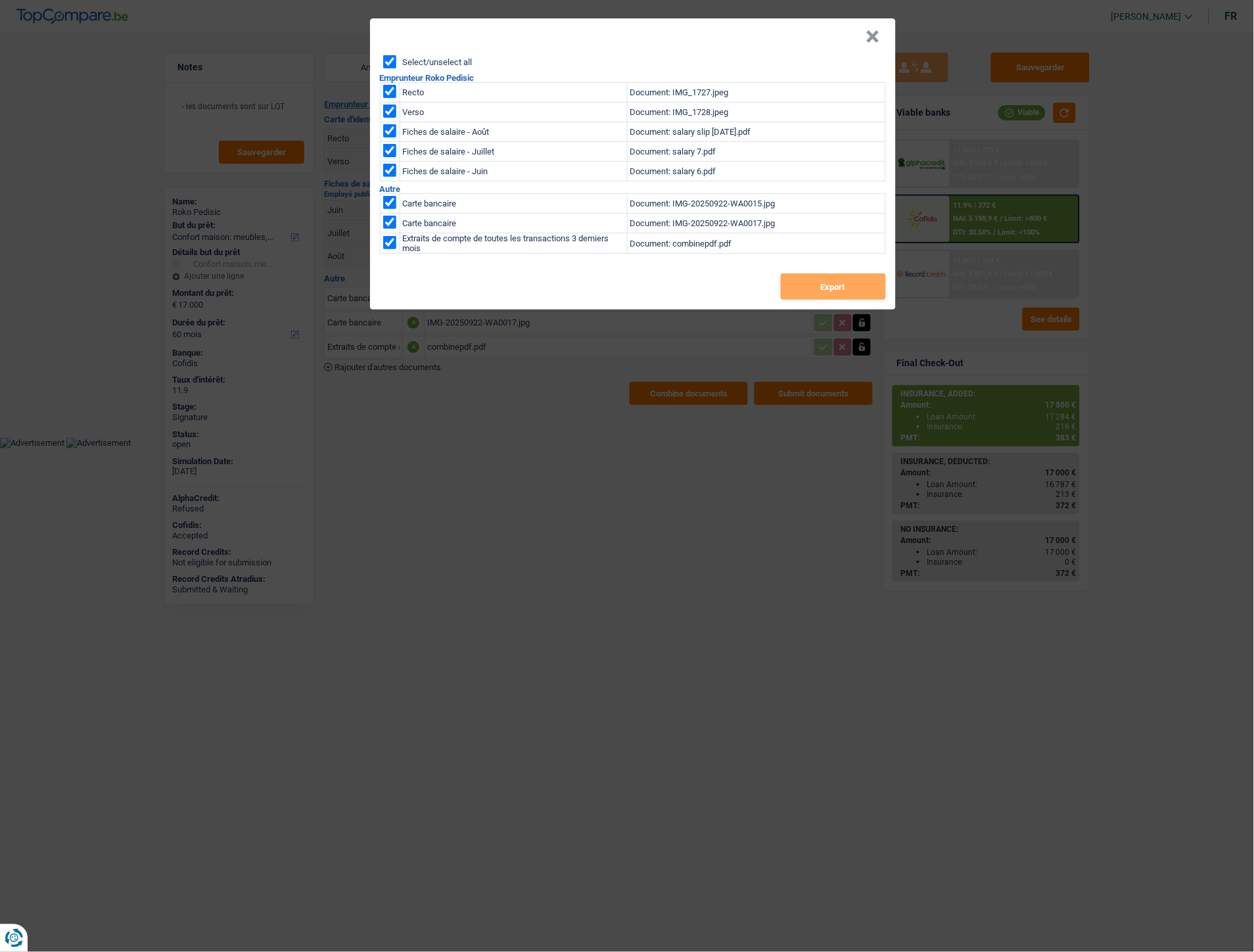
checkbox input "true"
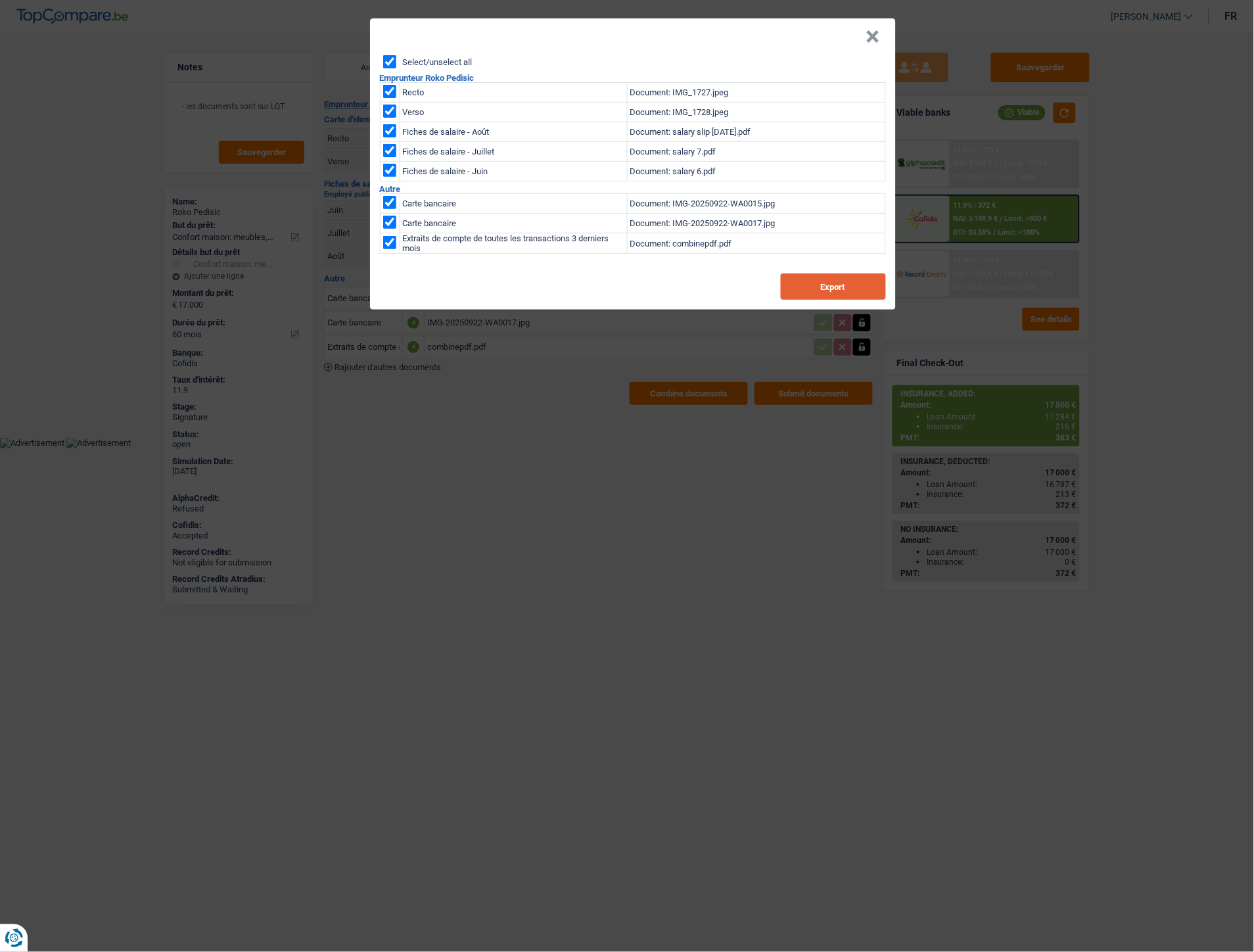
click at [852, 289] on button "Export" at bounding box center [833, 286] width 105 height 26
click at [883, 41] on header "×" at bounding box center [633, 37] width 526 height 37
click at [872, 35] on button "×" at bounding box center [872, 37] width 14 height 13
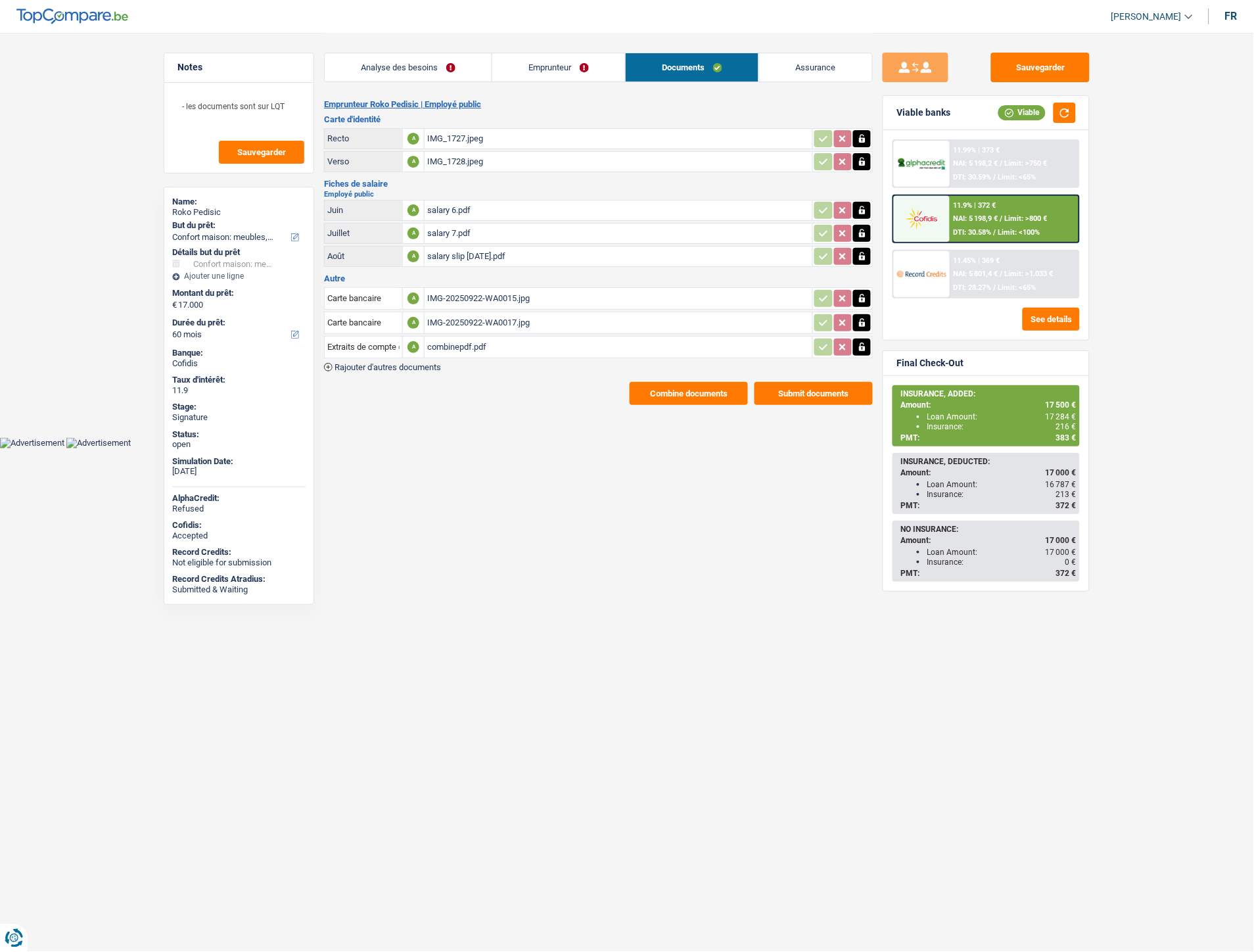
click at [437, 64] on link "Analyse des besoins" at bounding box center [408, 68] width 167 height 28
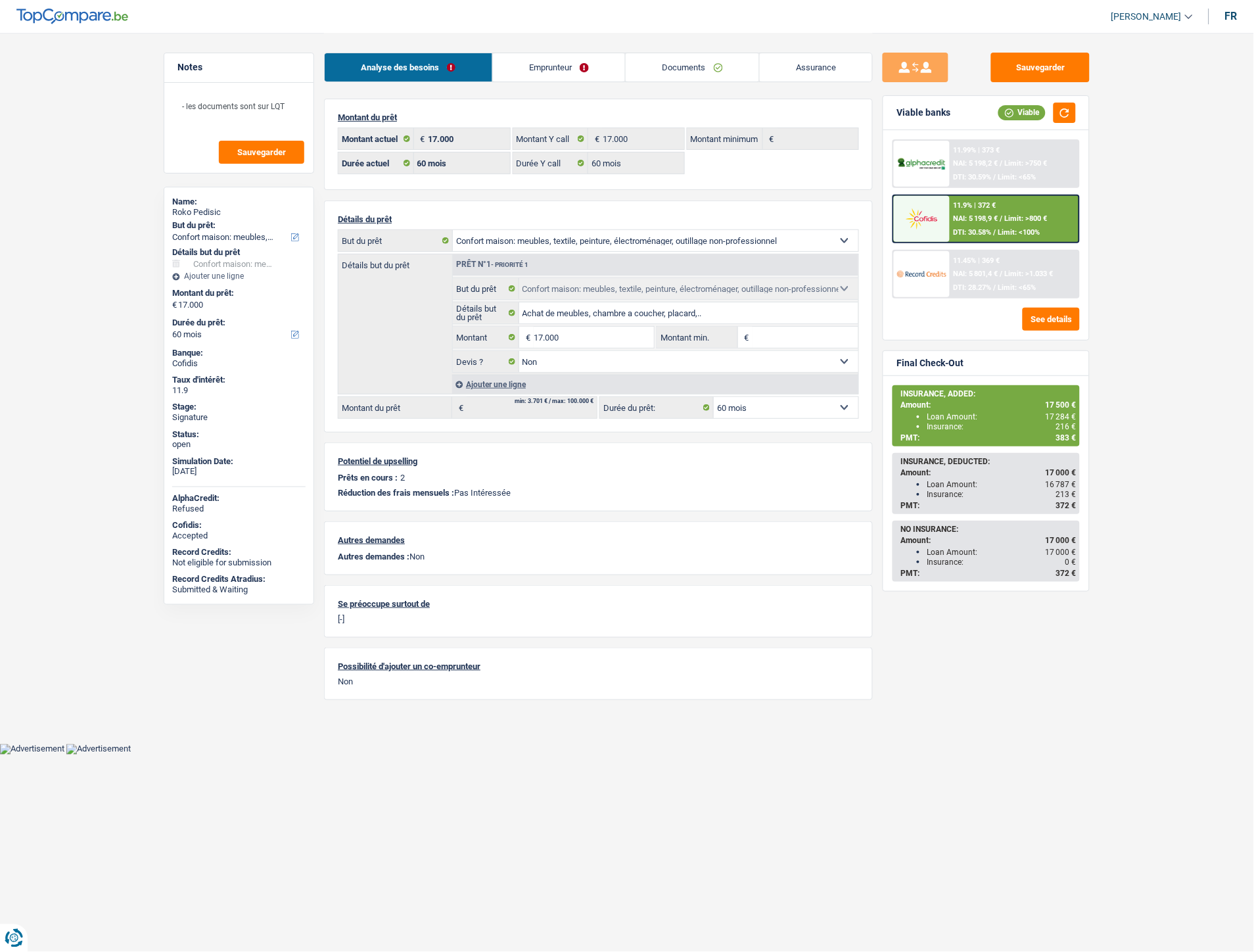
click at [474, 380] on div "Ajouter une ligne" at bounding box center [655, 384] width 406 height 19
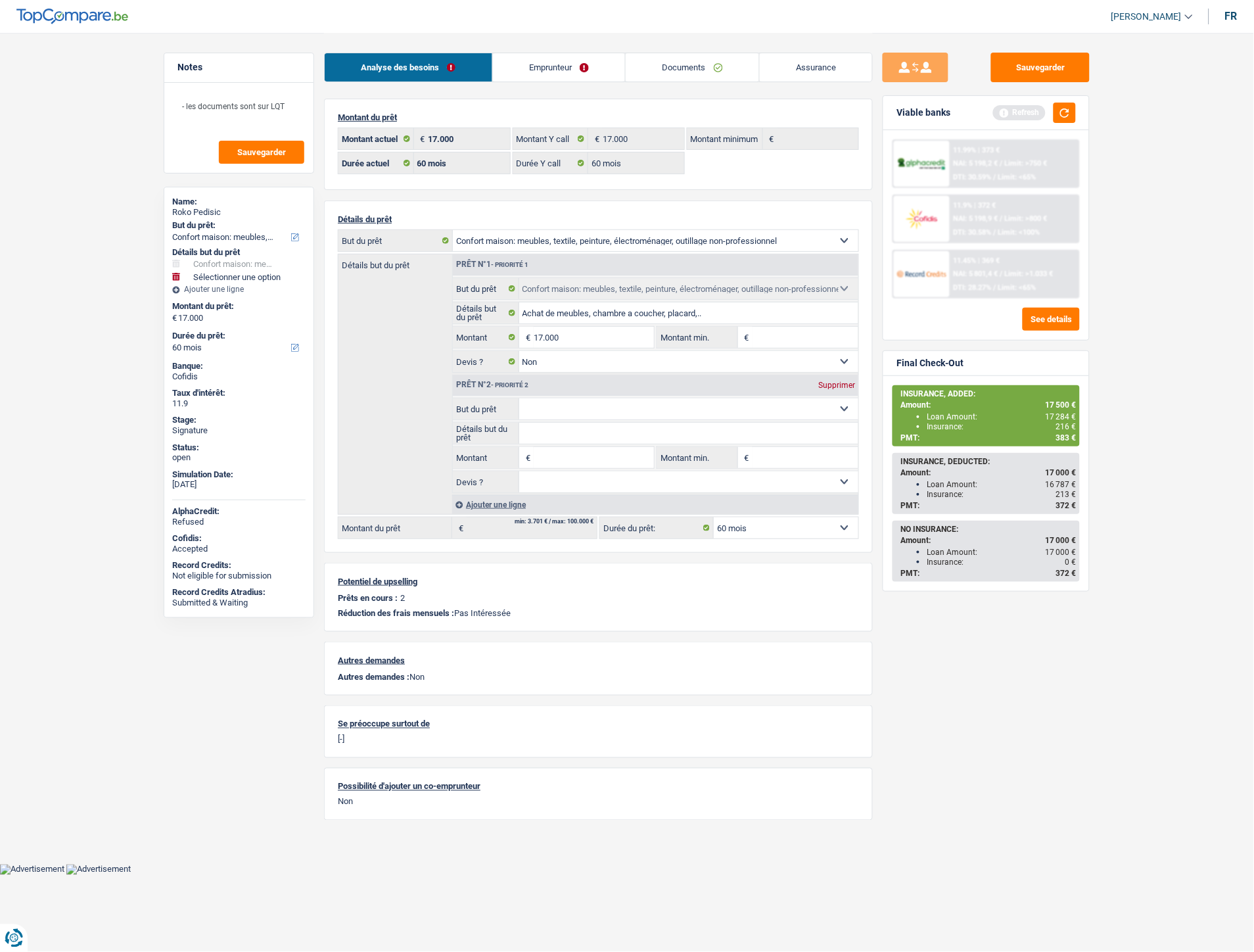
click at [553, 454] on input "Montant" at bounding box center [594, 457] width 120 height 21
type input "500"
type input "17.500"
select select "84"
type input "17.500"
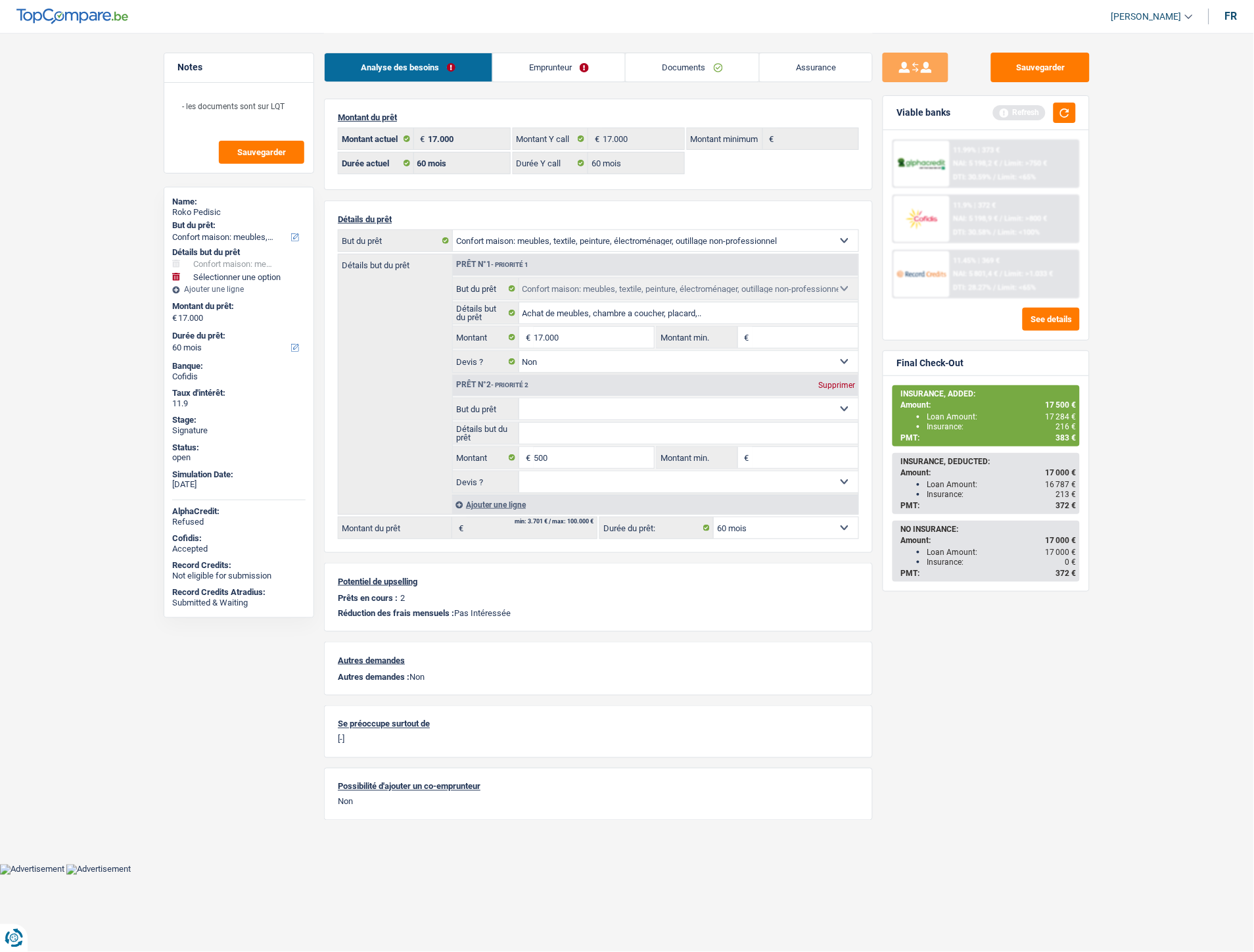
select select "84"
type input "17.500"
select select "84"
click at [552, 411] on select "Confort maison: meubles, textile, peinture, électroménager, outillage non-profe…" at bounding box center [689, 408] width 340 height 21
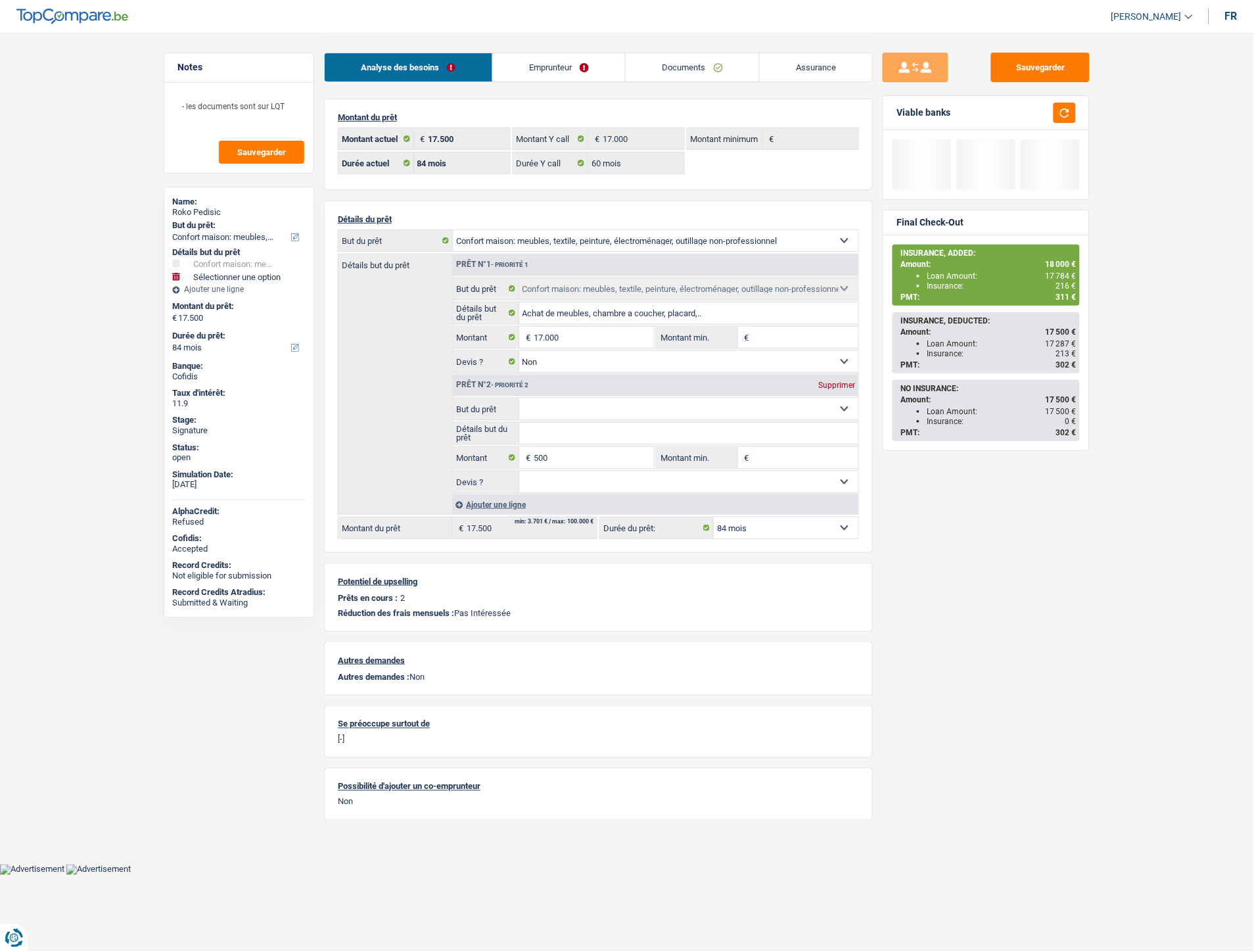
select select "insurance"
click at [519, 400] on select "Confort maison: meubles, textile, peinture, électroménager, outillage non-profe…" at bounding box center [689, 408] width 340 height 21
type input "0"
select select "insurance"
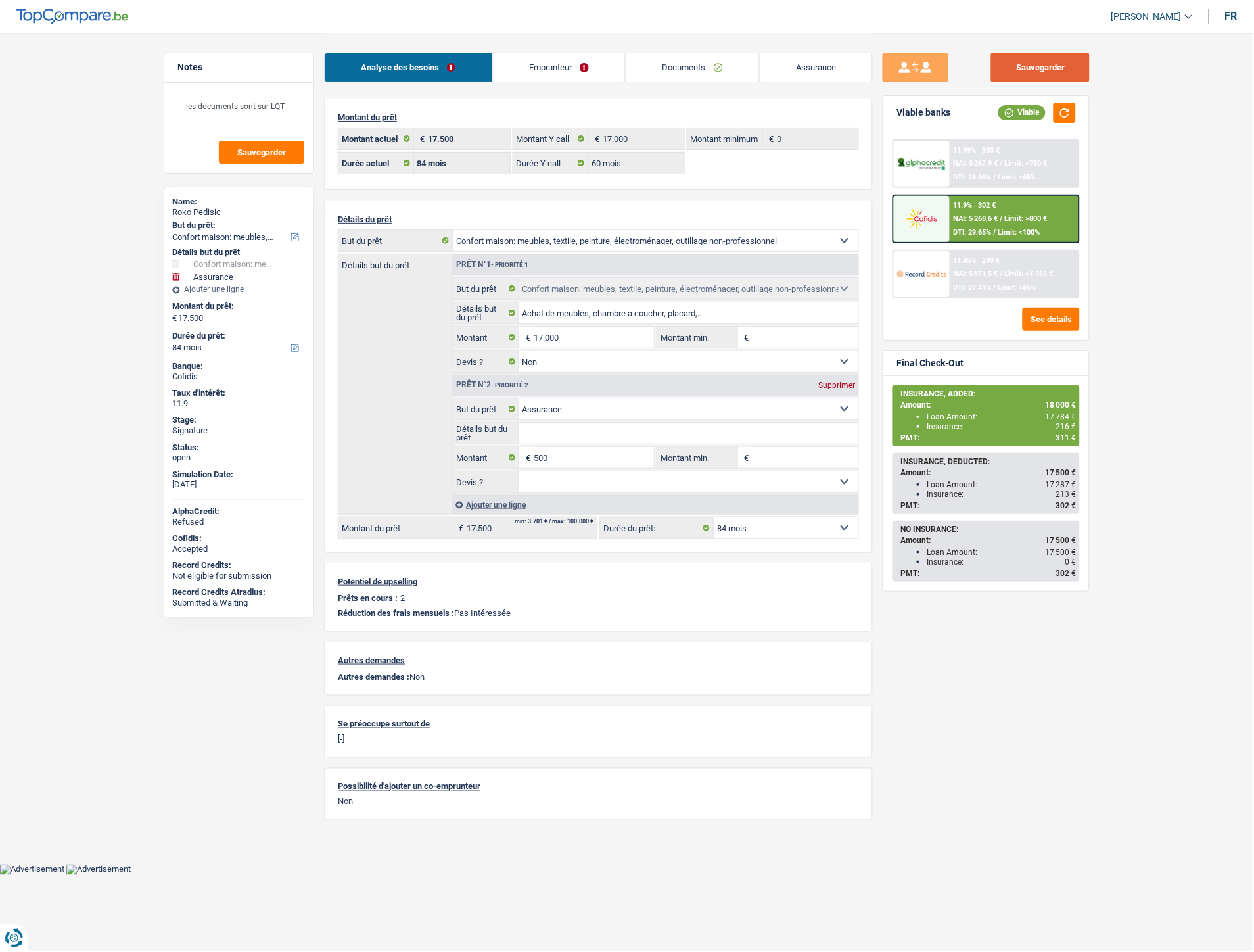
click at [1048, 63] on button "Sauvegarder" at bounding box center [1040, 68] width 99 height 30
click at [951, 206] on div "11.9% | 302 € NAI: 5 268,6 € / Limit: >800 € DTI: 29.65% / Limit: <100%" at bounding box center [1014, 219] width 129 height 46
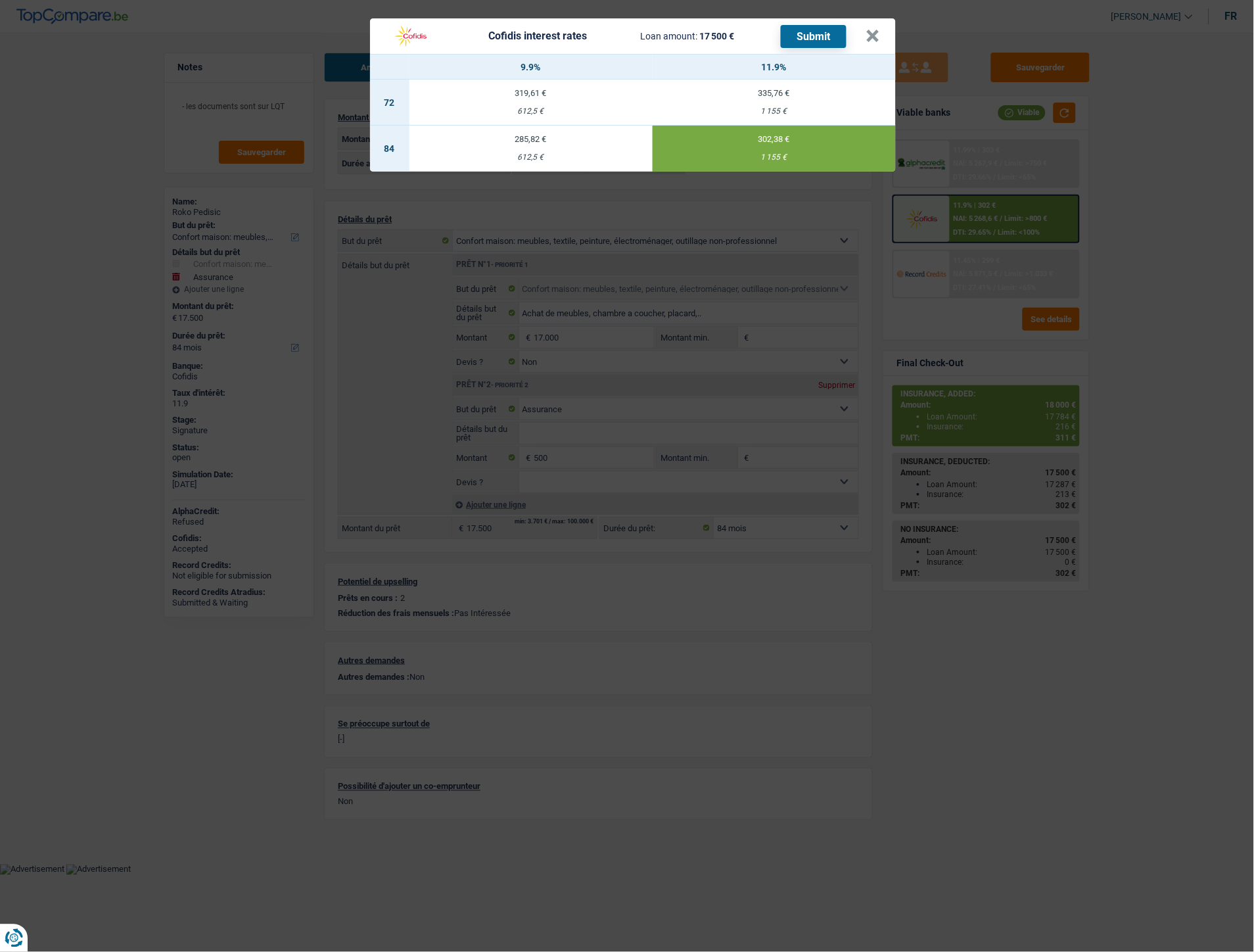
drag, startPoint x: 761, startPoint y: 156, endPoint x: 820, endPoint y: 108, distance: 76.1
click at [780, 157] on div "1 155 €" at bounding box center [774, 157] width 243 height 9
click at [878, 34] on button "×" at bounding box center [872, 36] width 14 height 13
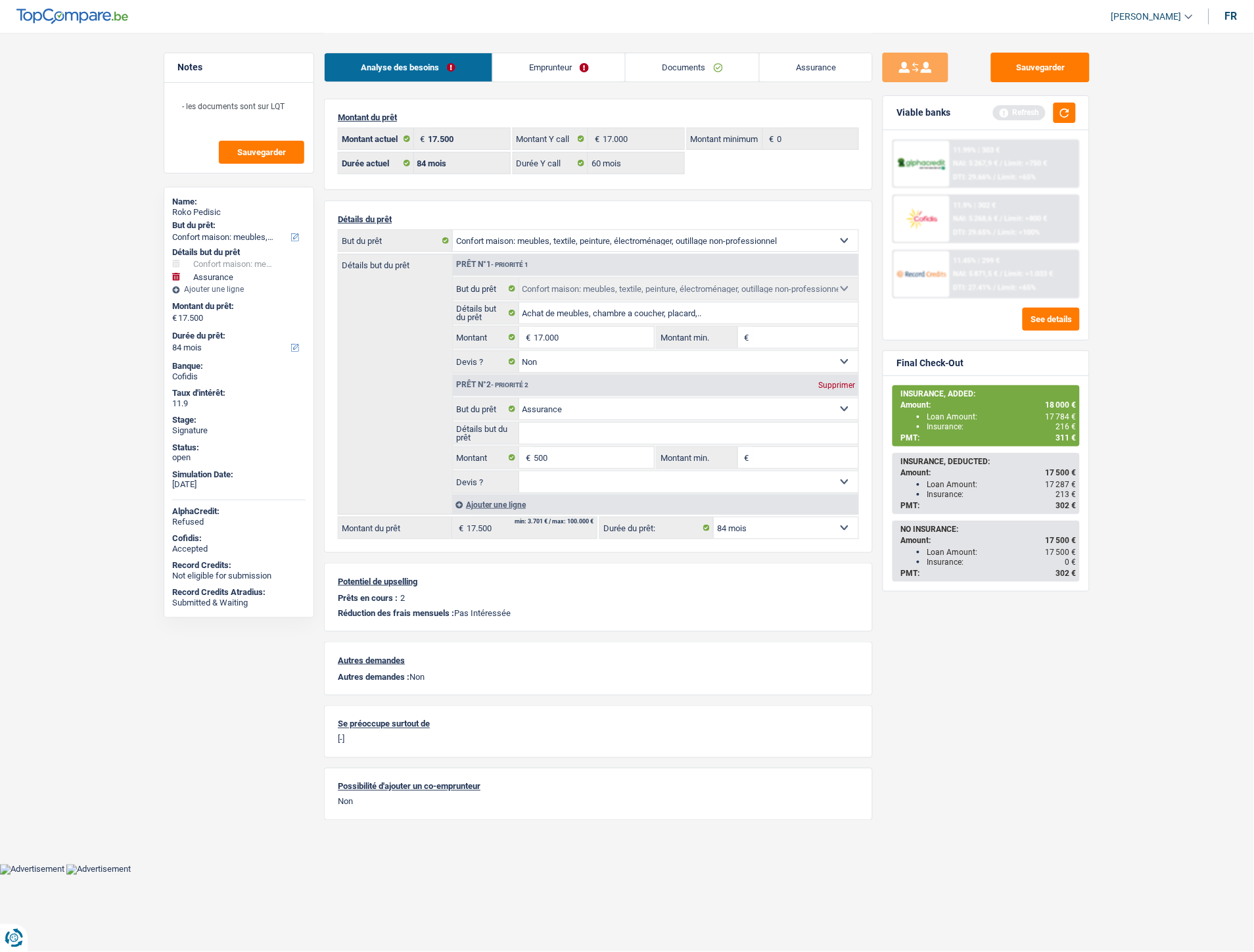
drag, startPoint x: 548, startPoint y: 71, endPoint x: 611, endPoint y: 67, distance: 63.1
click at [548, 71] on link "Emprunteur" at bounding box center [559, 68] width 133 height 28
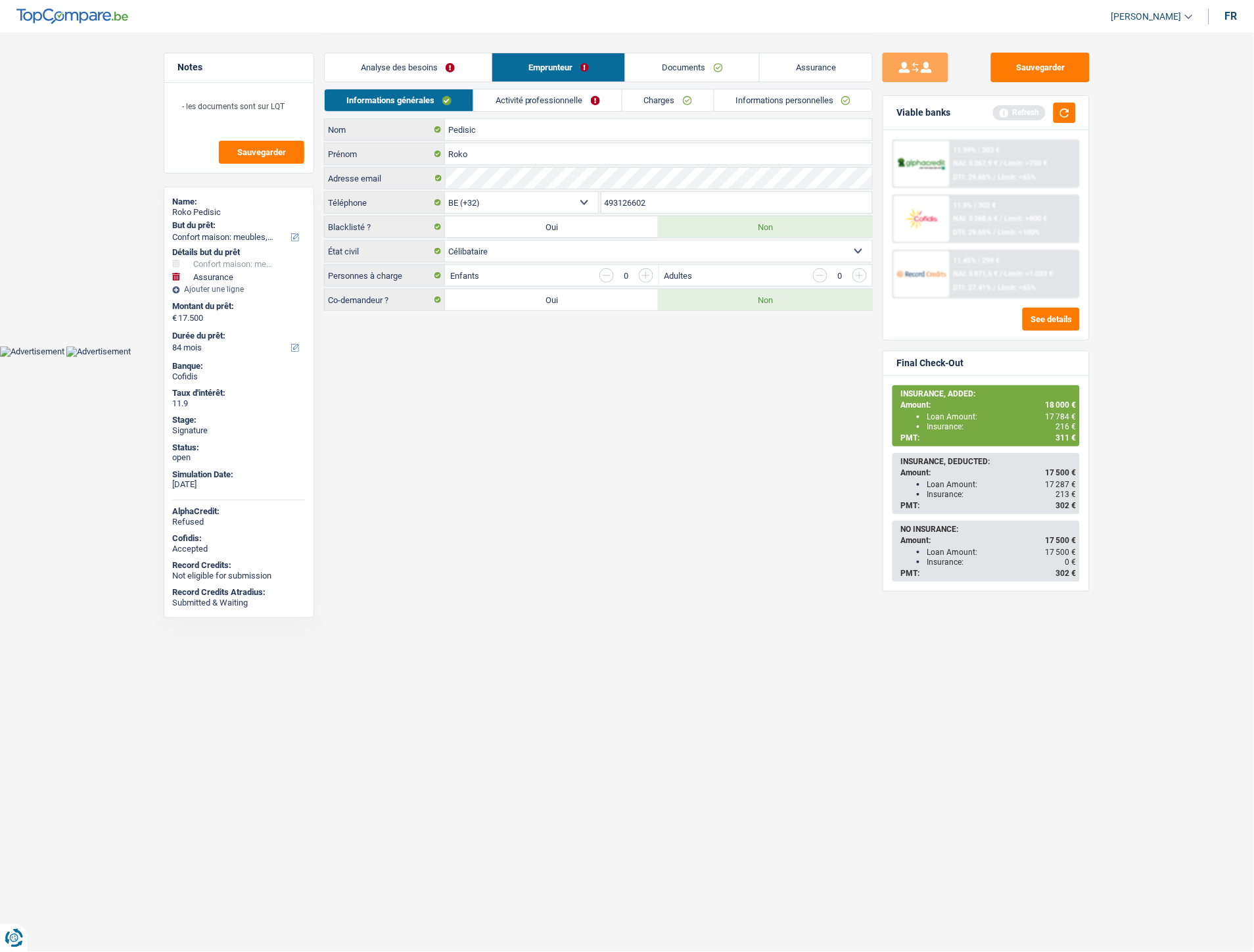
click at [754, 102] on link "Informations personnelles" at bounding box center [793, 100] width 158 height 22
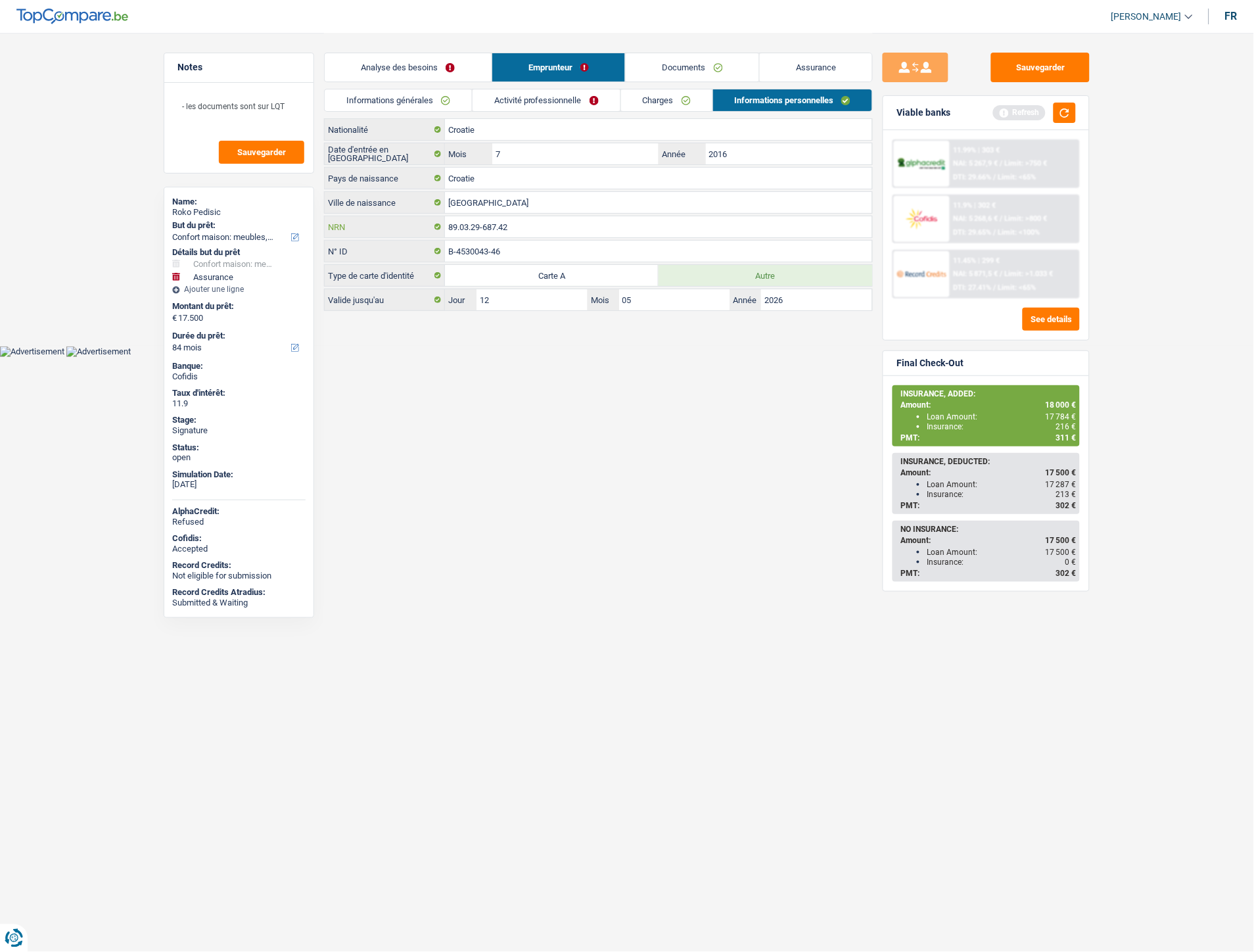
drag, startPoint x: 523, startPoint y: 230, endPoint x: 449, endPoint y: 226, distance: 74.1
click at [449, 226] on input "89.03.29-687.42" at bounding box center [658, 226] width 427 height 21
click at [1031, 71] on button "Sauvegarder" at bounding box center [1040, 68] width 99 height 30
